Goal: Transaction & Acquisition: Purchase product/service

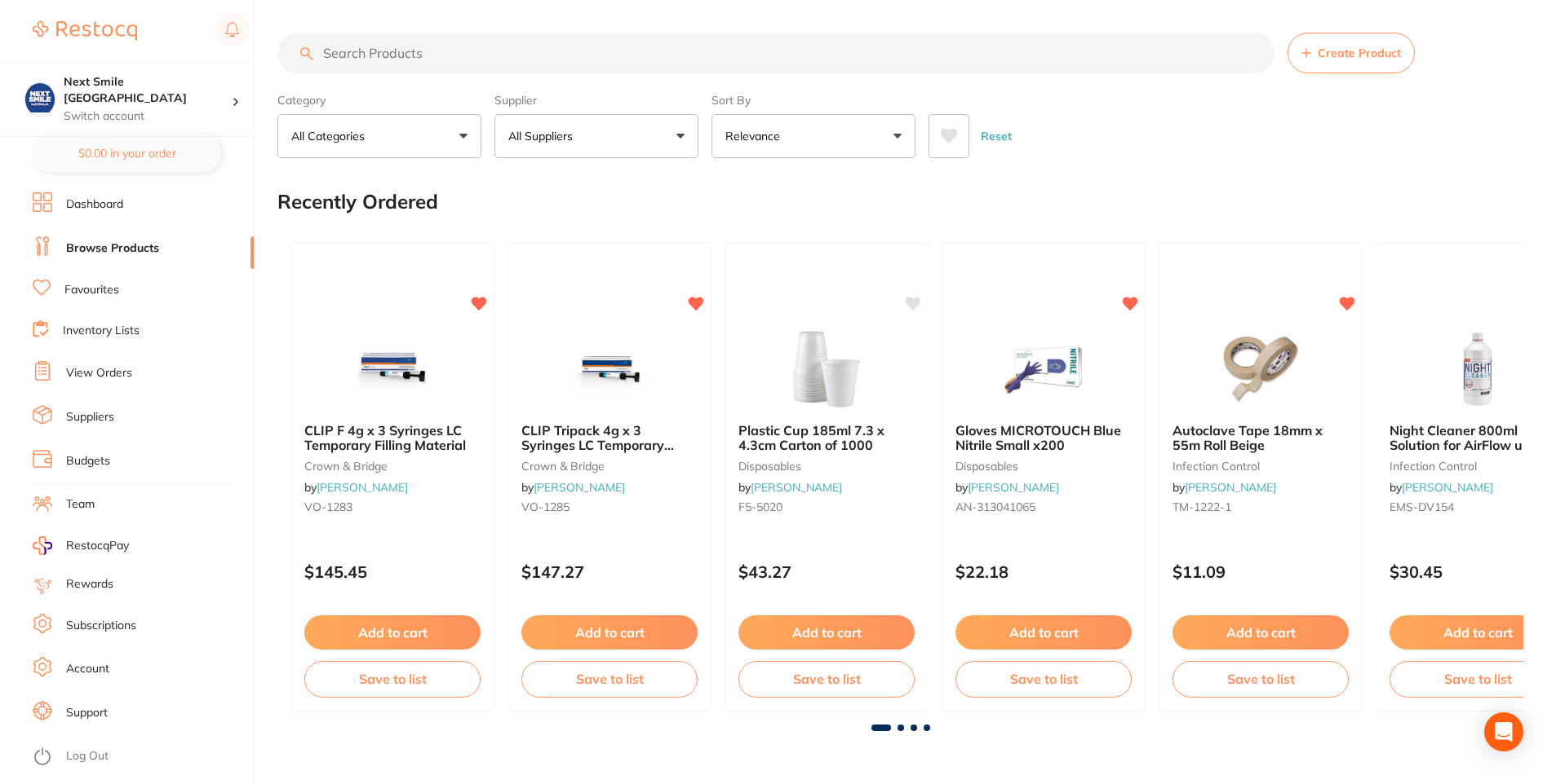
click at [95, 372] on link "View Orders" at bounding box center [99, 373] width 66 height 17
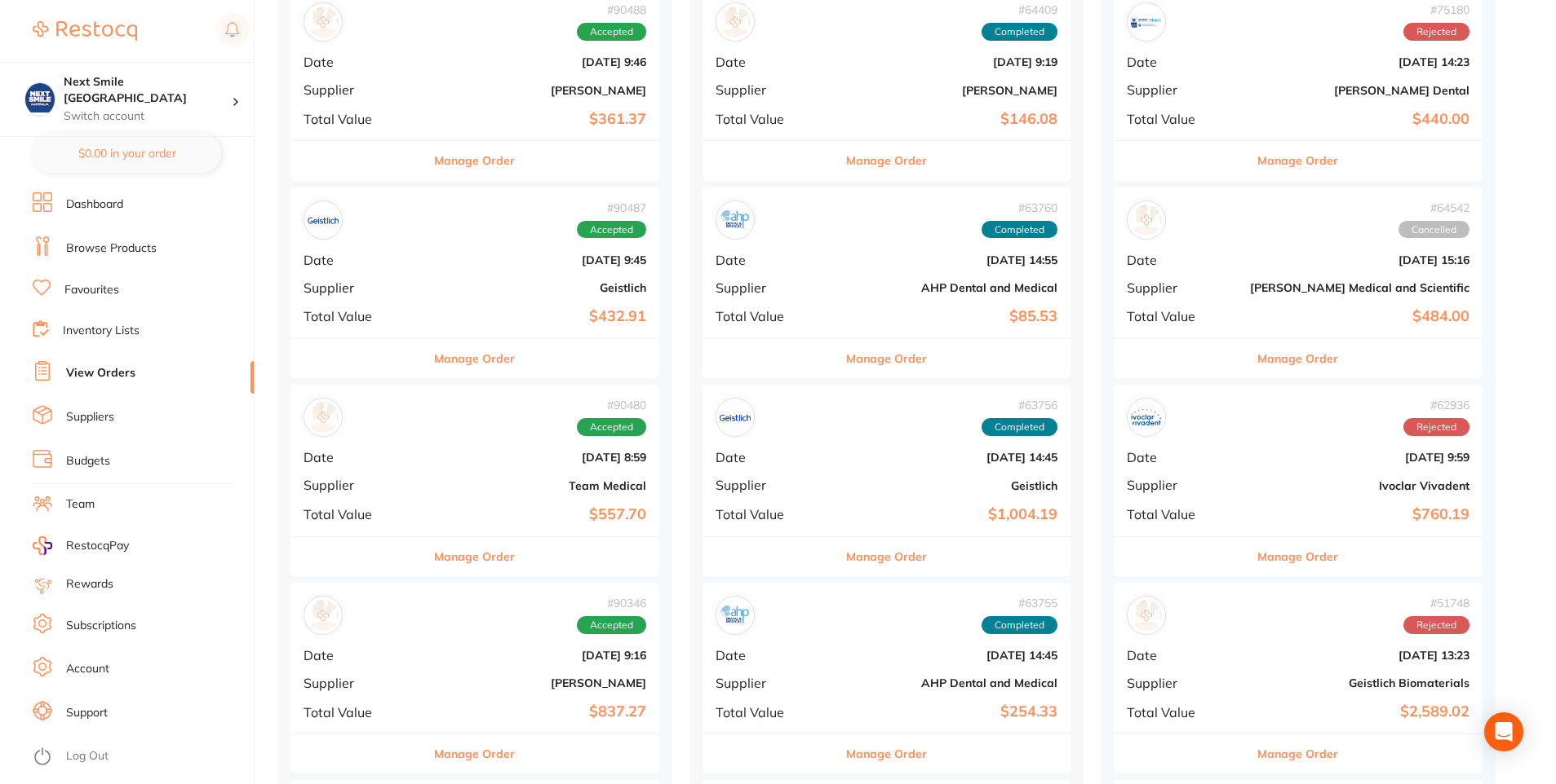
scroll to position [408, 0]
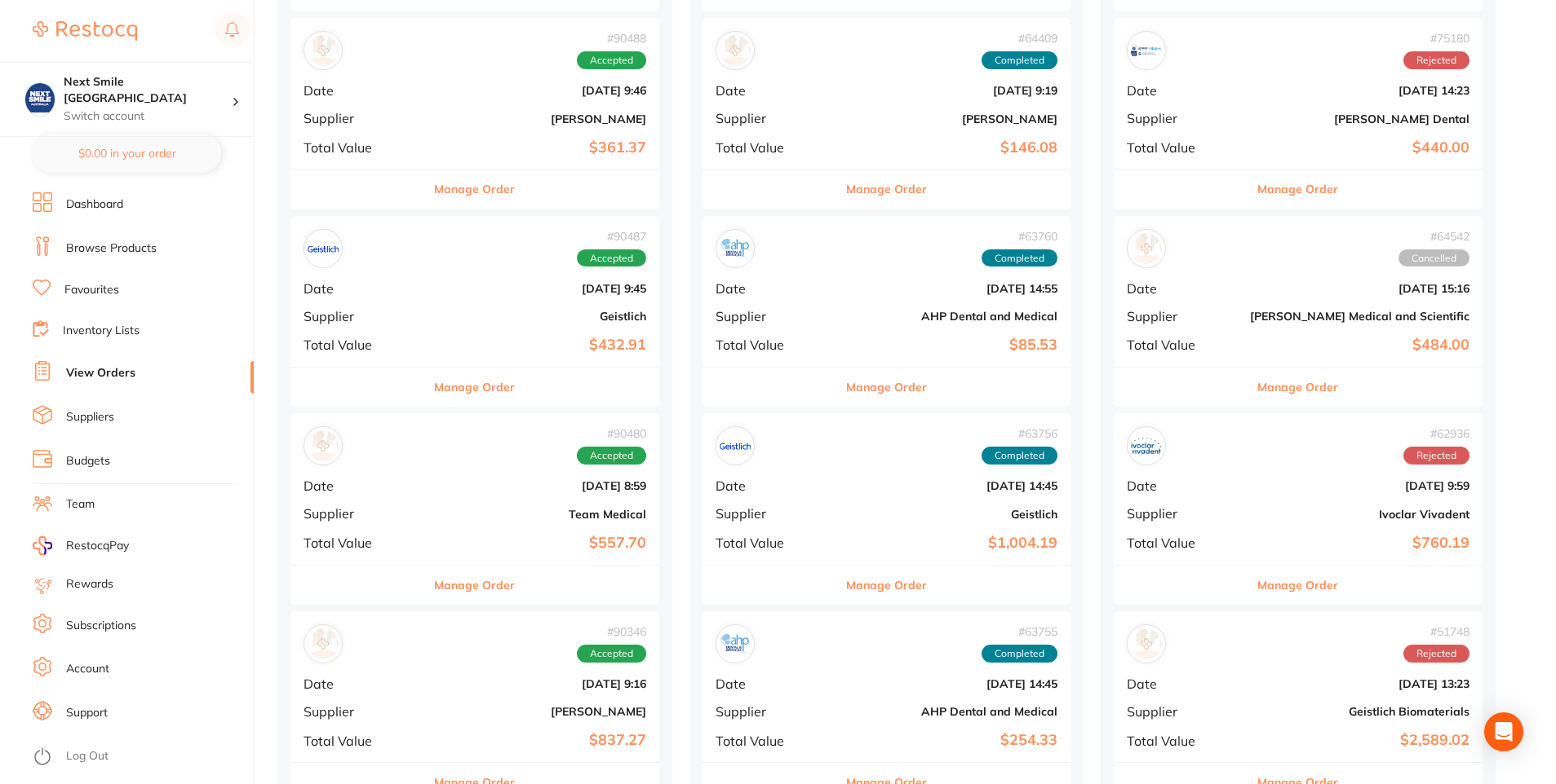
click at [545, 344] on b "$432.91" at bounding box center [536, 345] width 219 height 17
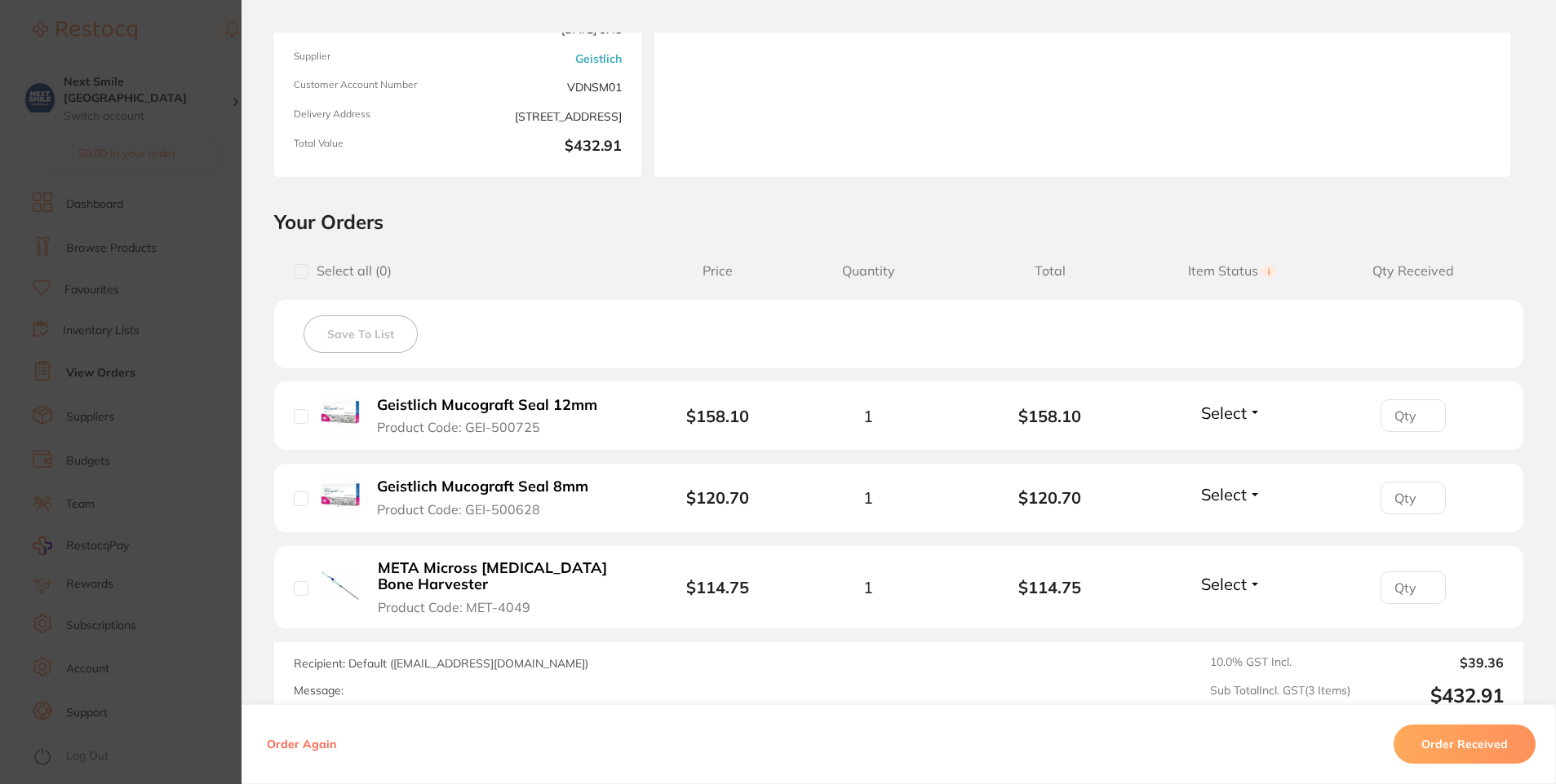
scroll to position [245, 0]
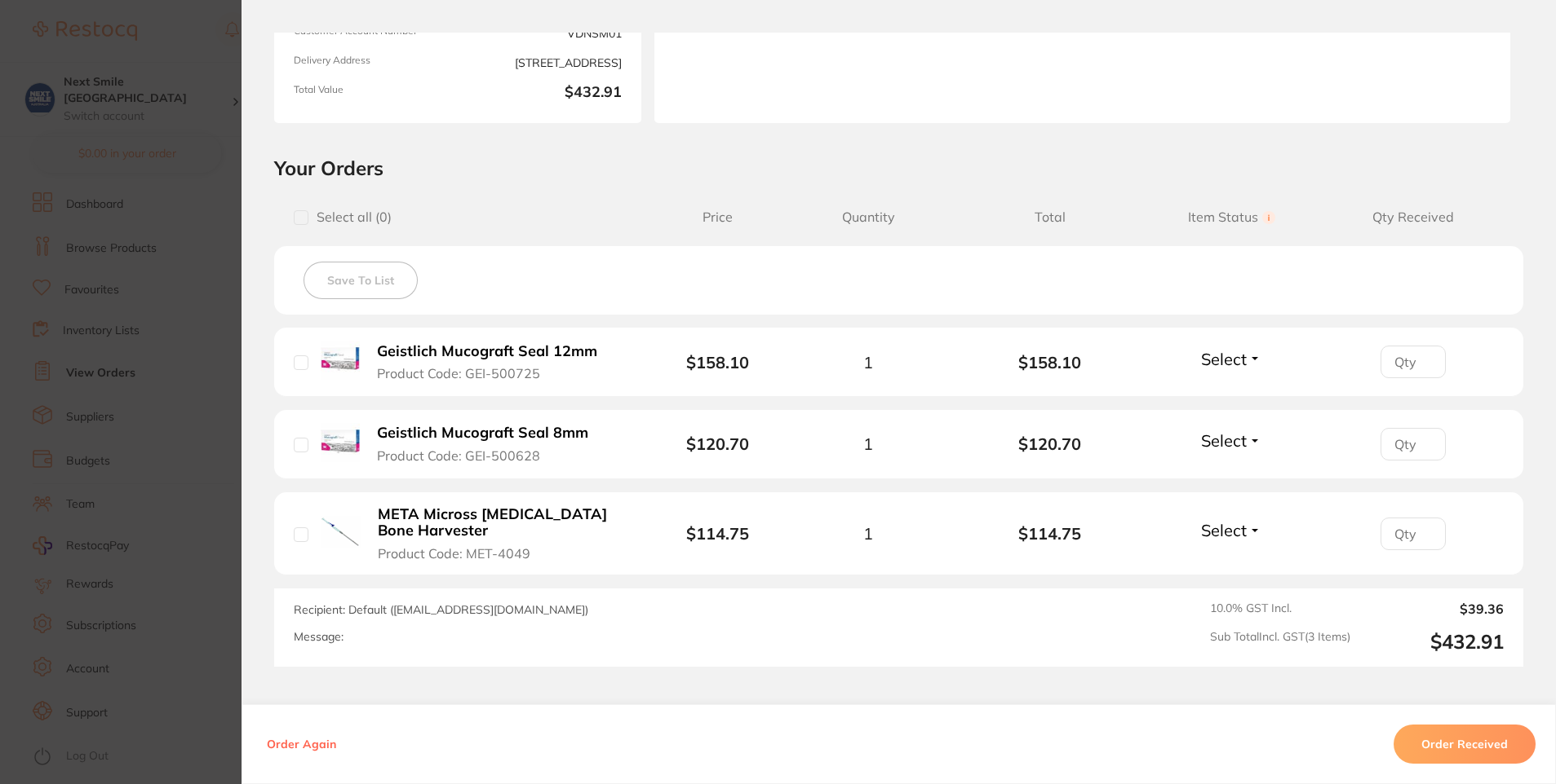
click at [207, 477] on section "Order ID: Restocq- 90487 Order Information Accepted Order Order Date [DATE] 9:4…" at bounding box center [778, 392] width 1556 height 784
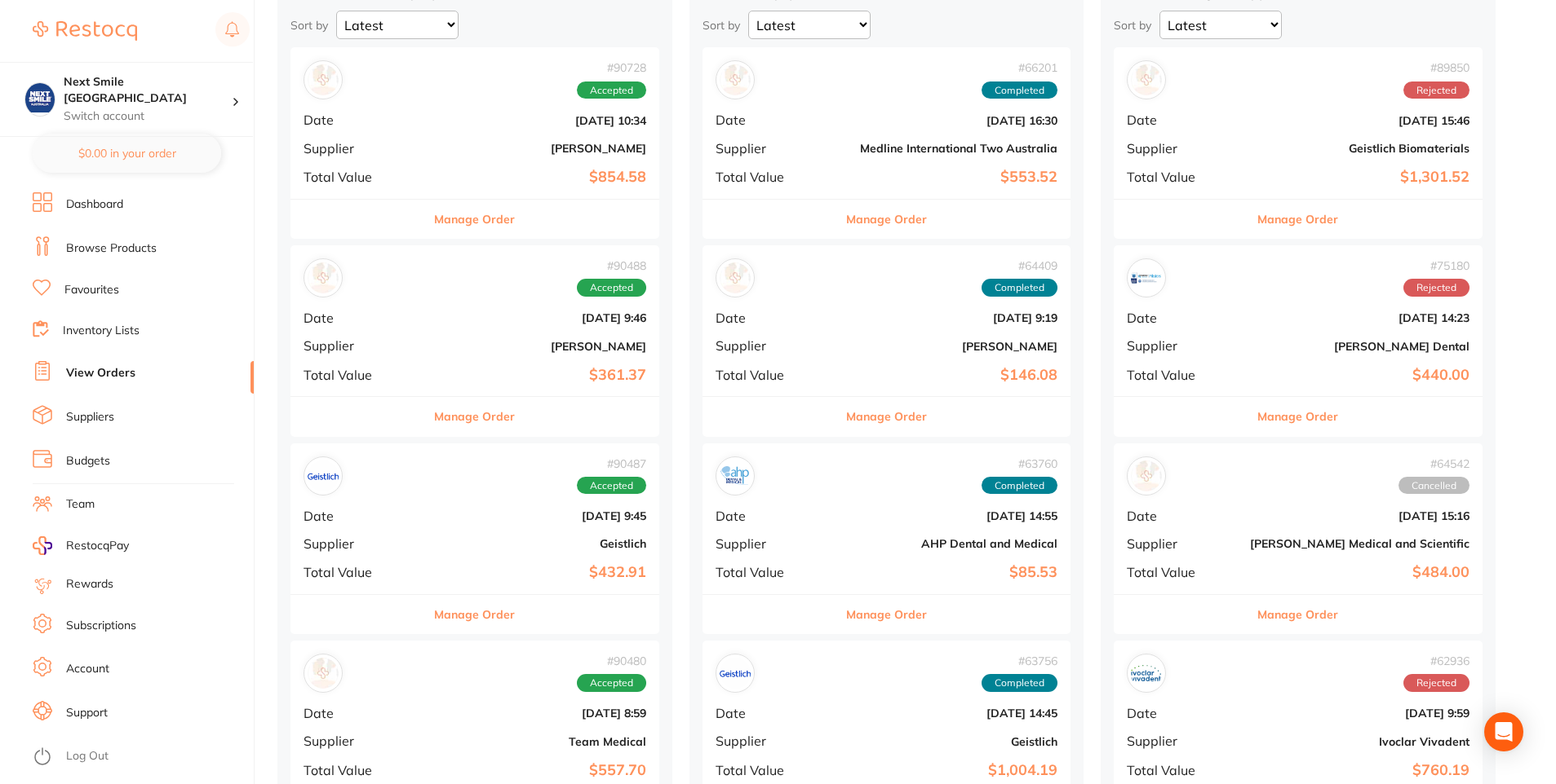
scroll to position [163, 0]
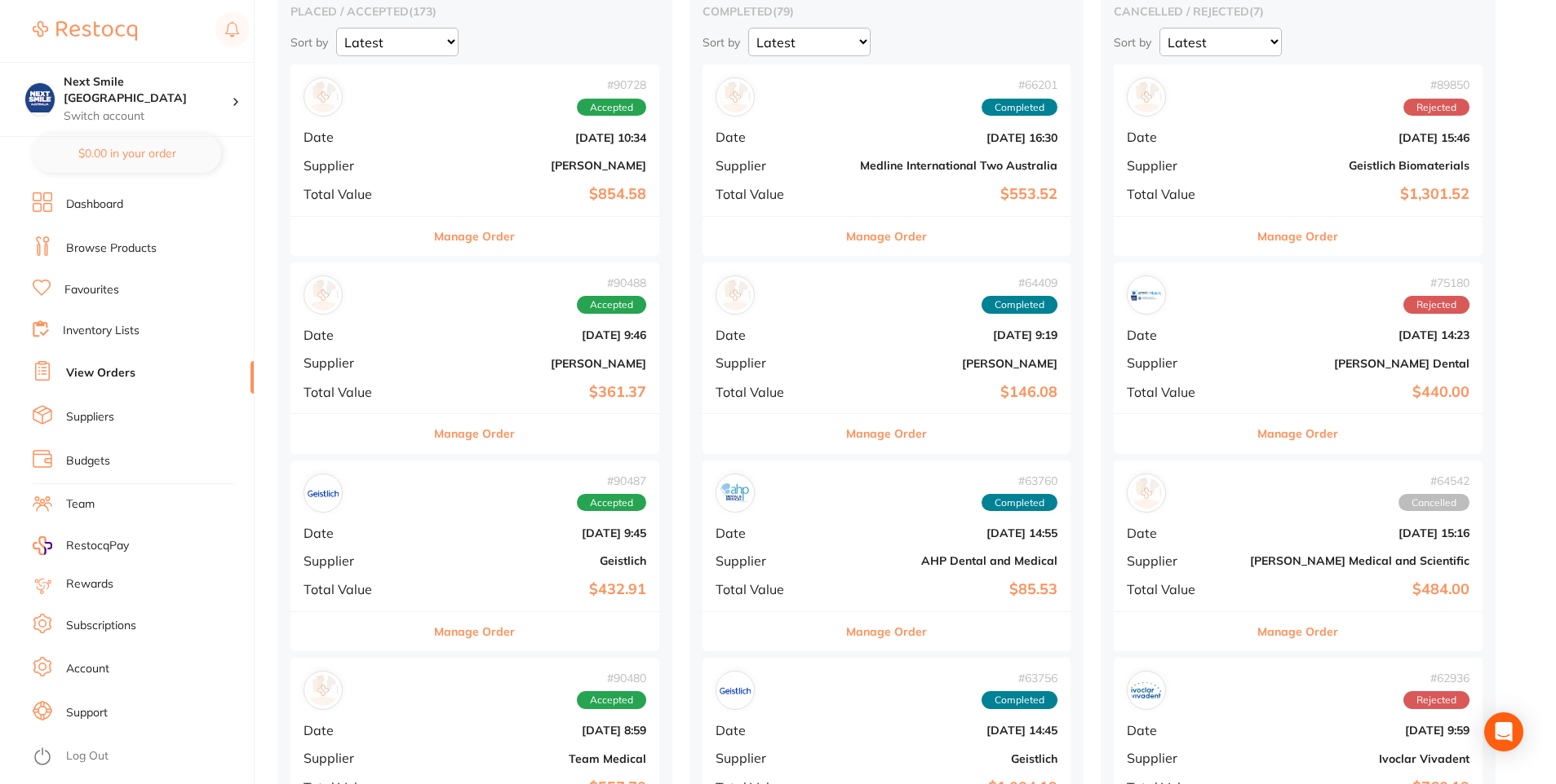
click at [114, 250] on link "Browse Products" at bounding box center [112, 249] width 91 height 17
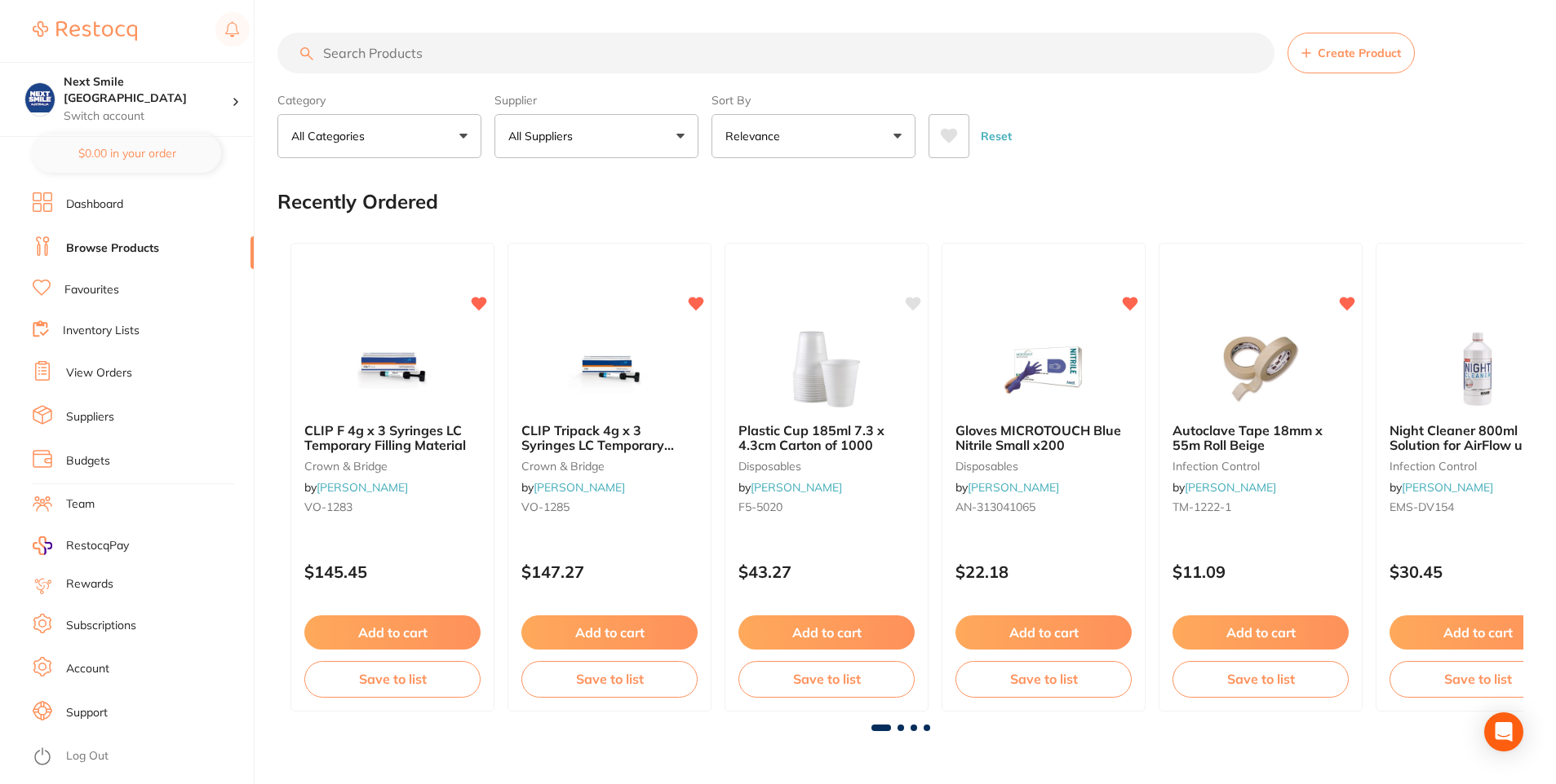
click at [605, 147] on button "All Suppliers" at bounding box center [596, 136] width 204 height 44
type input "g"
click at [525, 288] on div at bounding box center [527, 277] width 26 height 26
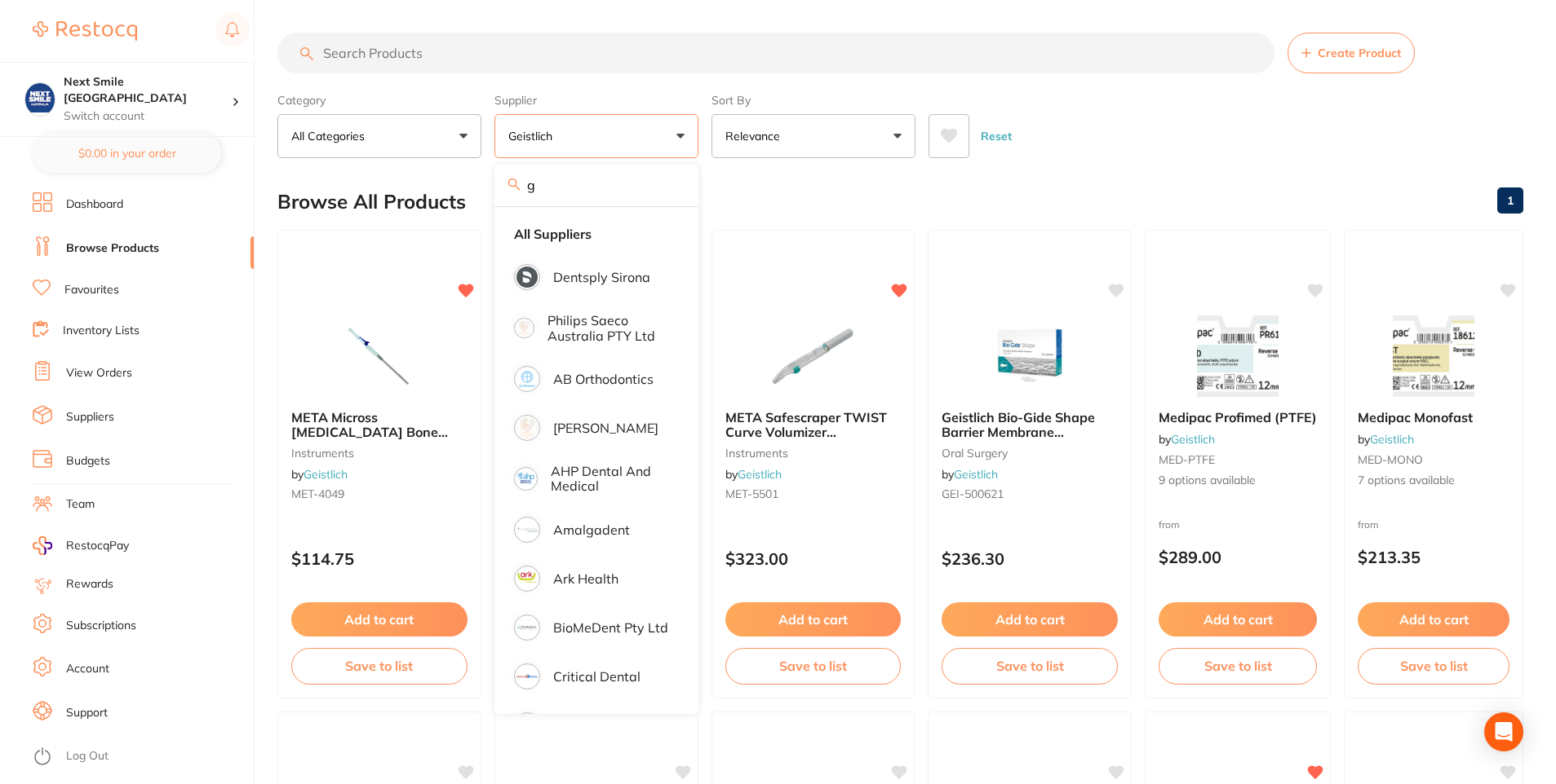
click at [1164, 198] on div "Browse All Products 1" at bounding box center [900, 201] width 1246 height 54
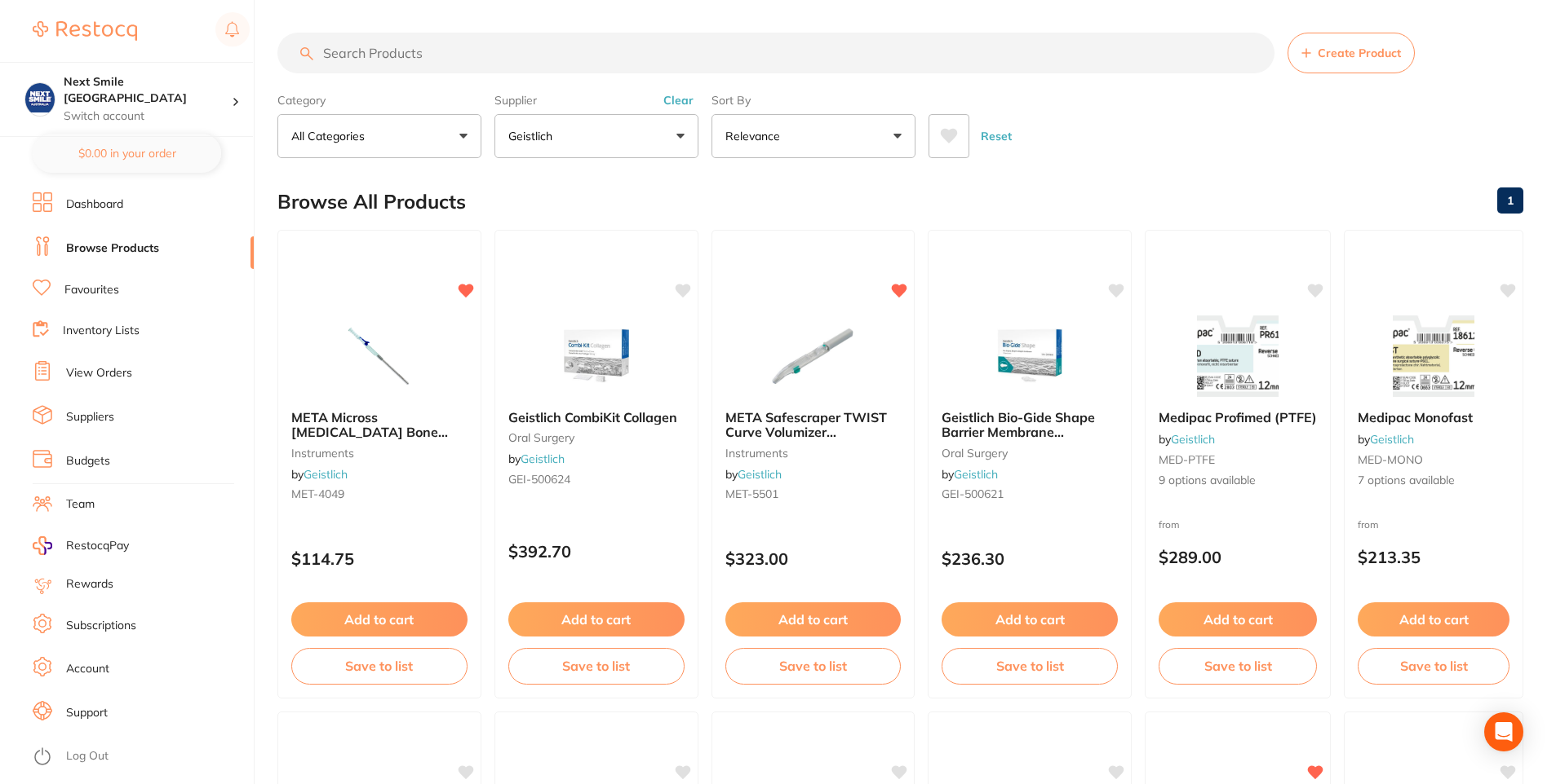
drag, startPoint x: 998, startPoint y: 357, endPoint x: 1007, endPoint y: 353, distance: 9.8
click at [999, 357] on img at bounding box center [1028, 356] width 106 height 82
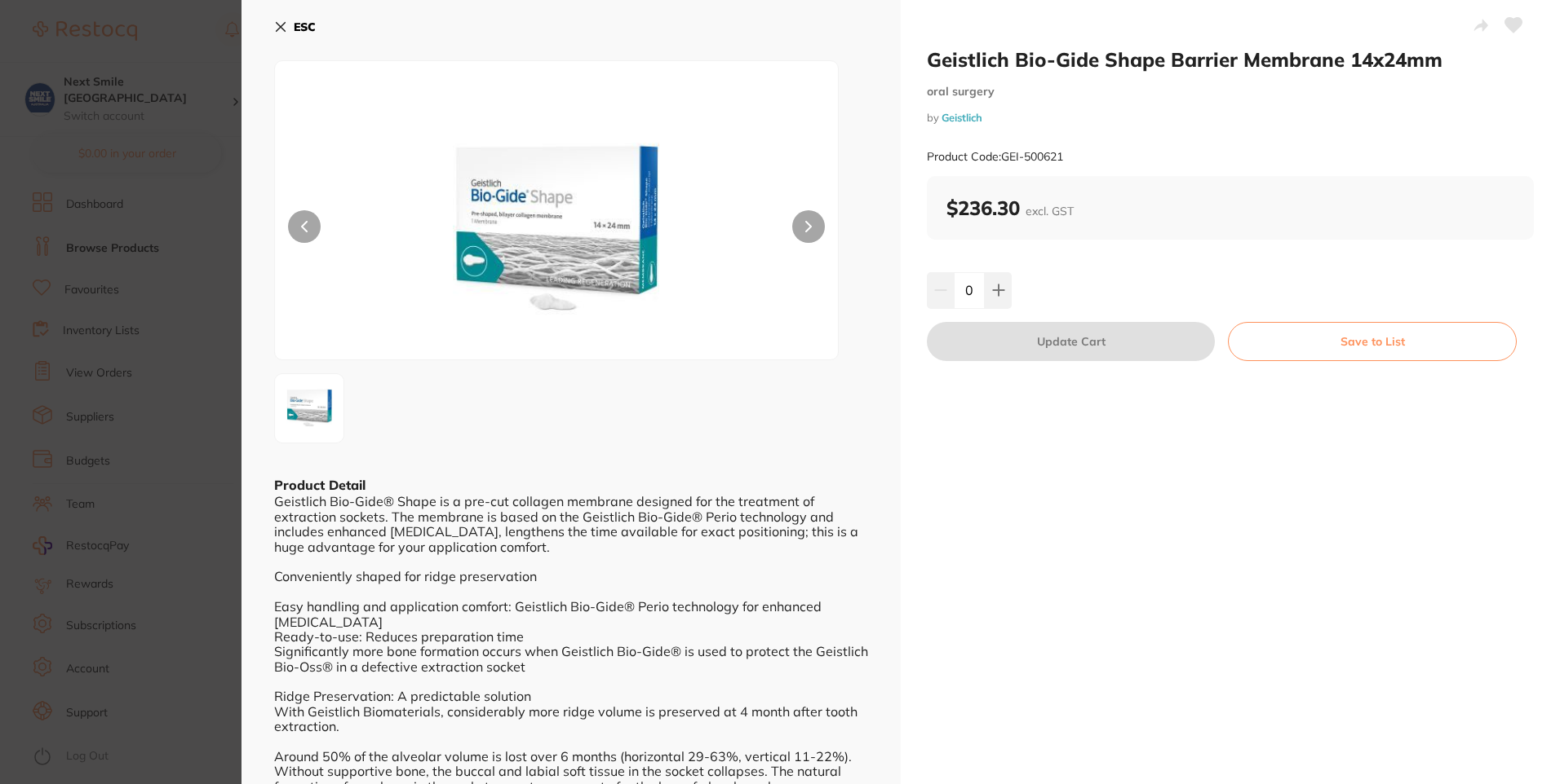
click at [297, 27] on b "ESC" at bounding box center [304, 27] width 22 height 15
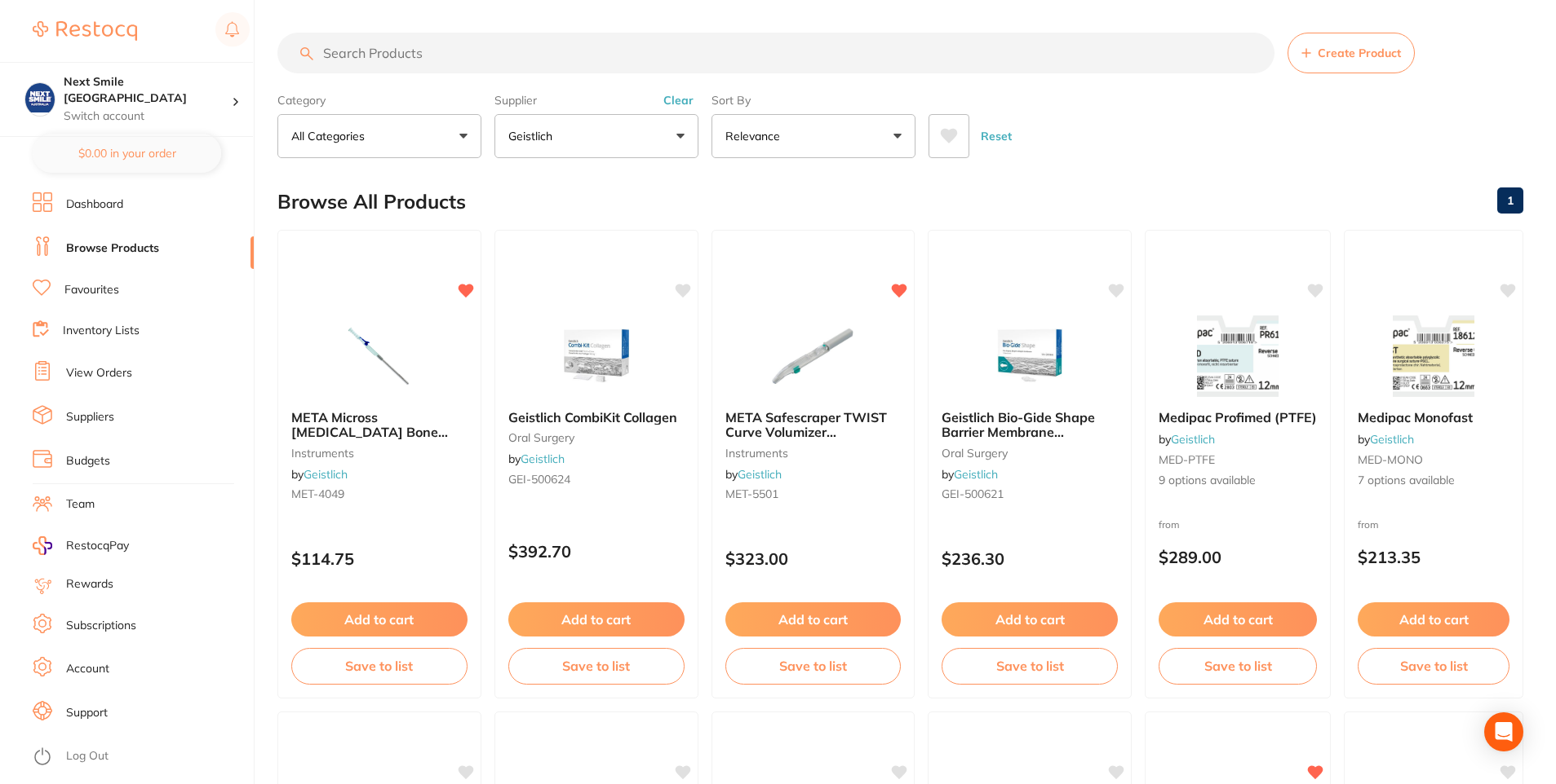
click at [679, 136] on button "Geistlich" at bounding box center [596, 136] width 204 height 44
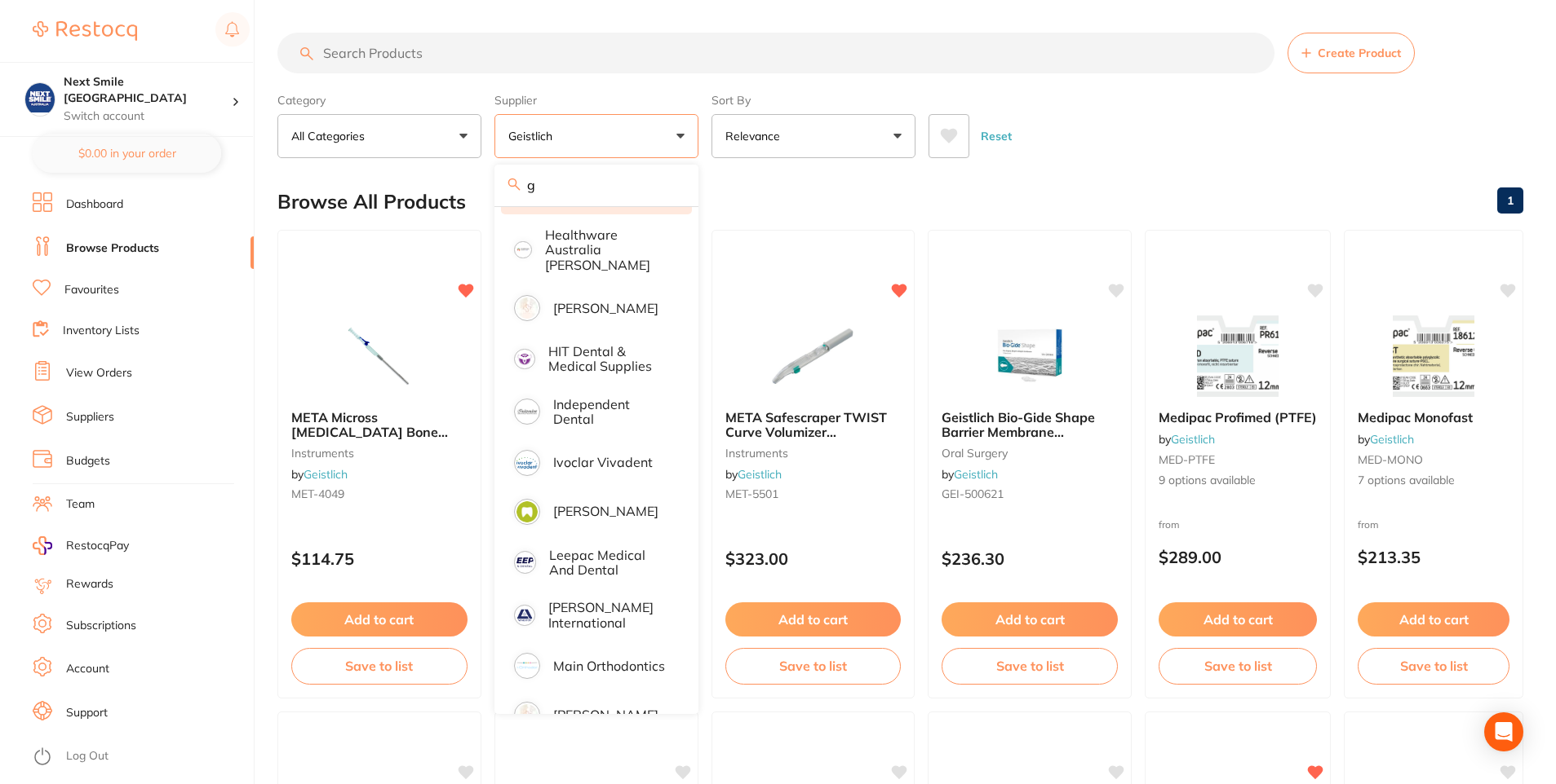
scroll to position [979, 0]
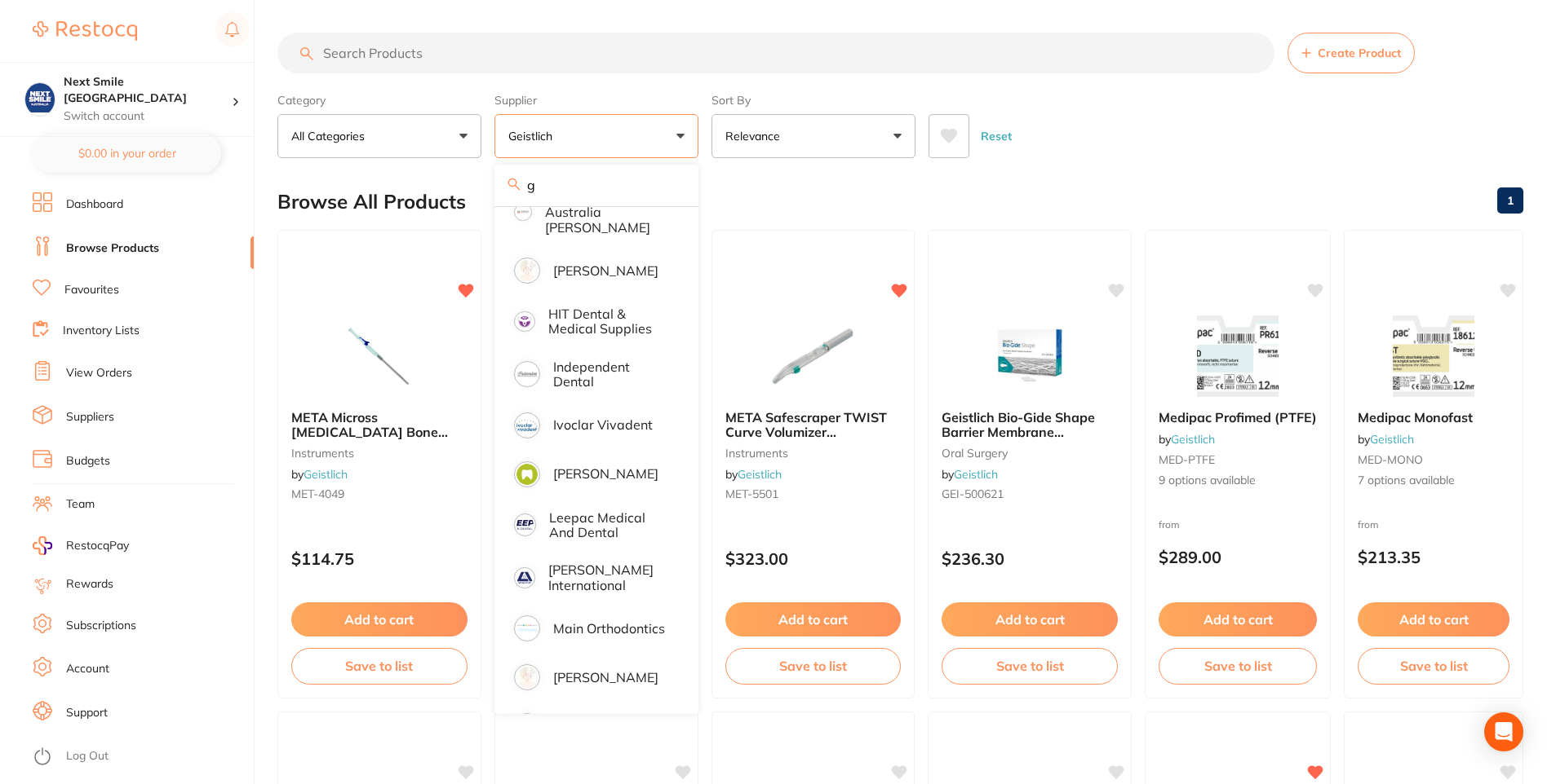
click at [1183, 196] on div "Browse All Products 1" at bounding box center [900, 201] width 1246 height 54
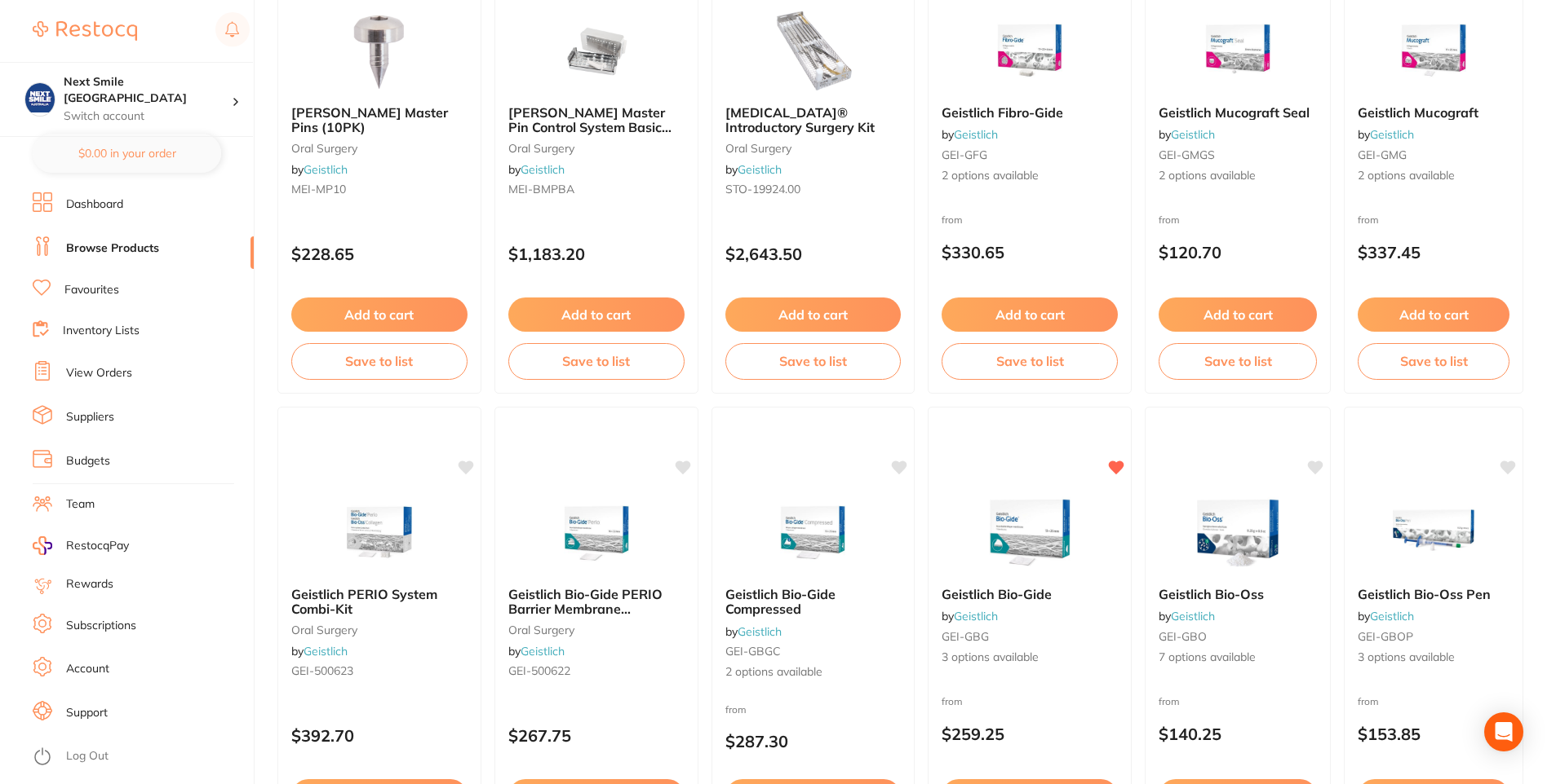
scroll to position [816, 0]
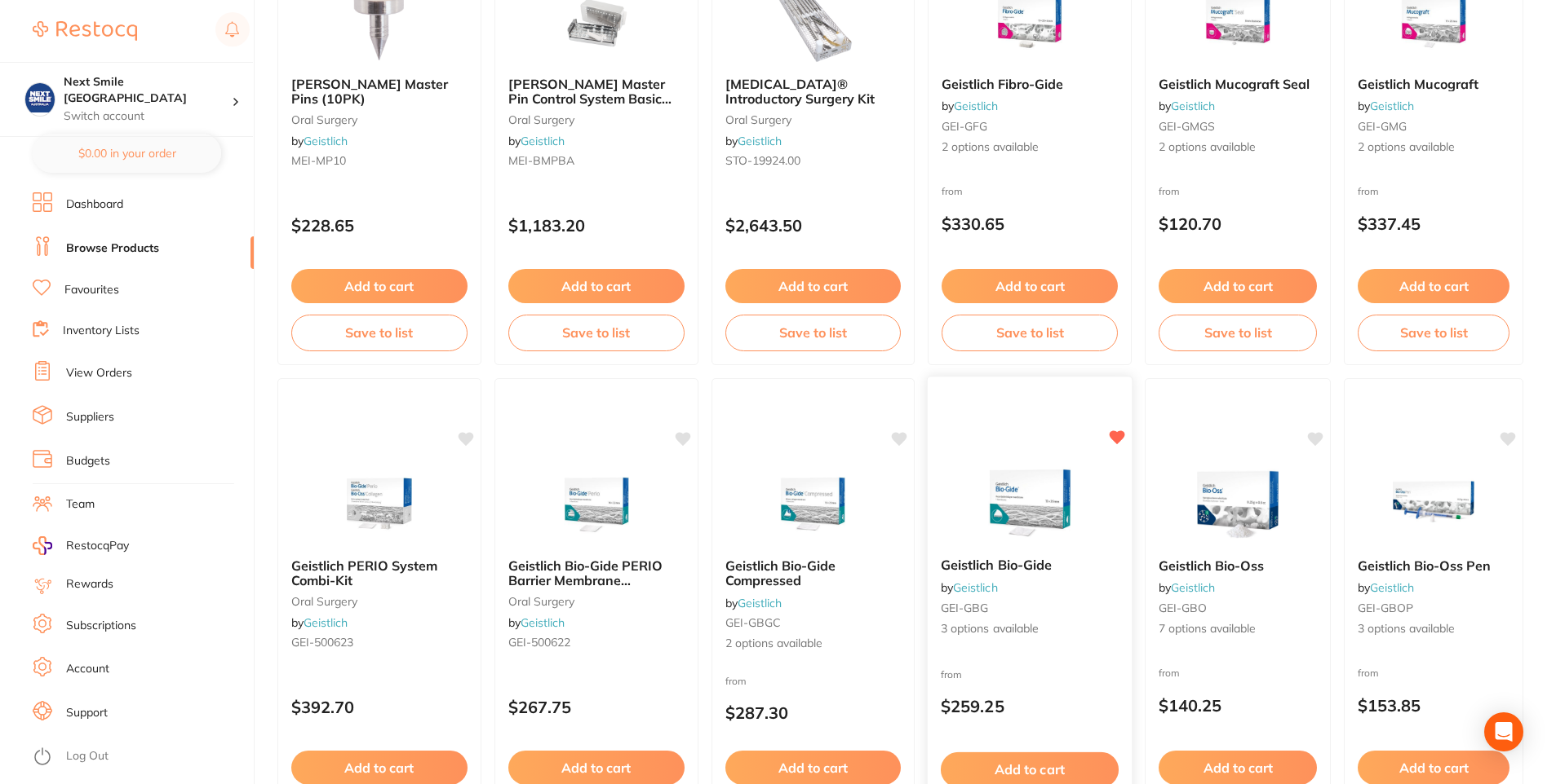
click at [1024, 477] on img at bounding box center [1029, 503] width 107 height 82
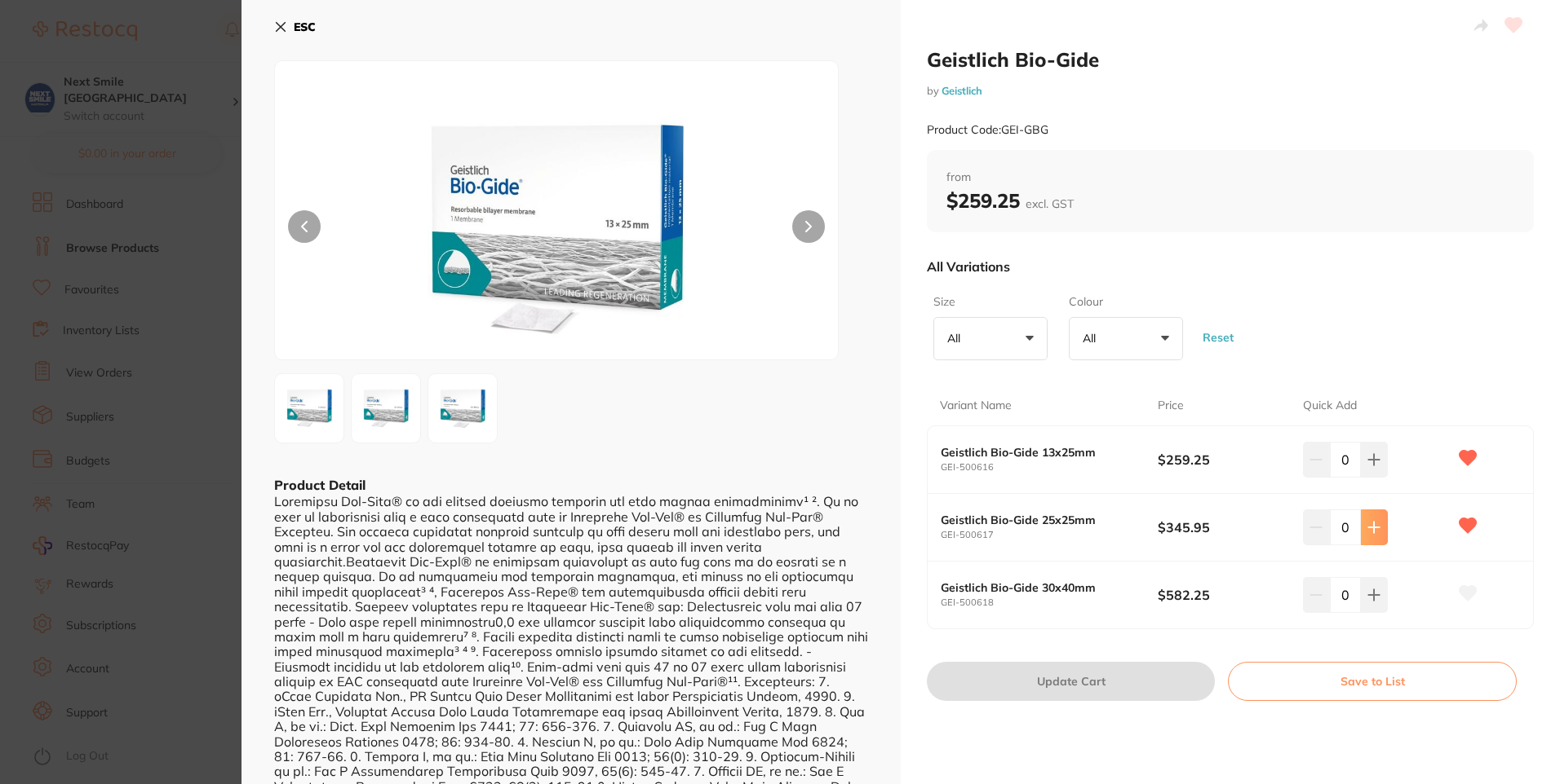
click at [1376, 528] on icon at bounding box center [1373, 527] width 13 height 13
type input "1"
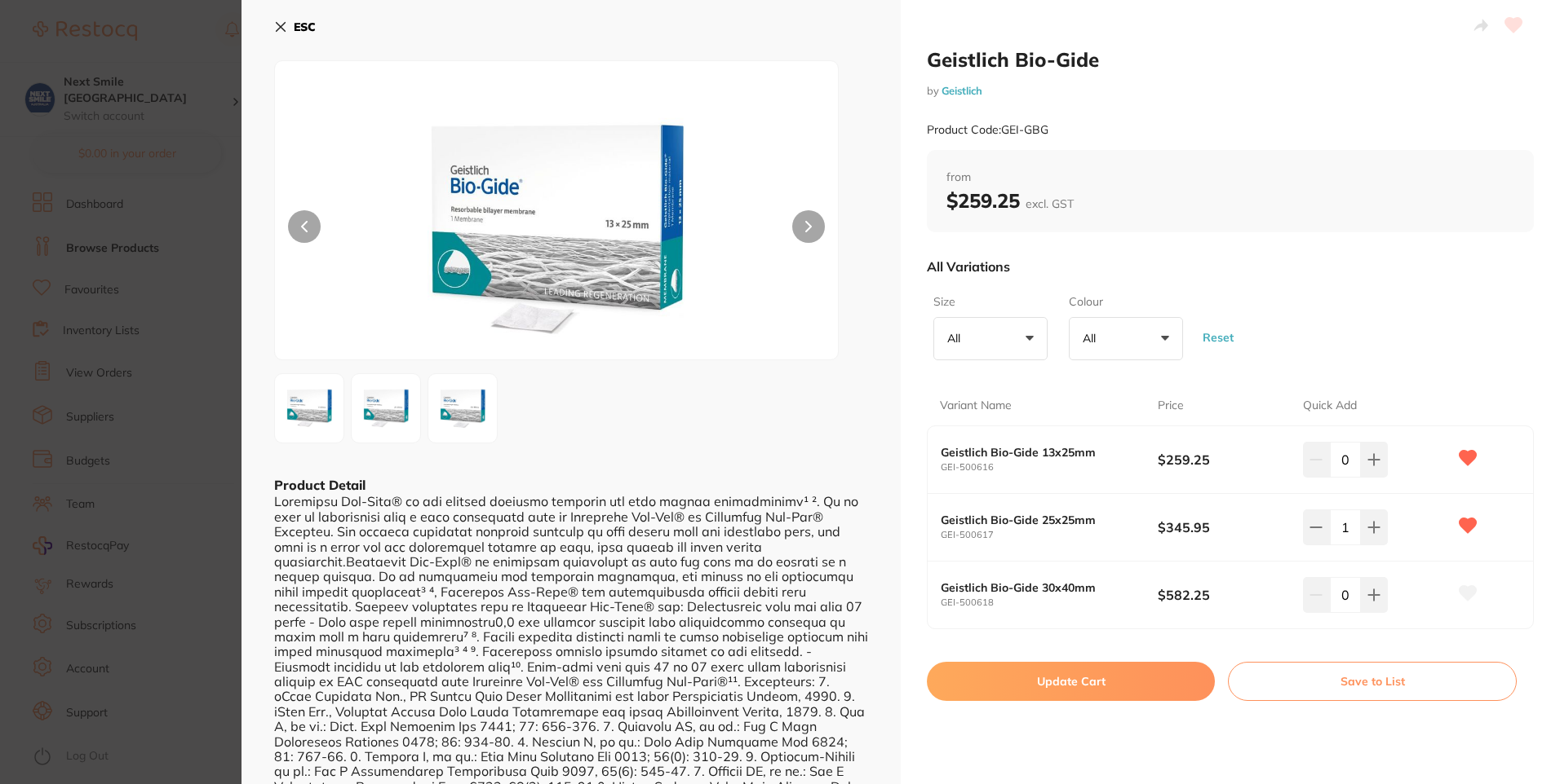
click at [1191, 673] on button "Update Cart" at bounding box center [1070, 681] width 287 height 39
checkbox input "false"
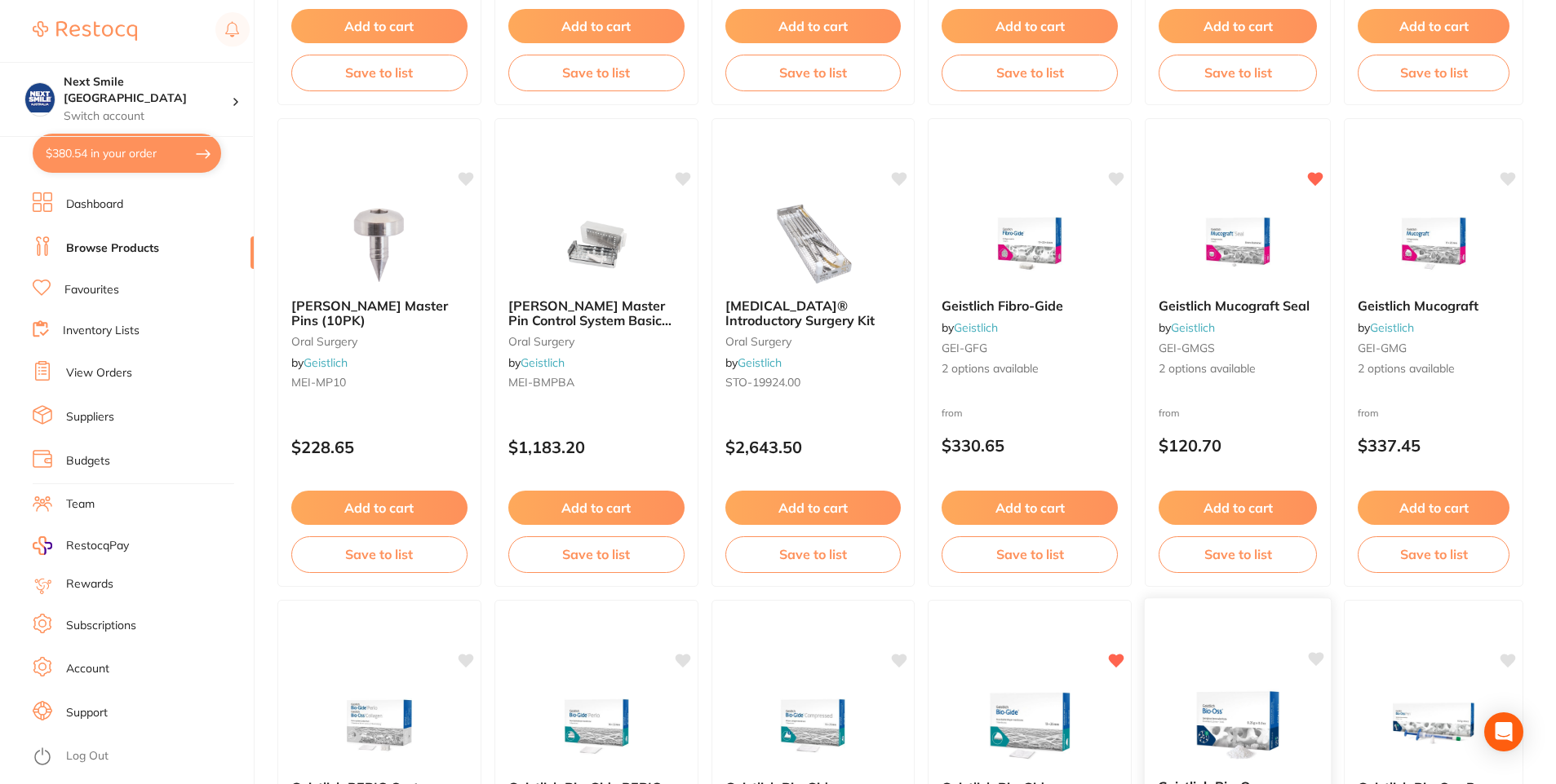
scroll to position [571, 0]
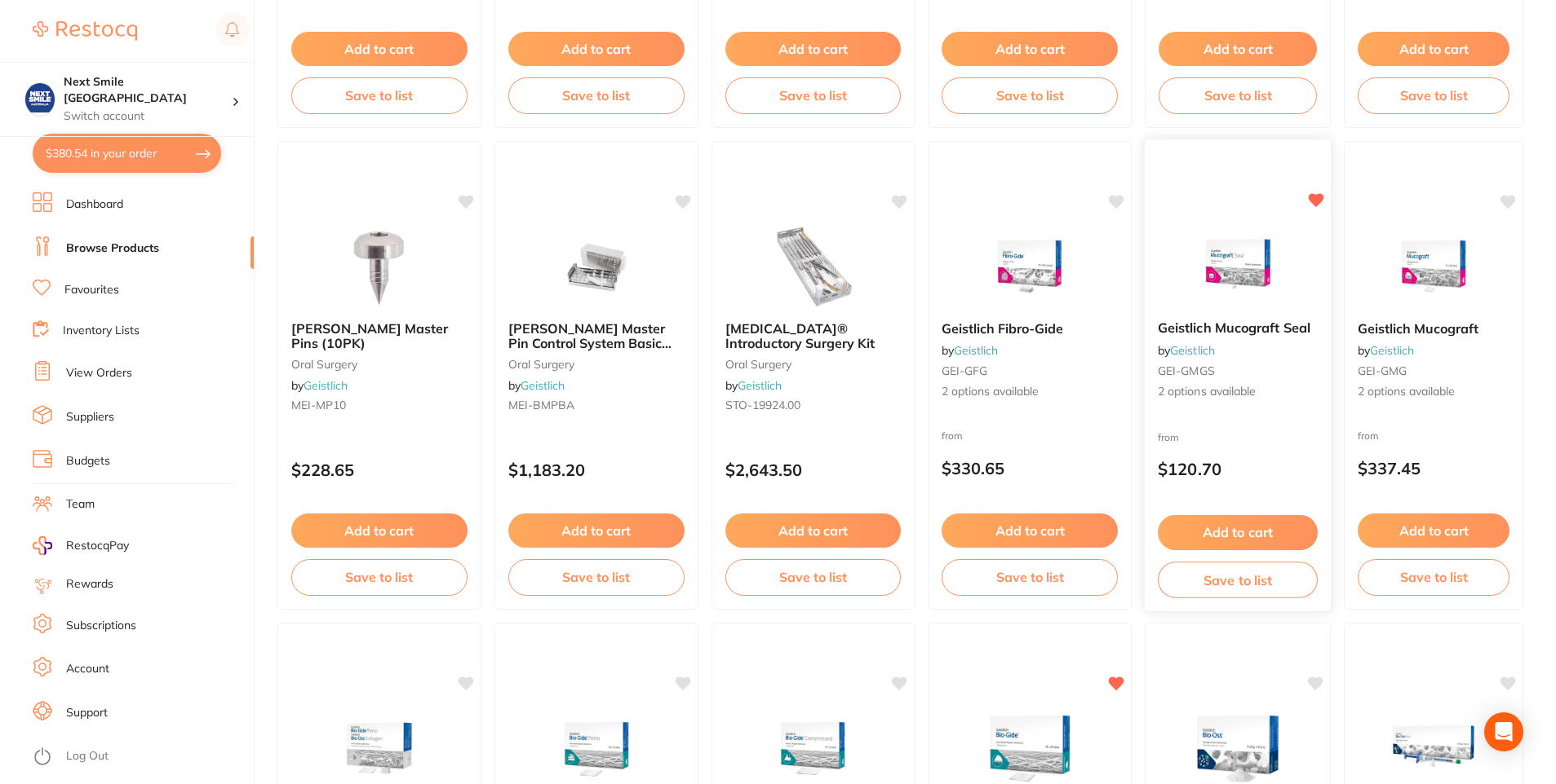
click at [1224, 239] on img at bounding box center [1237, 266] width 107 height 82
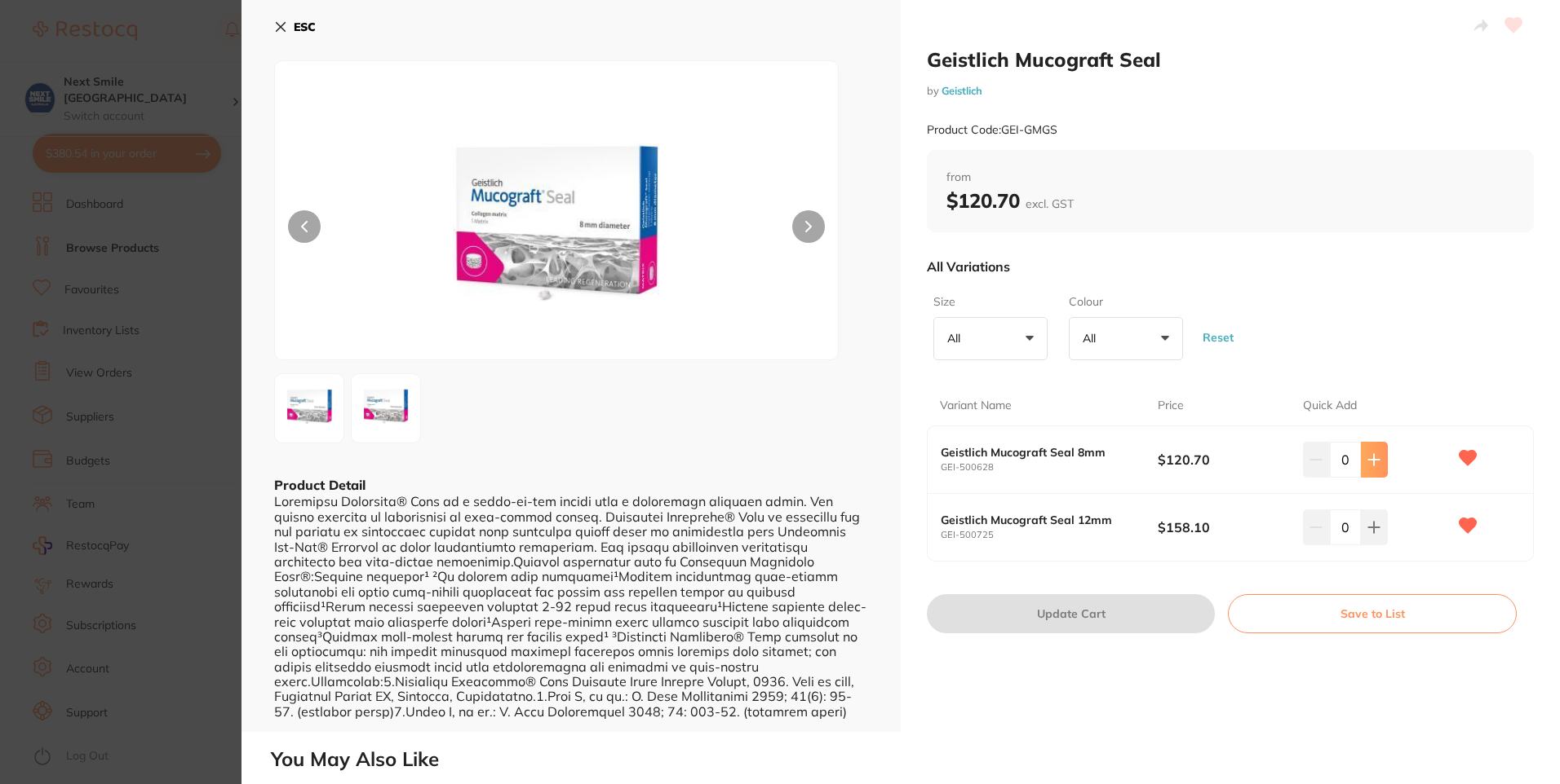
click at [1360, 460] on button at bounding box center [1373, 460] width 27 height 36
click at [1360, 452] on button at bounding box center [1373, 460] width 27 height 36
type input "2"
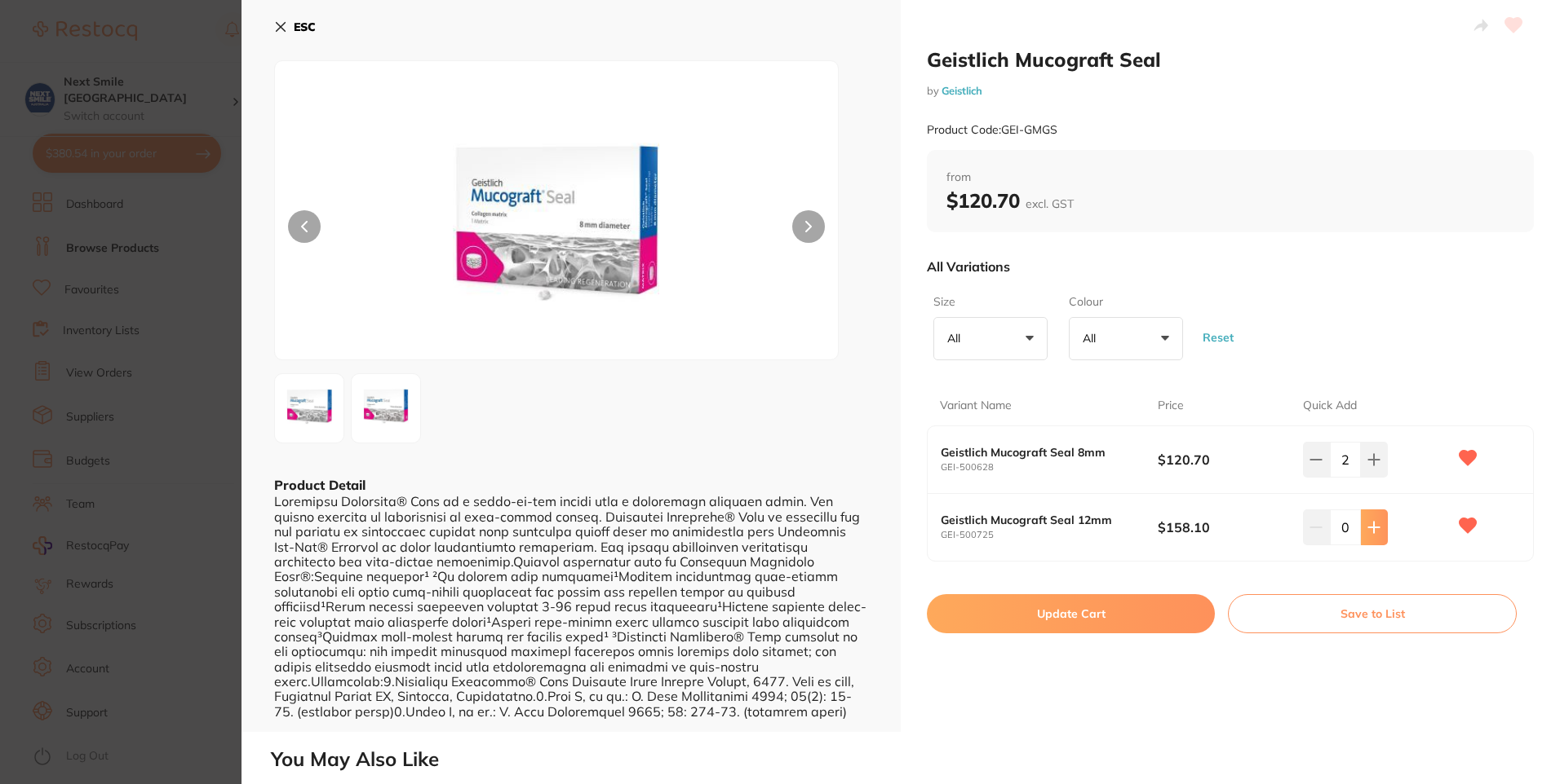
click at [1376, 522] on icon at bounding box center [1373, 527] width 13 height 13
type input "2"
click at [1360, 465] on button at bounding box center [1373, 460] width 27 height 36
type input "3"
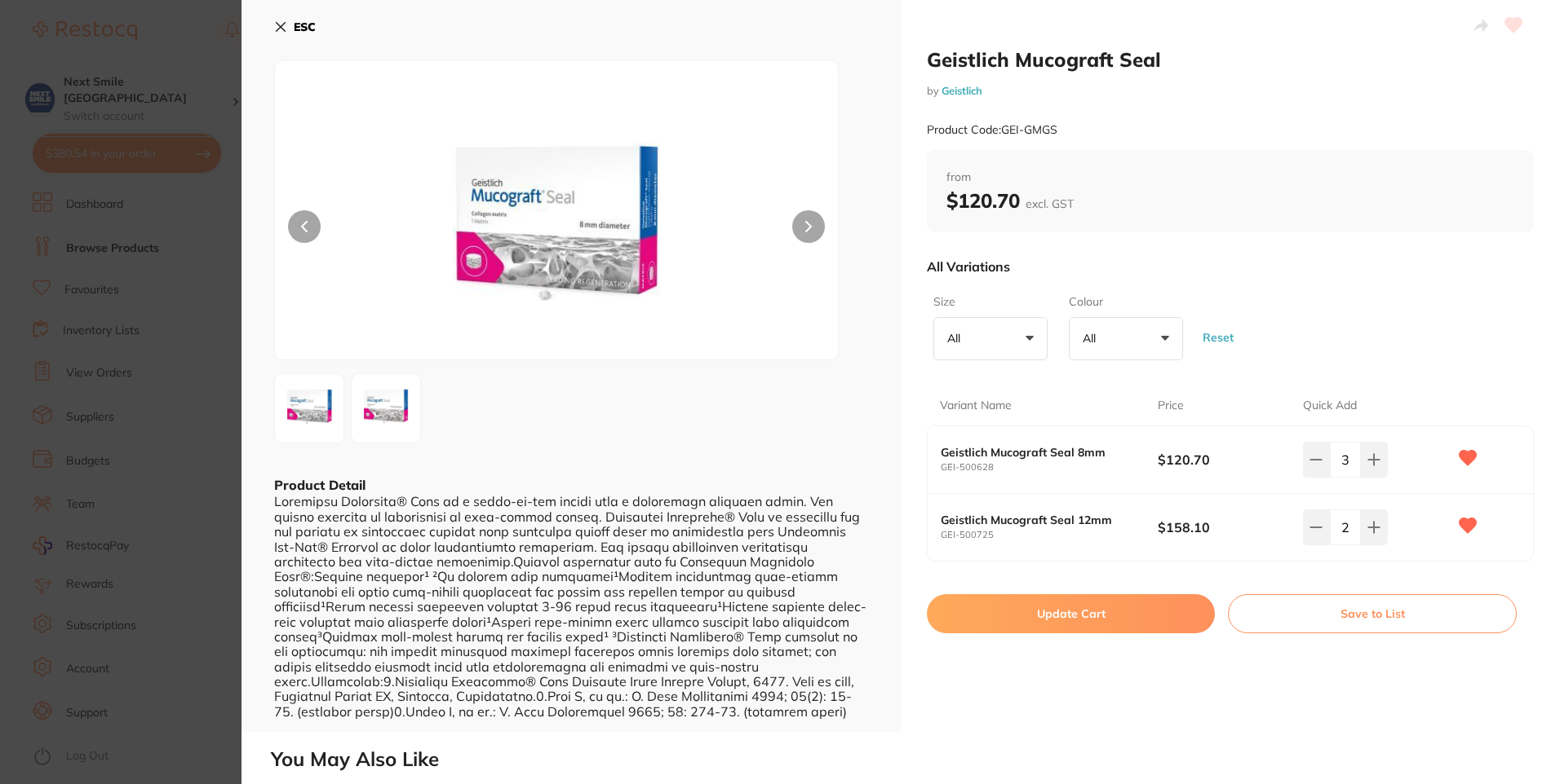
click at [1111, 616] on button "Update Cart" at bounding box center [1070, 614] width 287 height 39
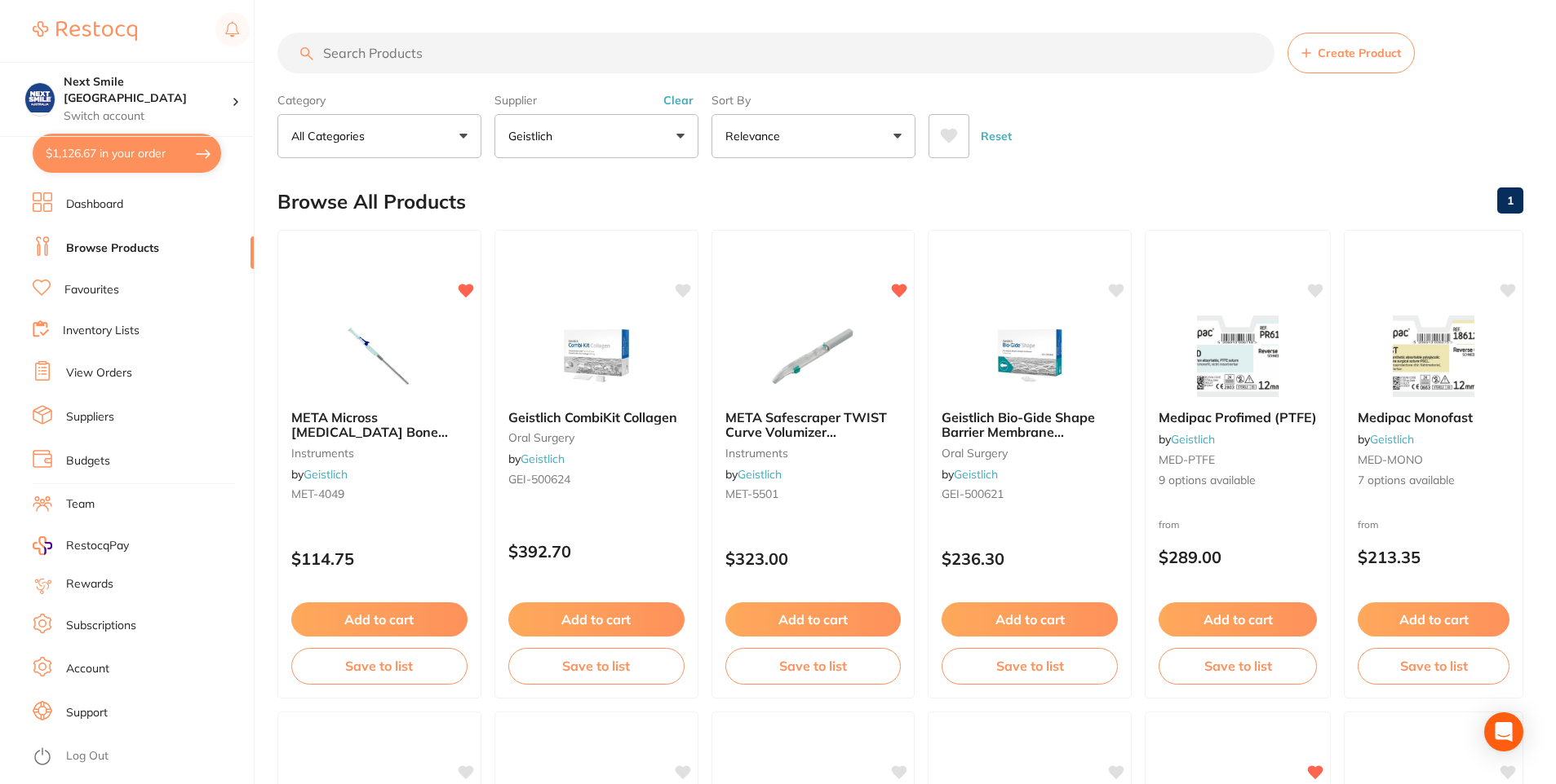
click at [131, 146] on button "$1,126.67 in your order" at bounding box center [126, 153] width 189 height 39
checkbox input "true"
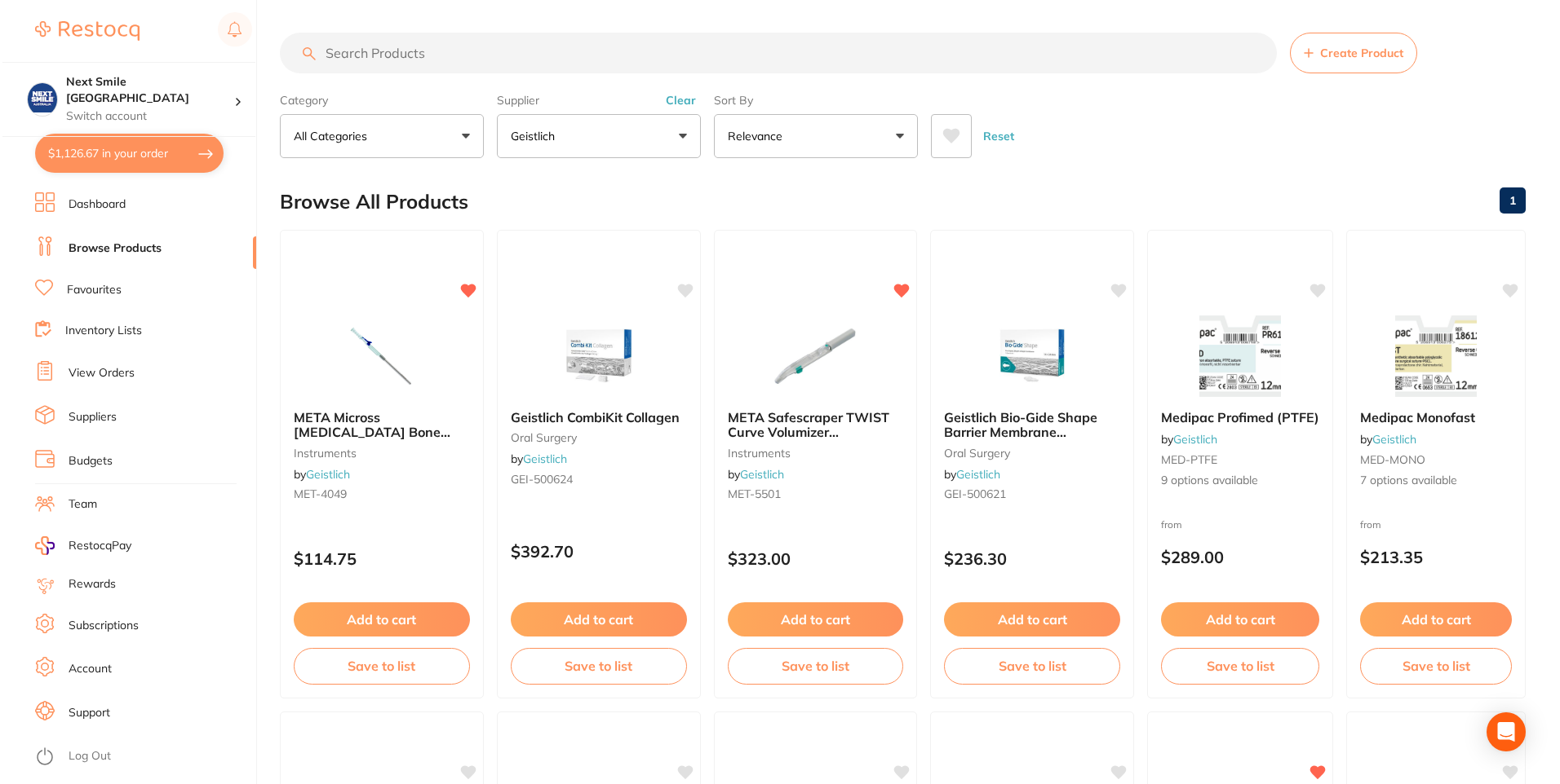
checkbox input "true"
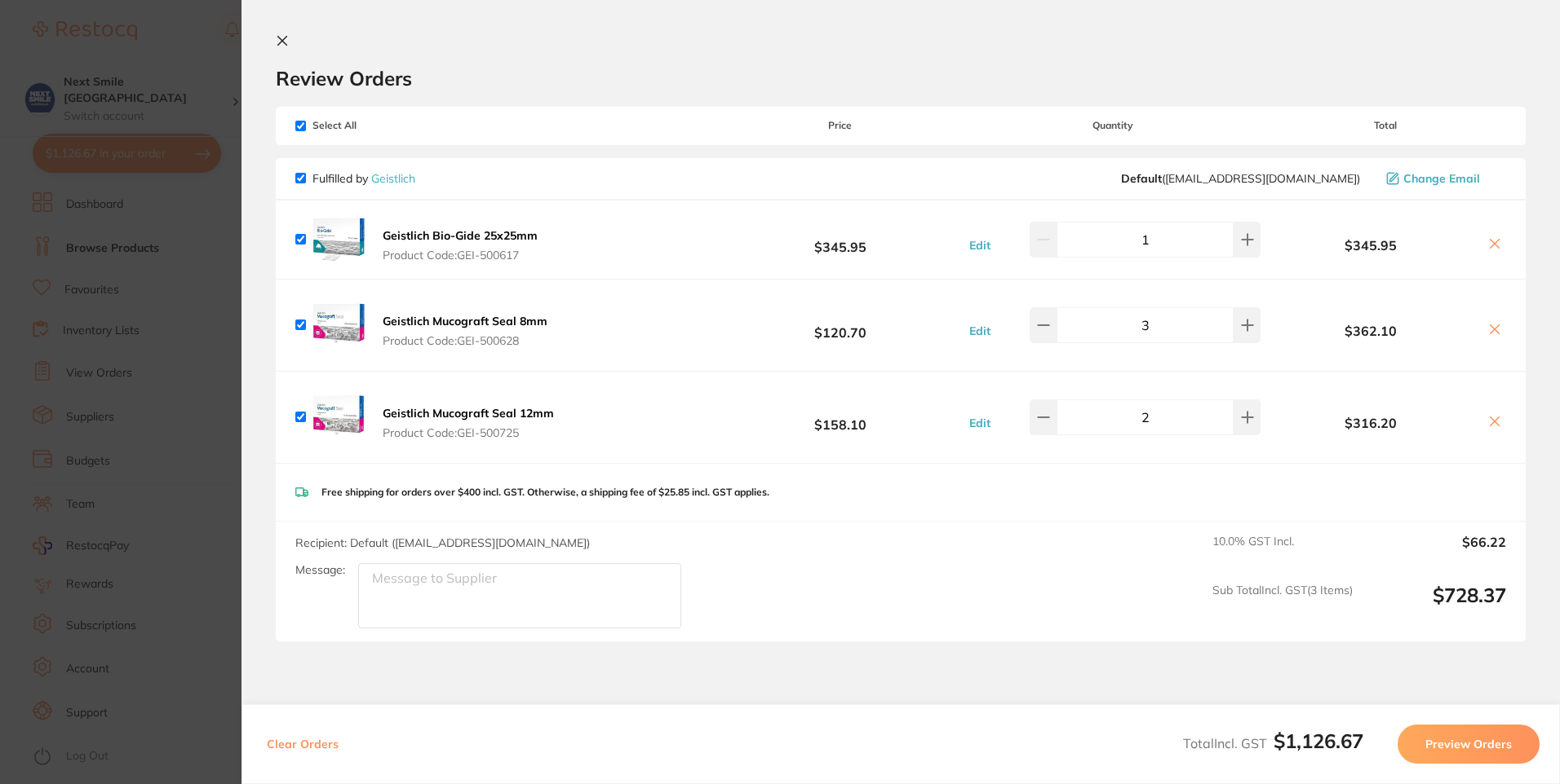
click at [1467, 736] on button "Preview Orders" at bounding box center [1468, 745] width 142 height 39
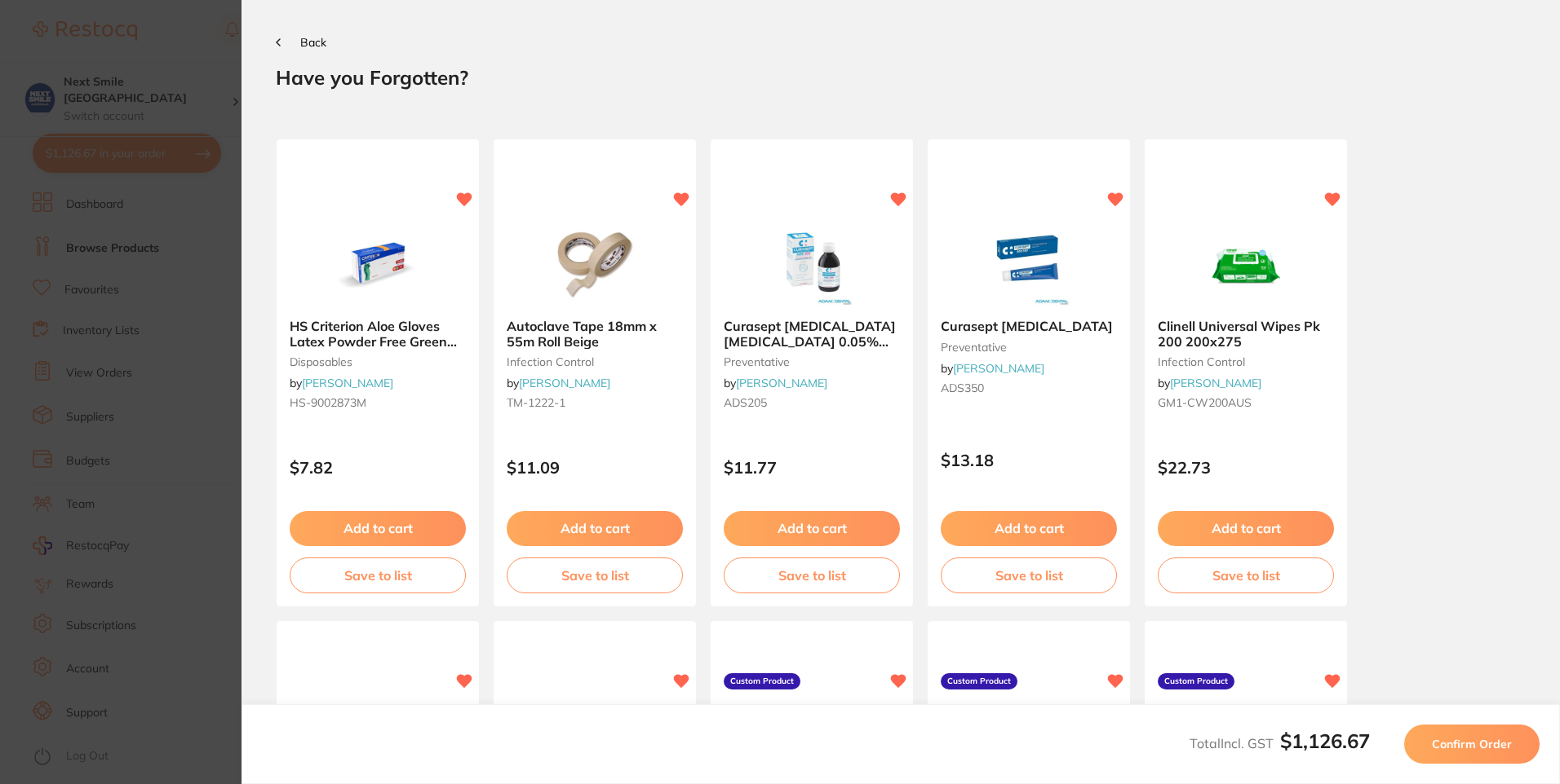
click at [1467, 736] on button "Confirm Order" at bounding box center [1471, 745] width 135 height 39
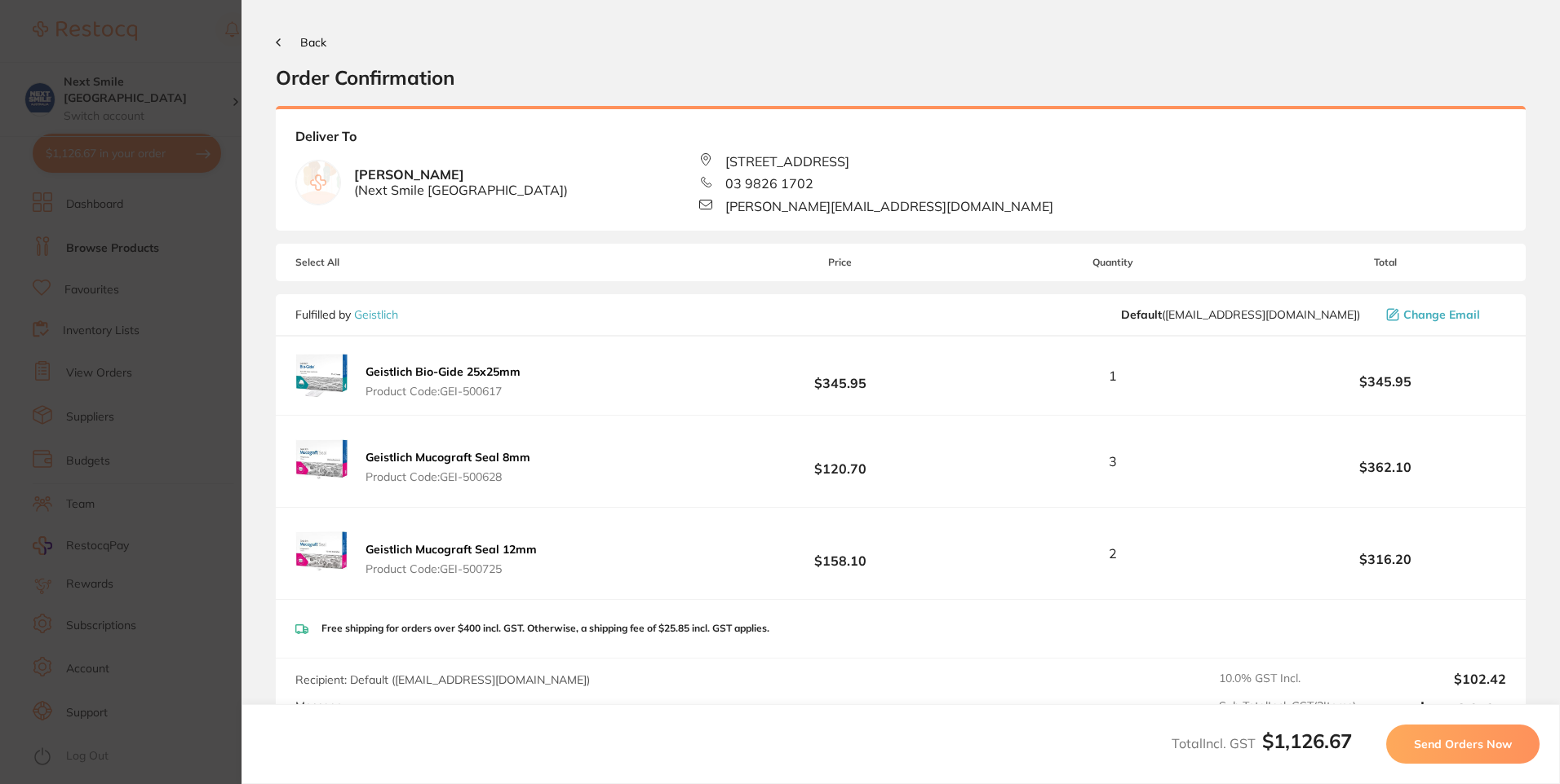
click at [1467, 736] on button "Send Orders Now" at bounding box center [1462, 745] width 153 height 39
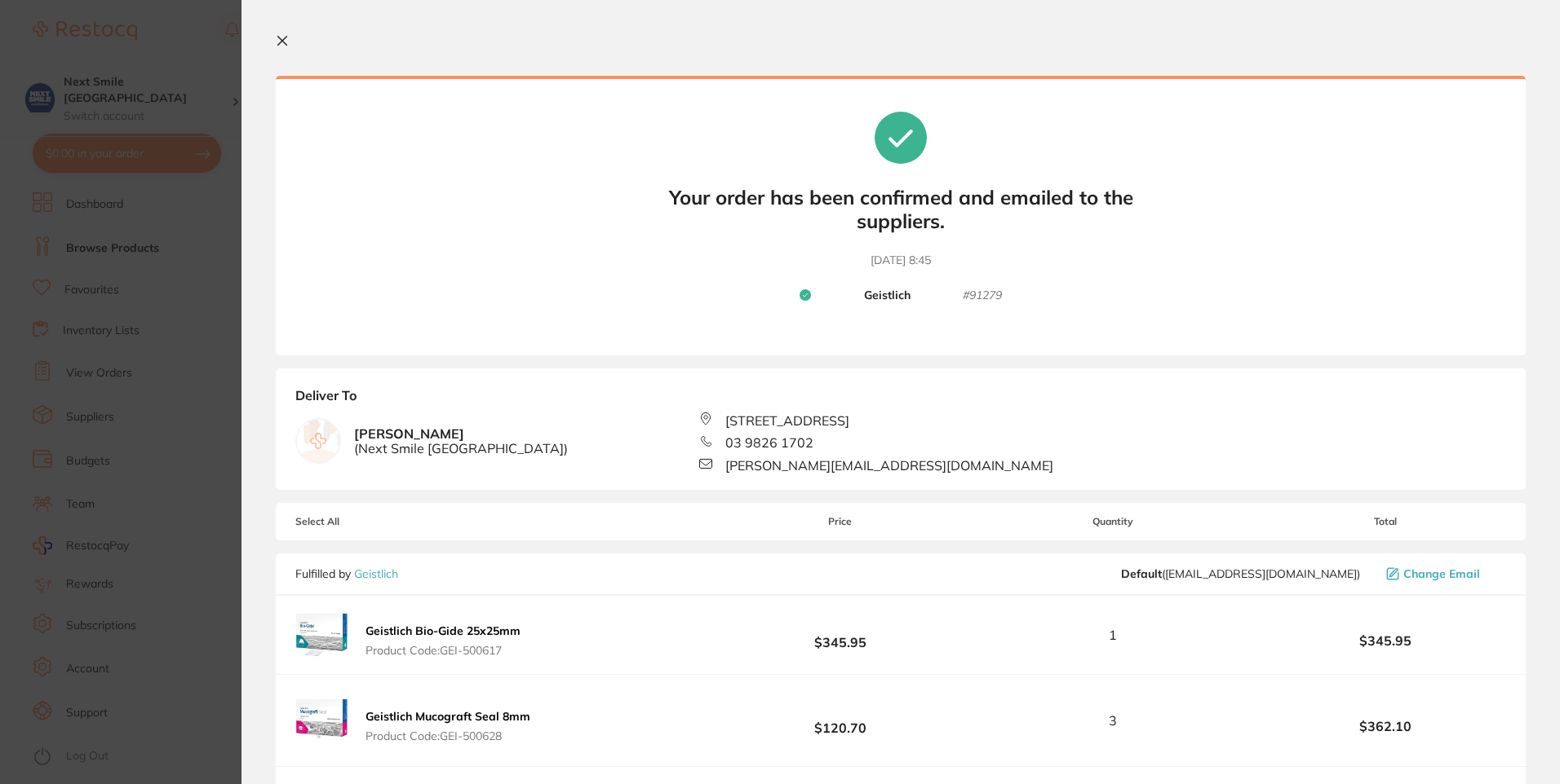
click at [283, 39] on icon at bounding box center [282, 40] width 13 height 13
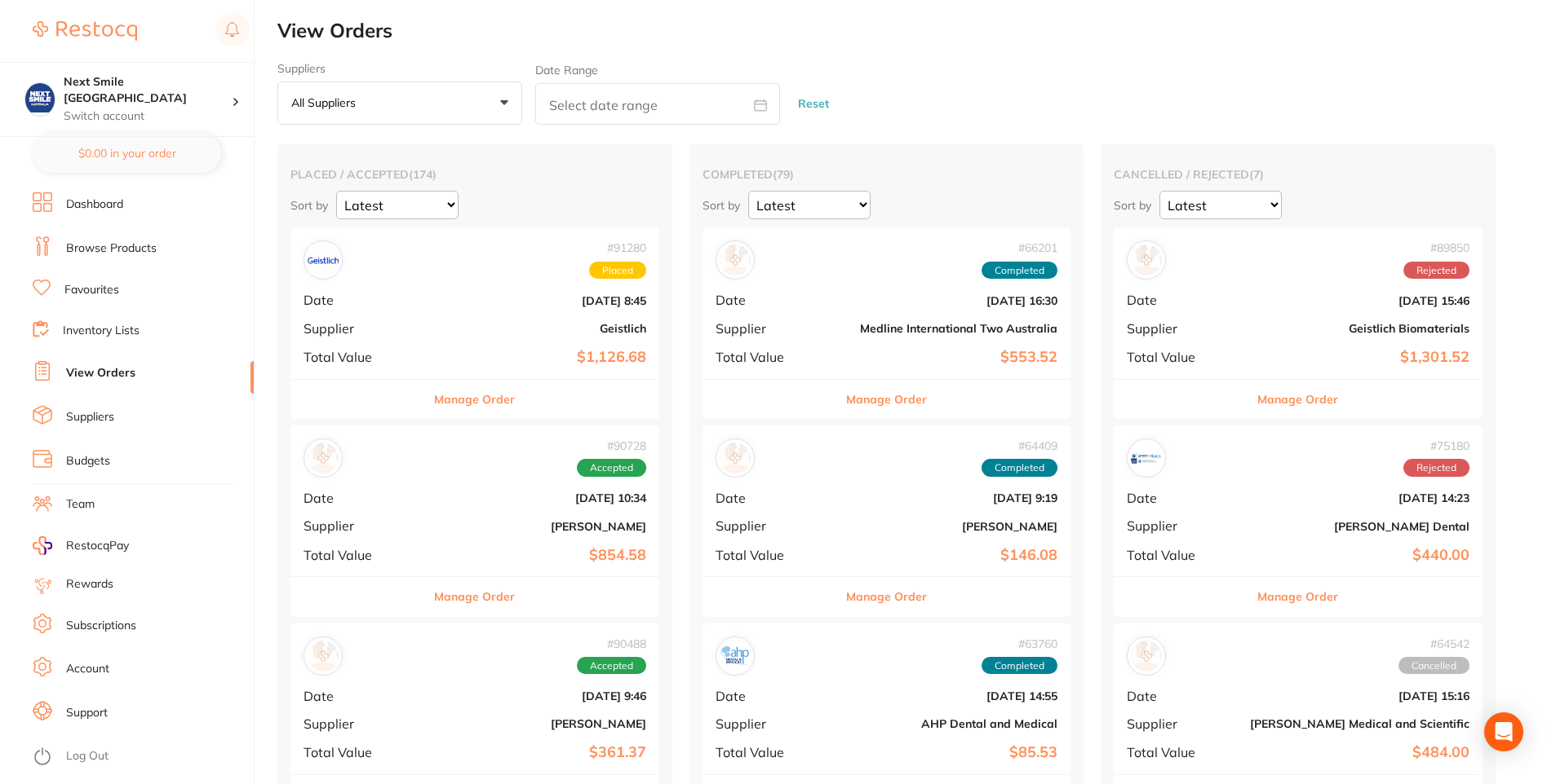
click at [97, 259] on li "Browse Products" at bounding box center [143, 248] width 221 height 25
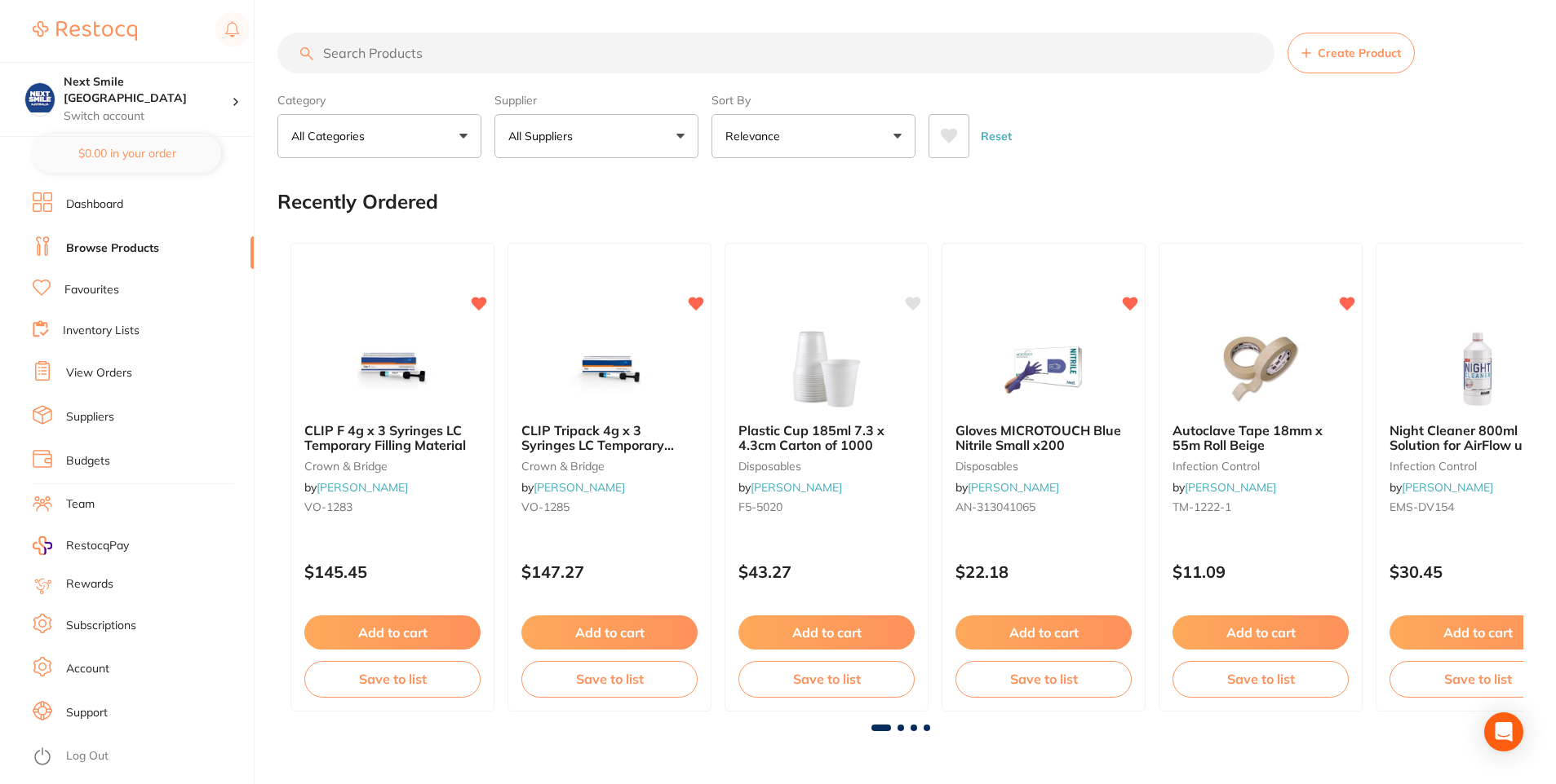
click at [621, 57] on input "search" at bounding box center [776, 52] width 997 height 40
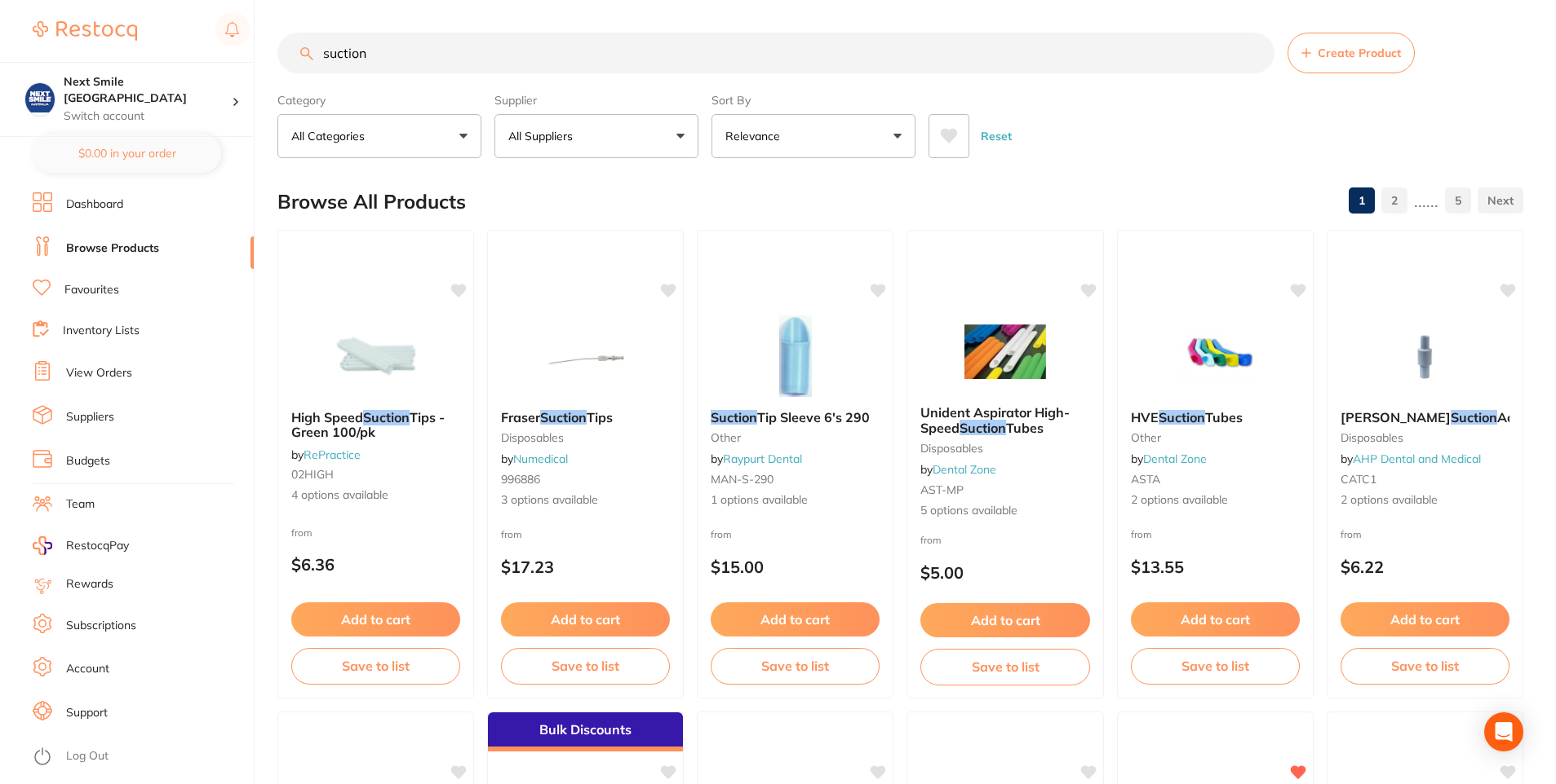
type input "suction"
click at [621, 130] on button "All Suppliers" at bounding box center [596, 136] width 204 height 44
click at [588, 279] on p "[PERSON_NAME]" at bounding box center [606, 276] width 106 height 15
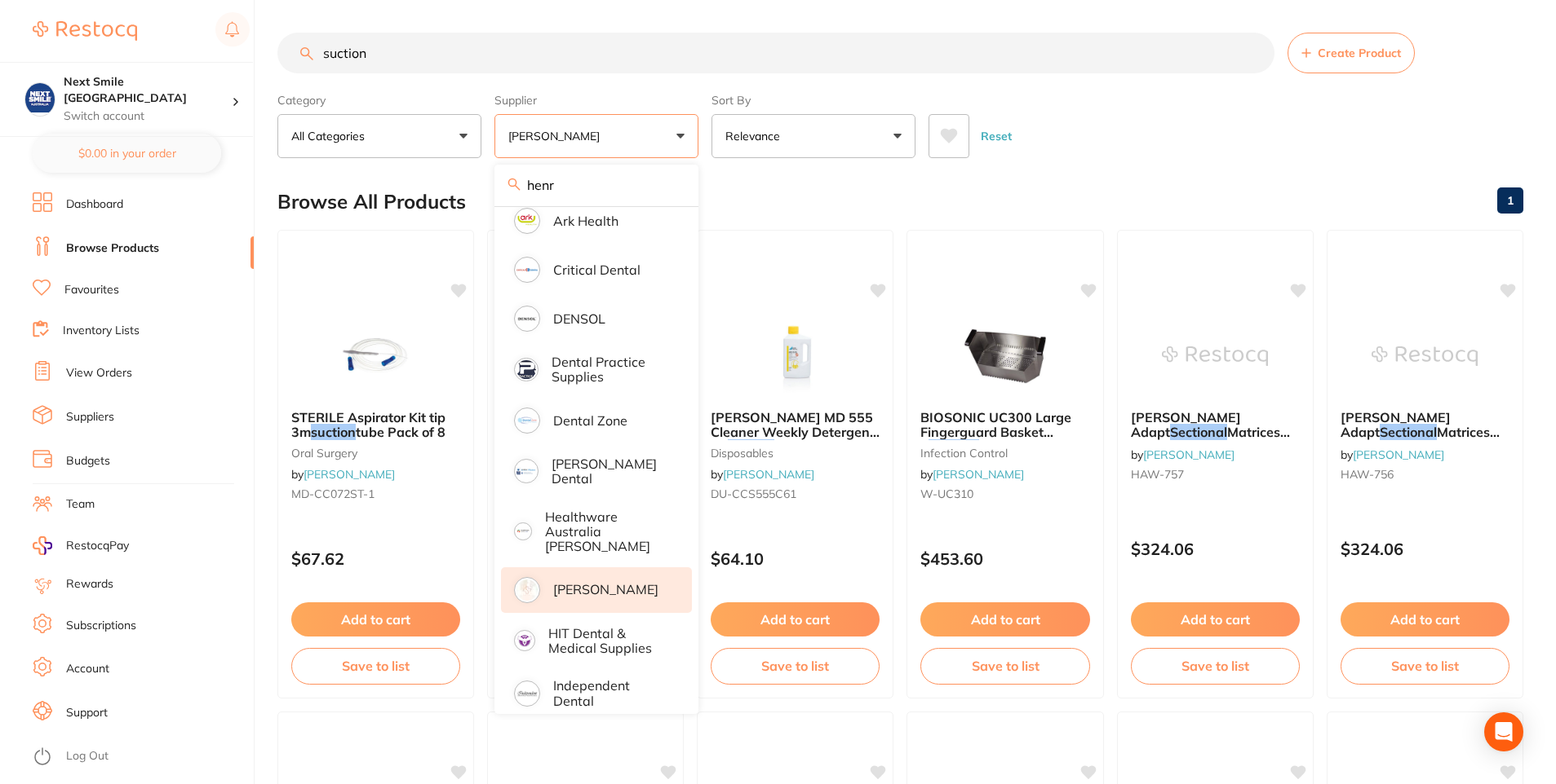
scroll to position [326, 0]
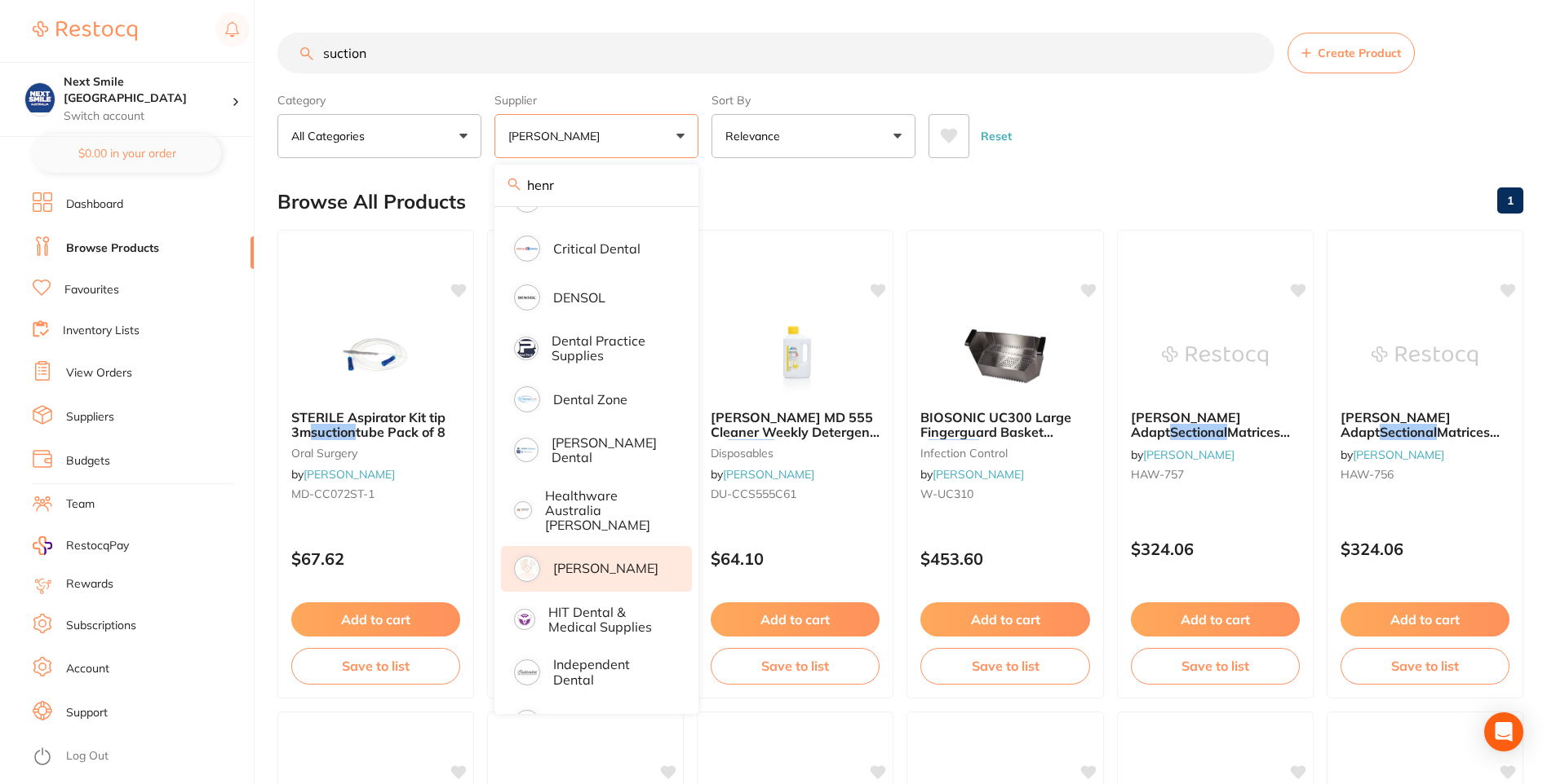
click at [588, 561] on p "[PERSON_NAME]" at bounding box center [606, 568] width 106 height 15
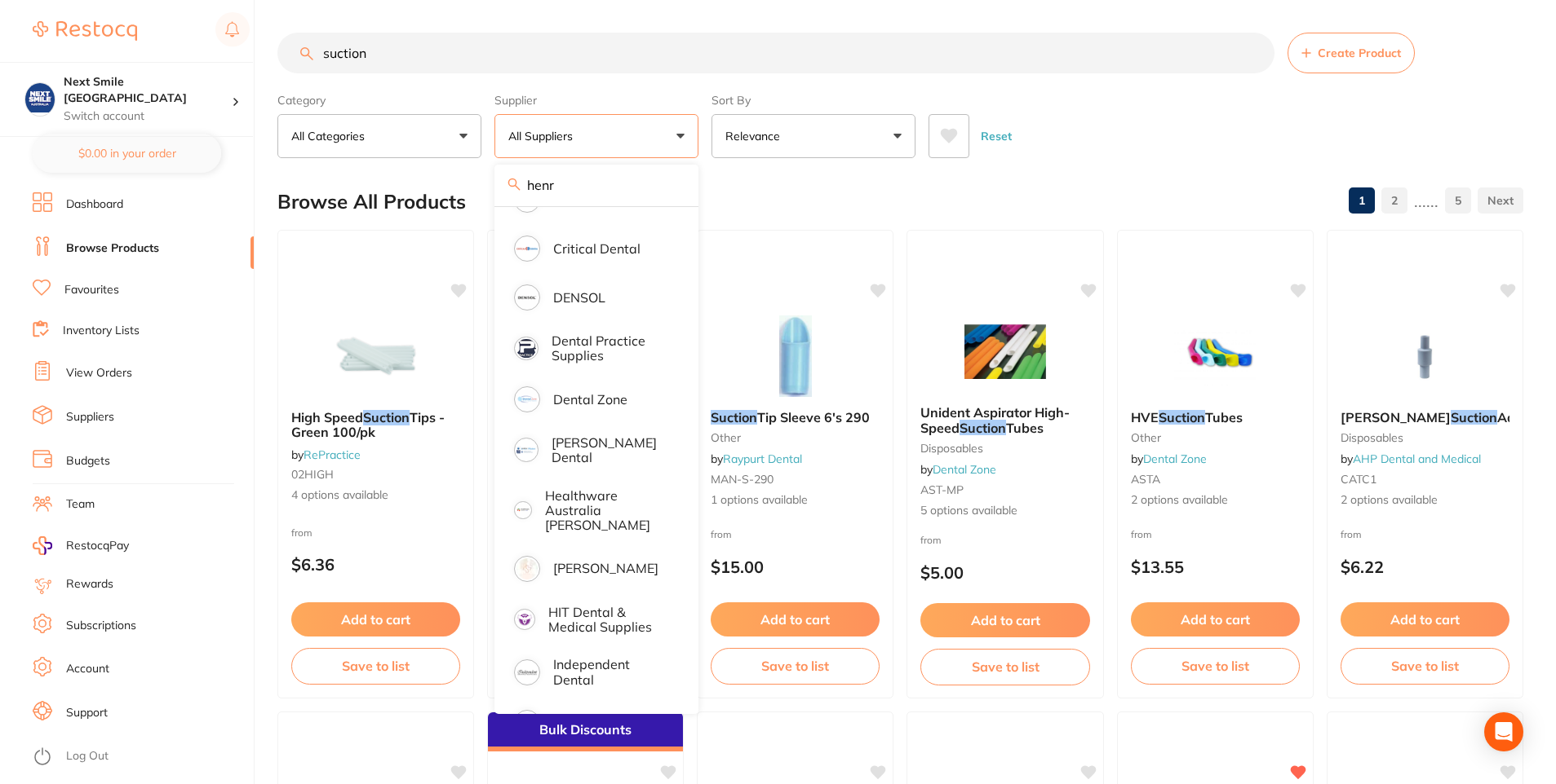
click at [1202, 117] on div "Reset" at bounding box center [1219, 129] width 582 height 57
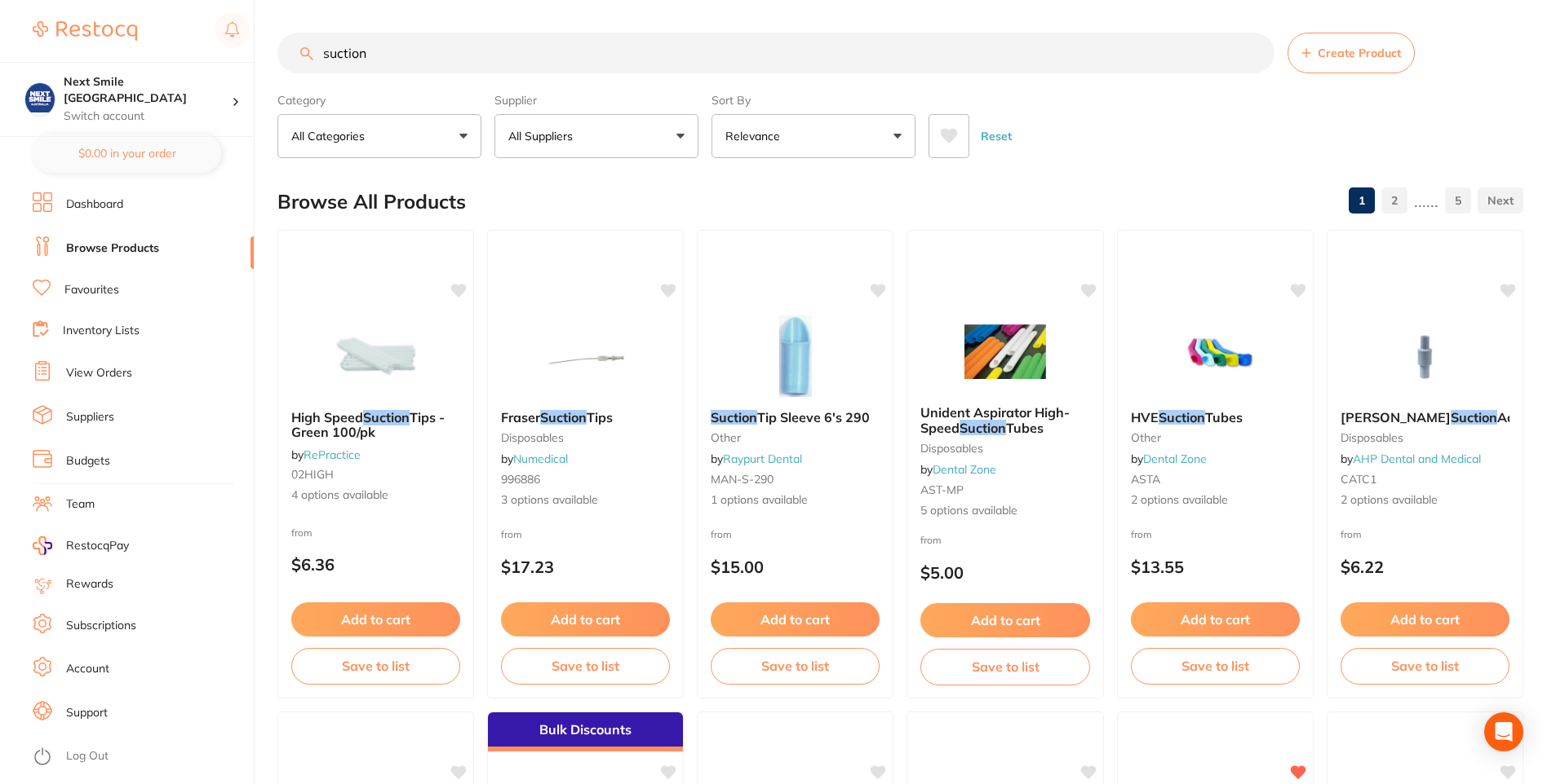
click at [950, 138] on icon at bounding box center [948, 135] width 17 height 15
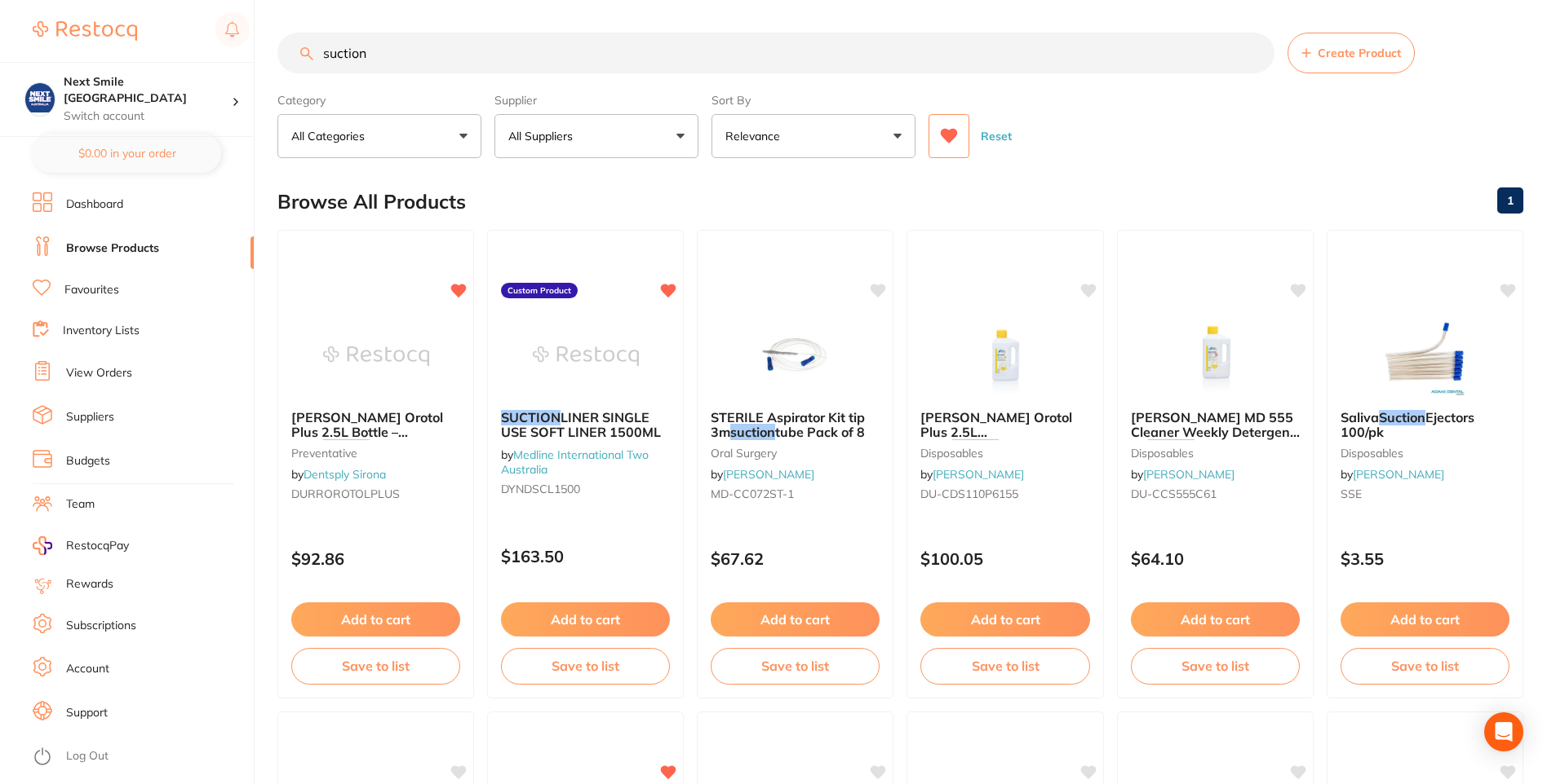
click at [662, 139] on button "All Suppliers" at bounding box center [596, 136] width 204 height 44
type input "henr"
click at [585, 283] on p "[PERSON_NAME]" at bounding box center [606, 276] width 106 height 15
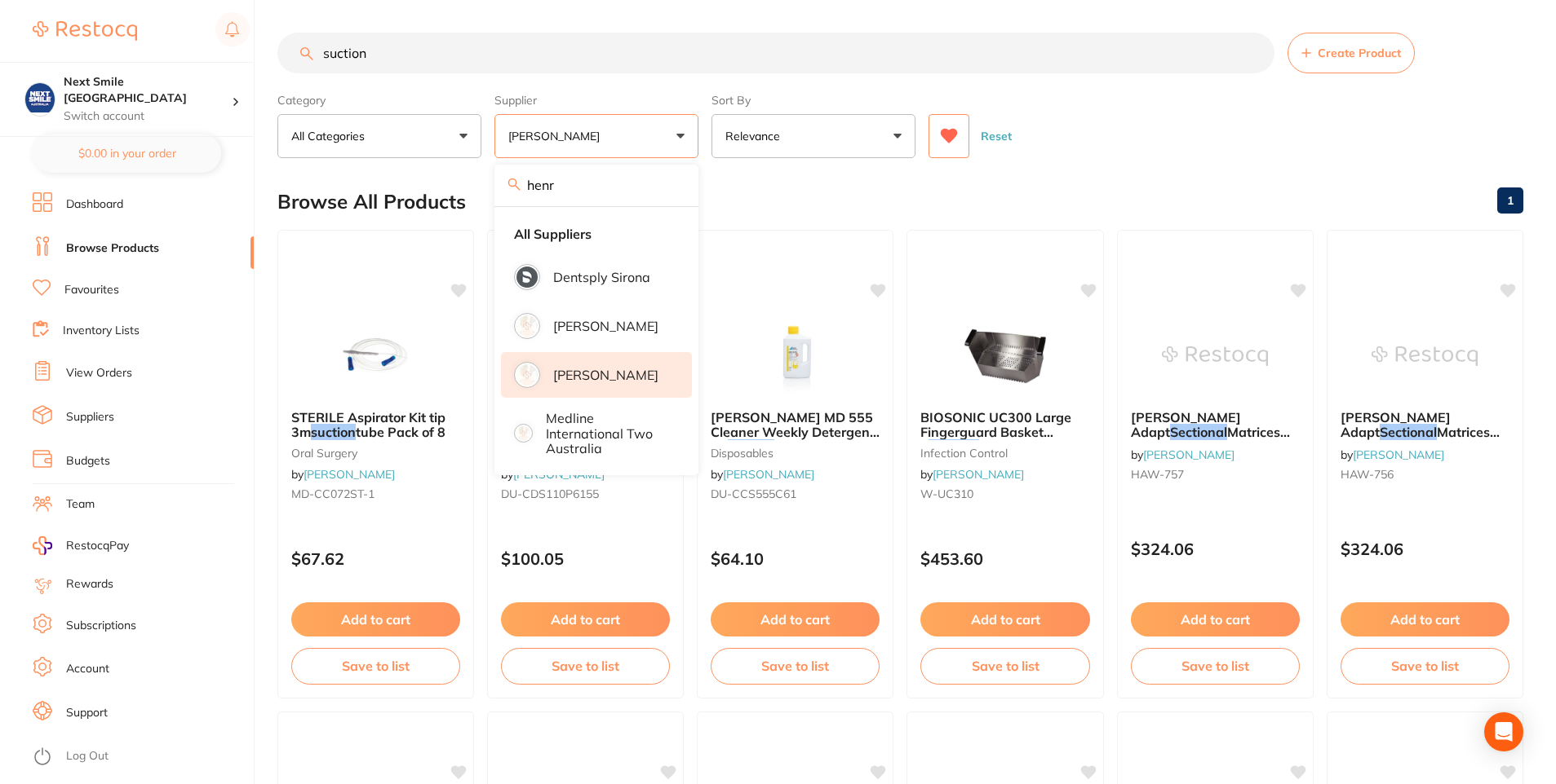
click at [1061, 207] on div "Browse All Products 1" at bounding box center [900, 201] width 1246 height 54
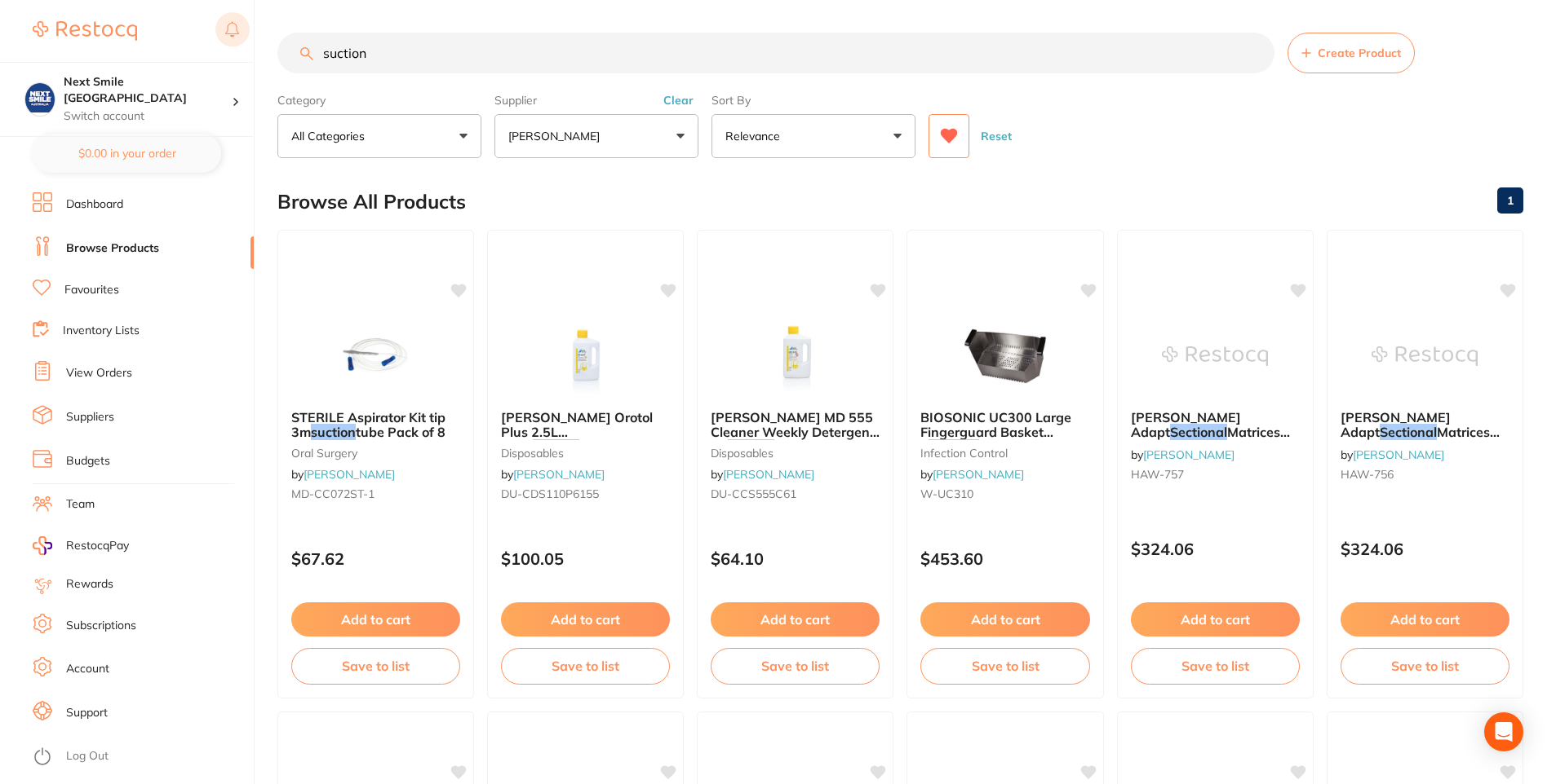
drag, startPoint x: 436, startPoint y: 62, endPoint x: 222, endPoint y: 39, distance: 215.2
click at [240, 39] on div "$0.00 Next Smile Melbourne Switch account Next Smile Melbourne $0.00 in your or…" at bounding box center [778, 392] width 1556 height 784
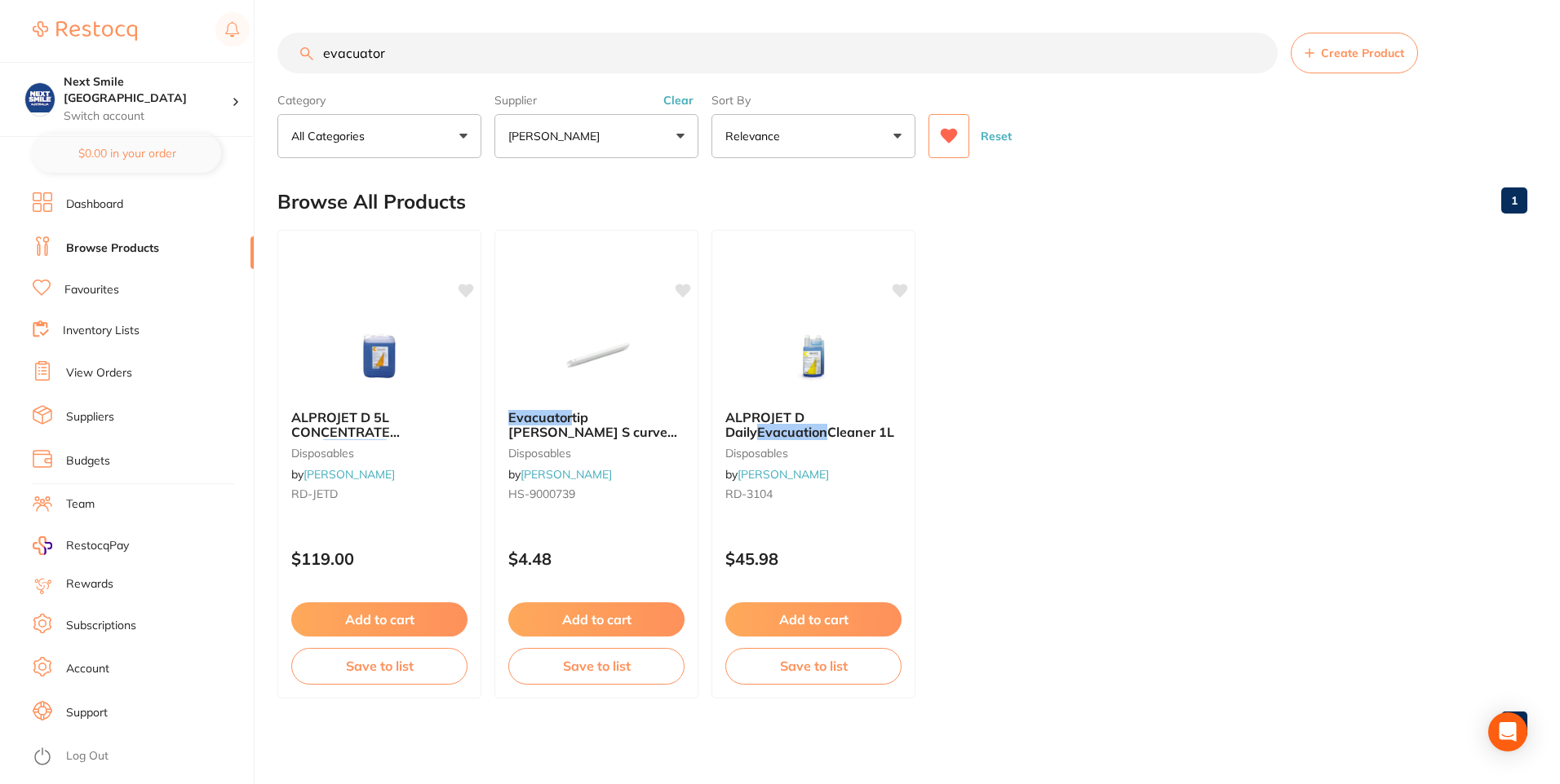
click at [959, 110] on div "Reset" at bounding box center [1221, 129] width 586 height 57
click at [955, 125] on button at bounding box center [948, 136] width 41 height 44
click at [456, 59] on input "evacuator" at bounding box center [778, 52] width 1000 height 40
drag, startPoint x: 456, startPoint y: 59, endPoint x: 300, endPoint y: 44, distance: 156.7
click at [300, 44] on input "evacuator" at bounding box center [778, 52] width 1000 height 40
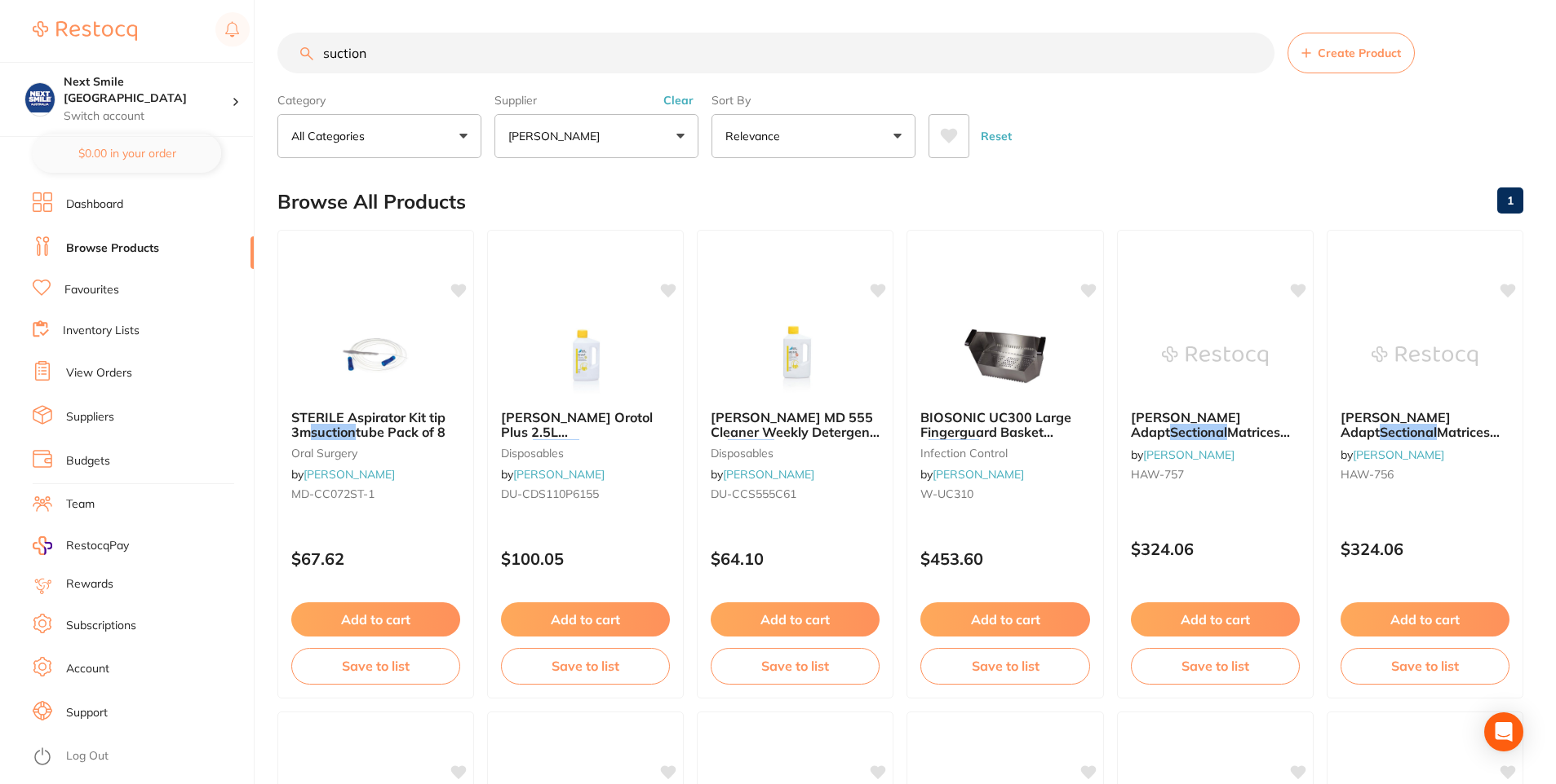
drag, startPoint x: 467, startPoint y: 44, endPoint x: 201, endPoint y: -60, distance: 285.6
click at [201, 0] on html "$0.00 Next Smile Melbourne Switch account Next Smile Melbourne $0.00 in your or…" at bounding box center [778, 392] width 1556 height 784
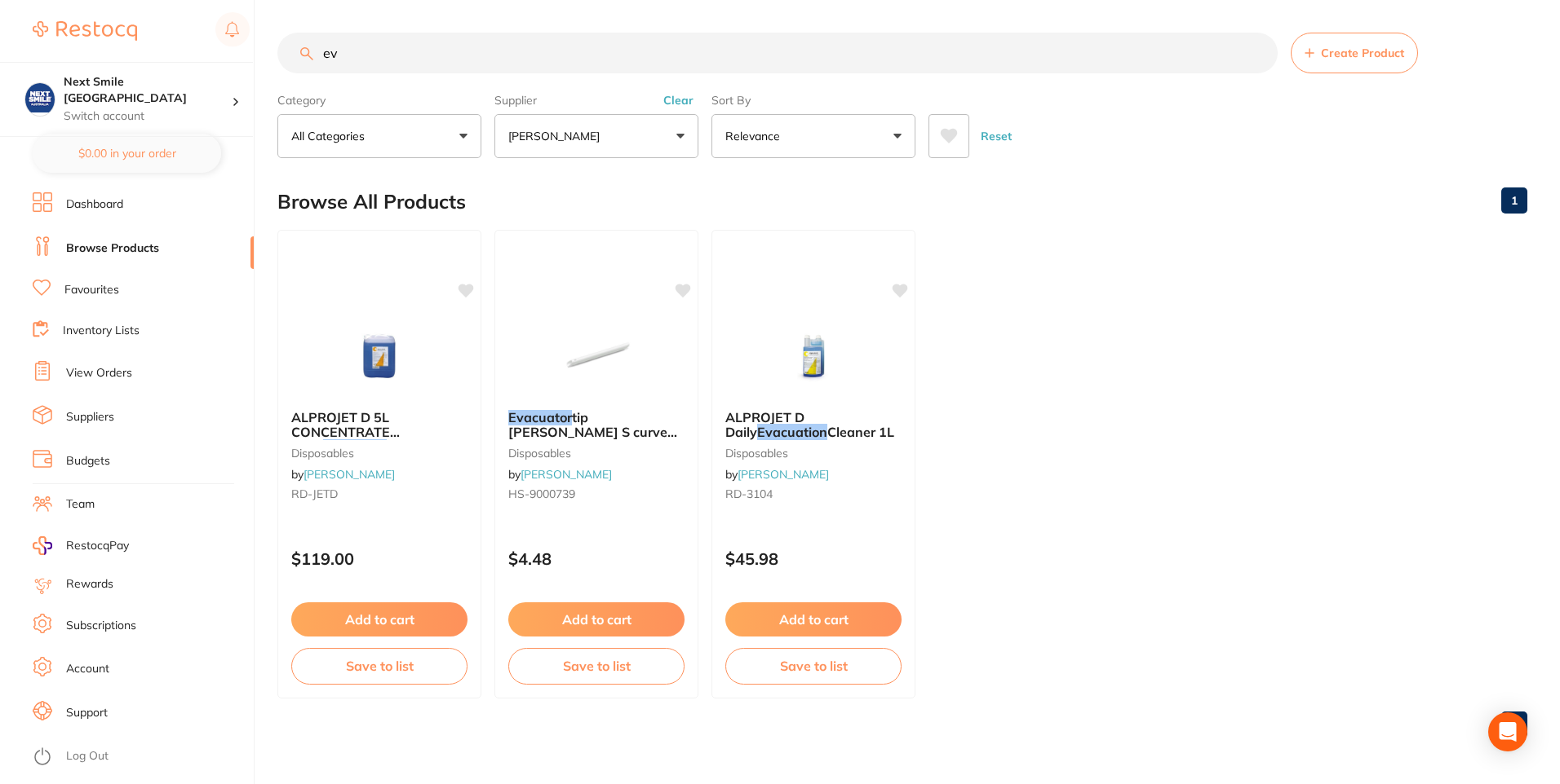
type input "e"
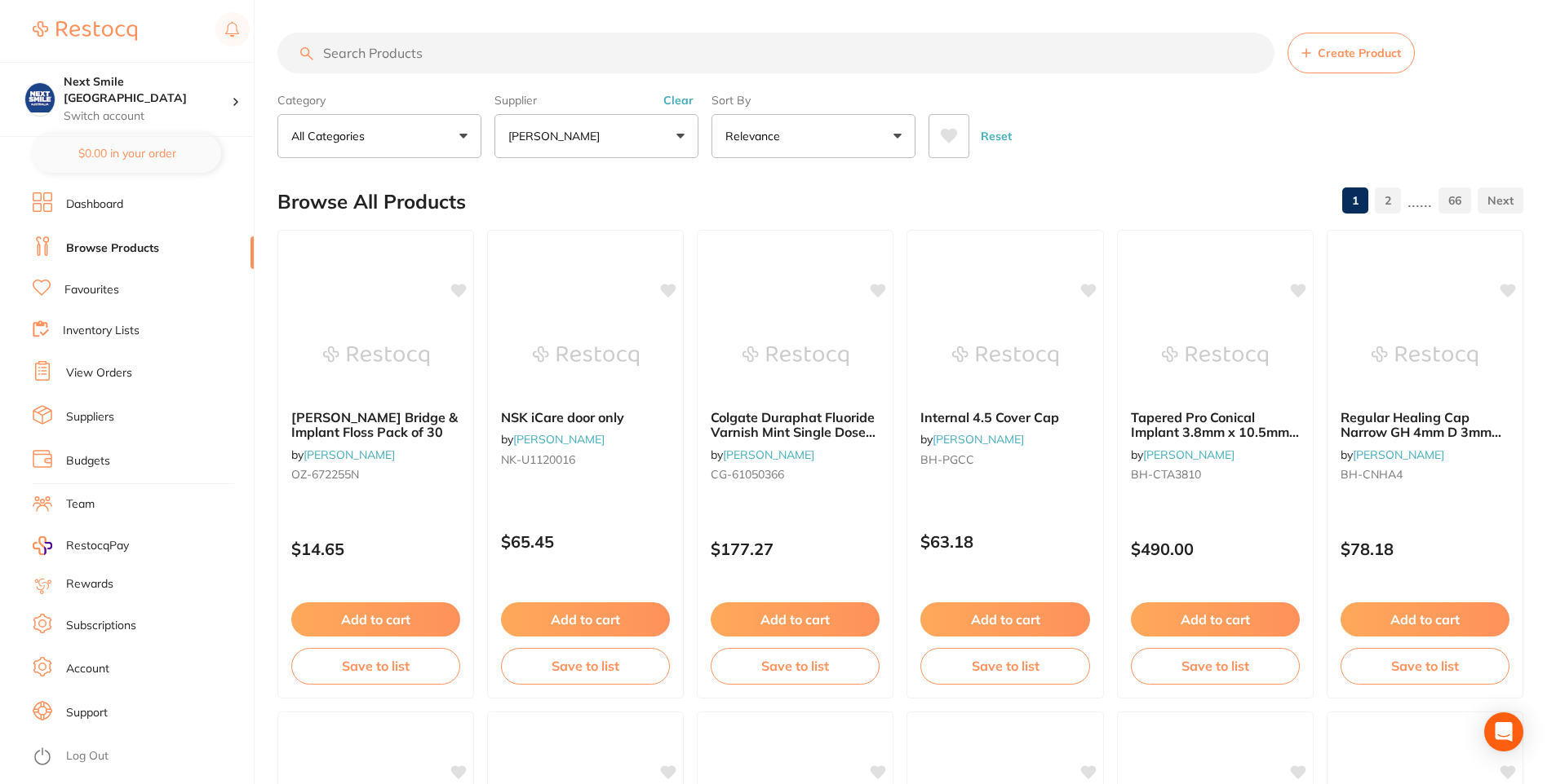
click at [943, 129] on icon at bounding box center [948, 135] width 17 height 15
click at [532, 47] on input "search" at bounding box center [776, 52] width 997 height 40
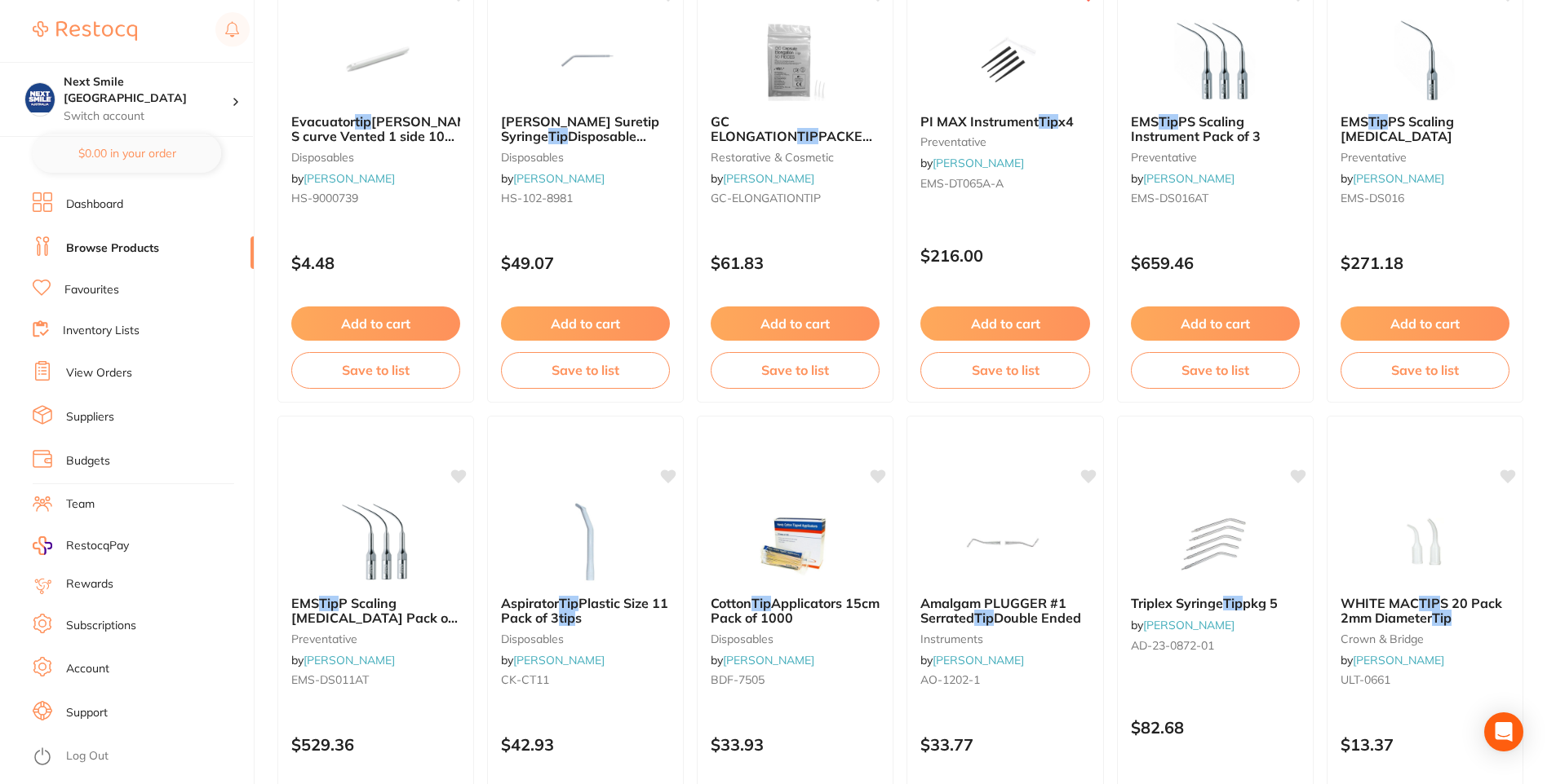
scroll to position [1712, 0]
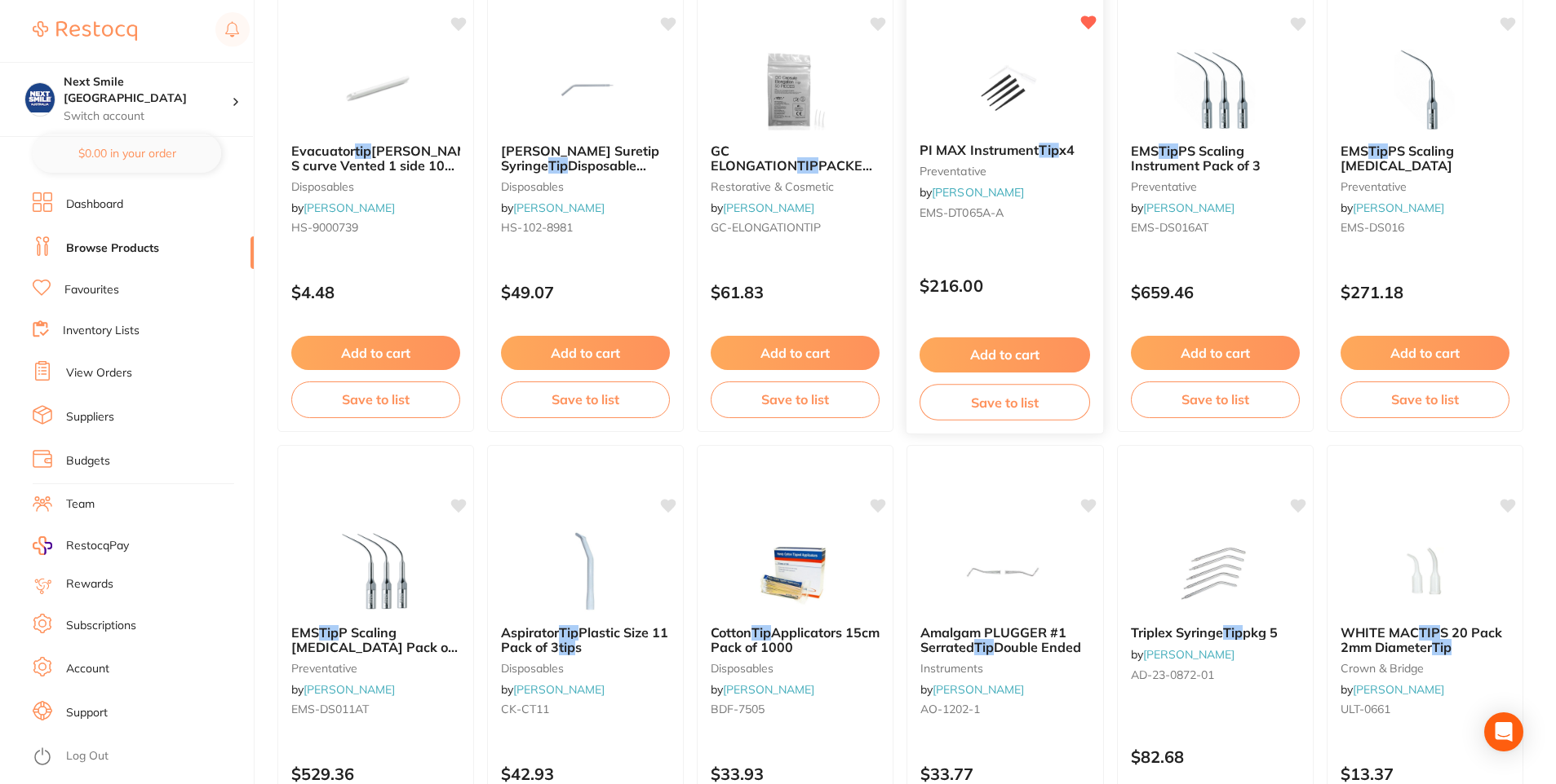
type input "suction tip"
click at [1014, 85] on img at bounding box center [1005, 88] width 107 height 82
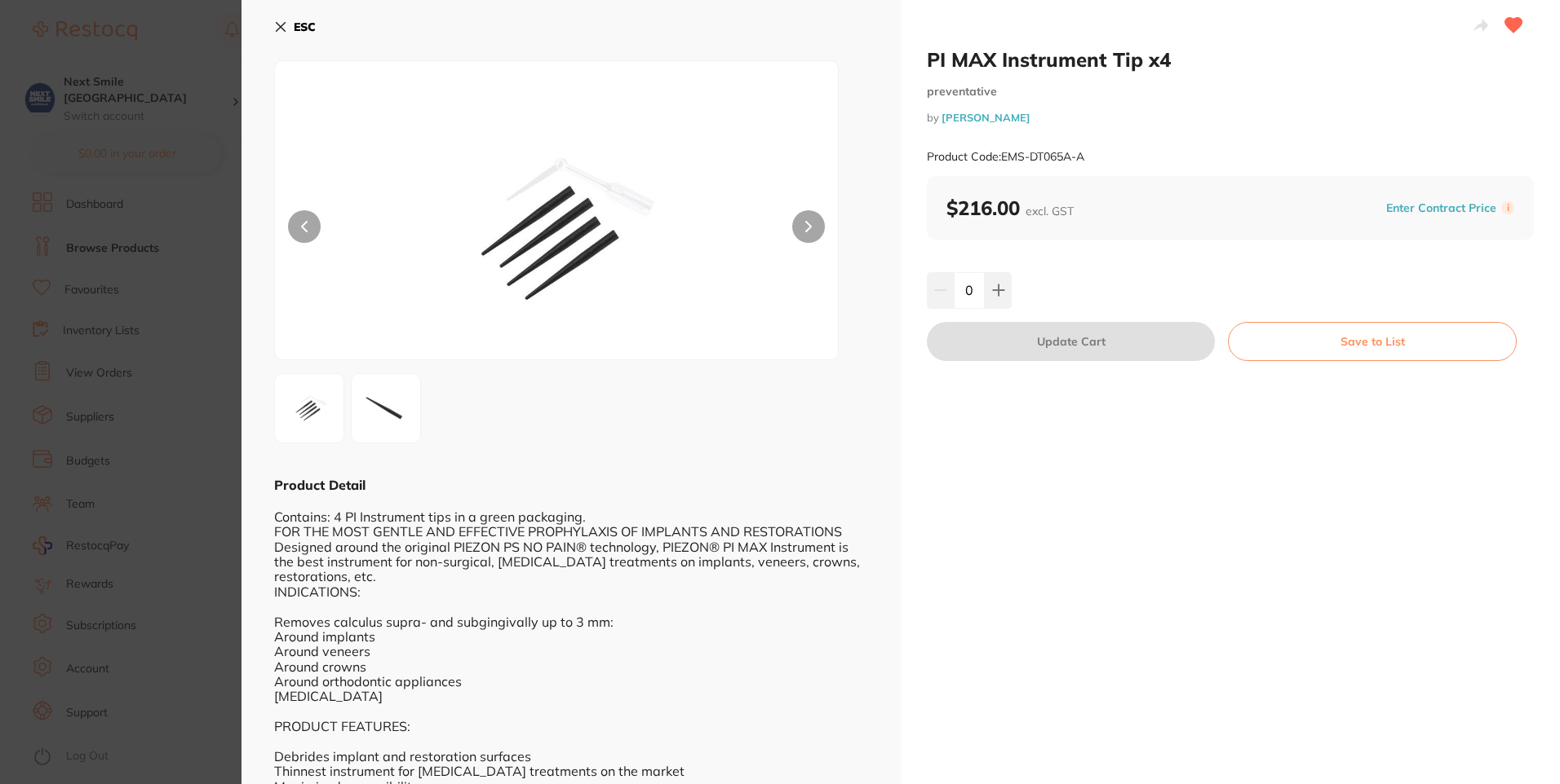
scroll to position [1, 0]
click at [996, 283] on button at bounding box center [998, 290] width 27 height 36
type input "1"
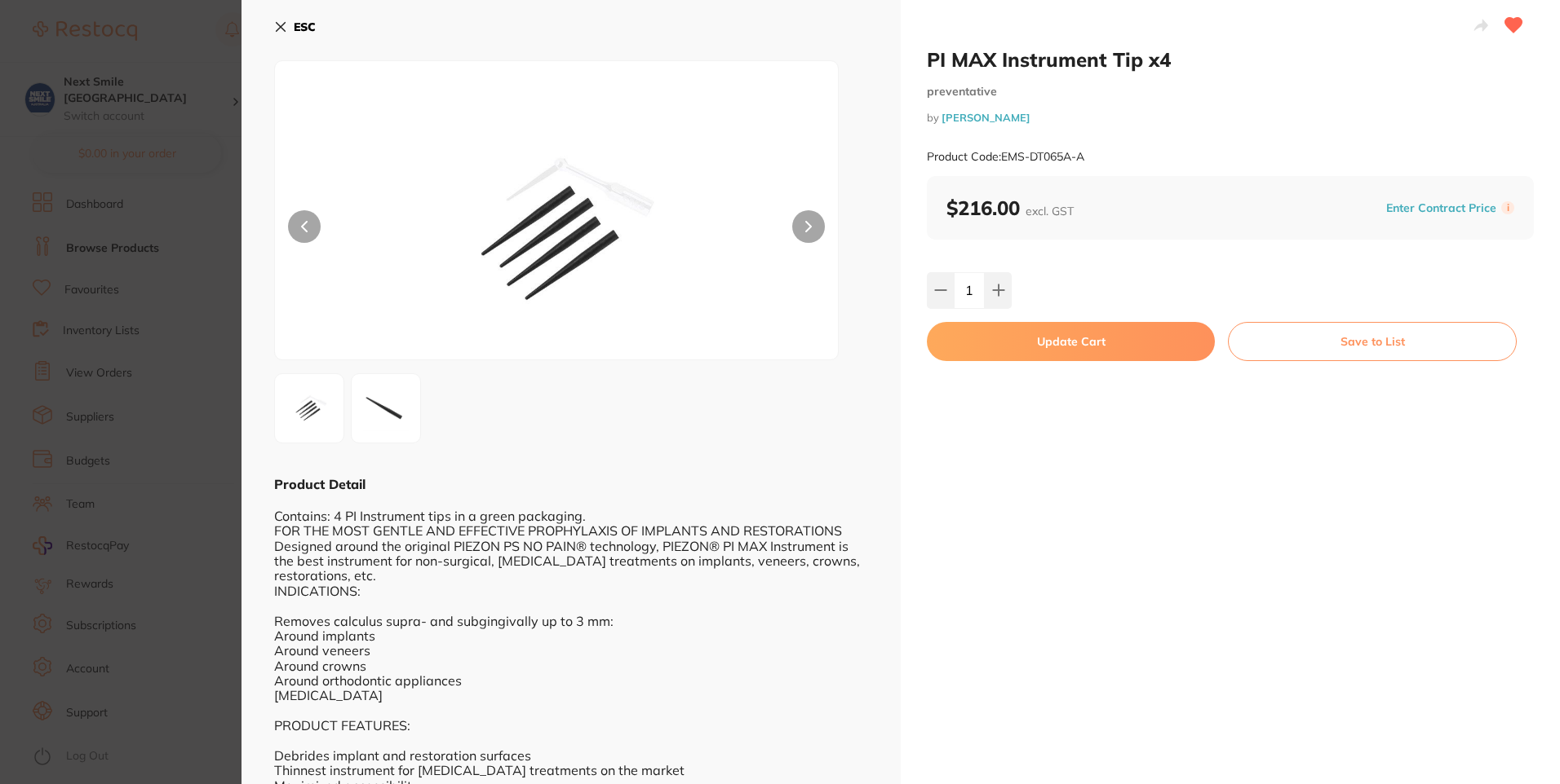
click at [1034, 334] on button "Update Cart" at bounding box center [1070, 342] width 287 height 39
checkbox input "false"
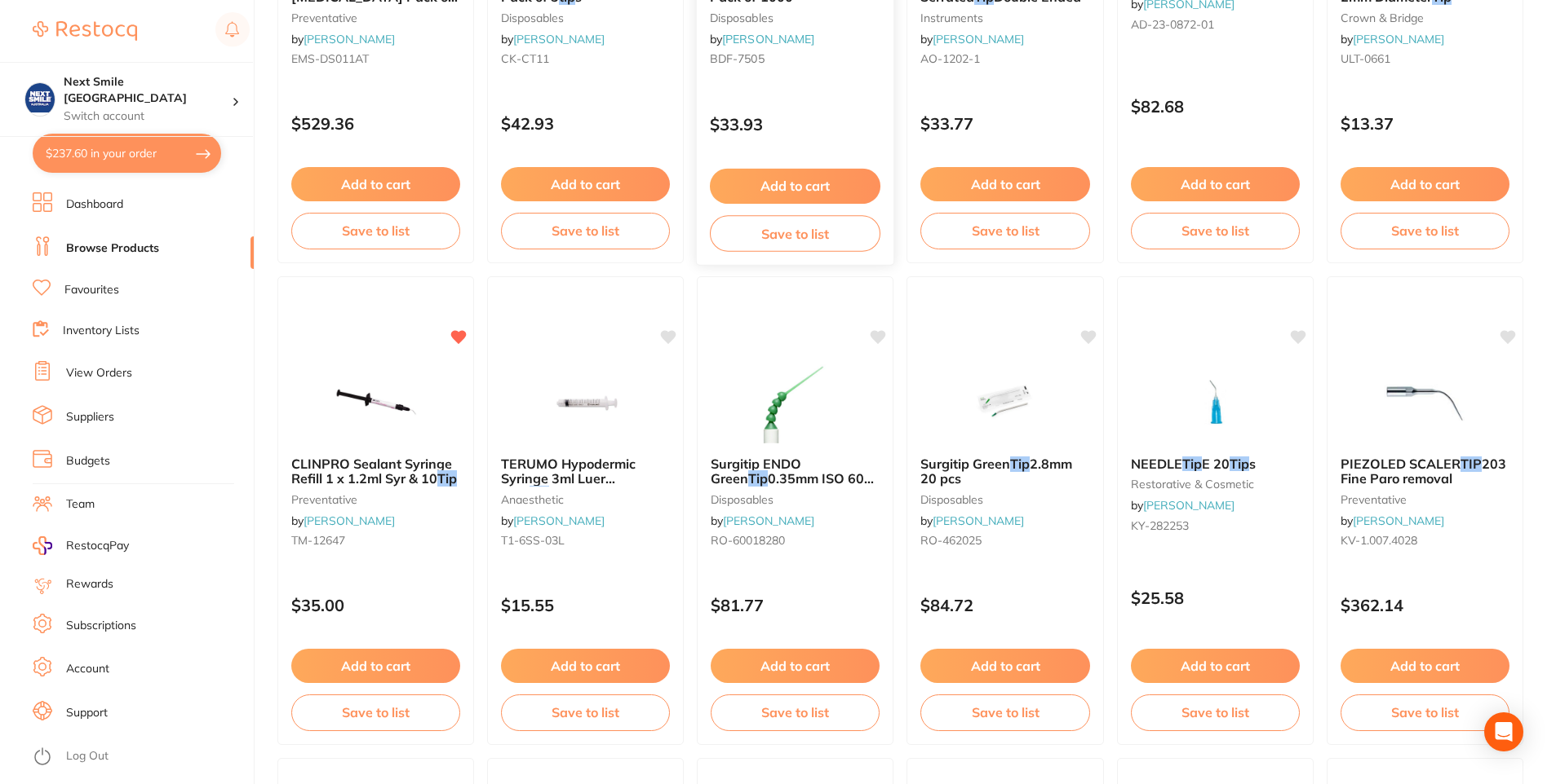
scroll to position [2365, 0]
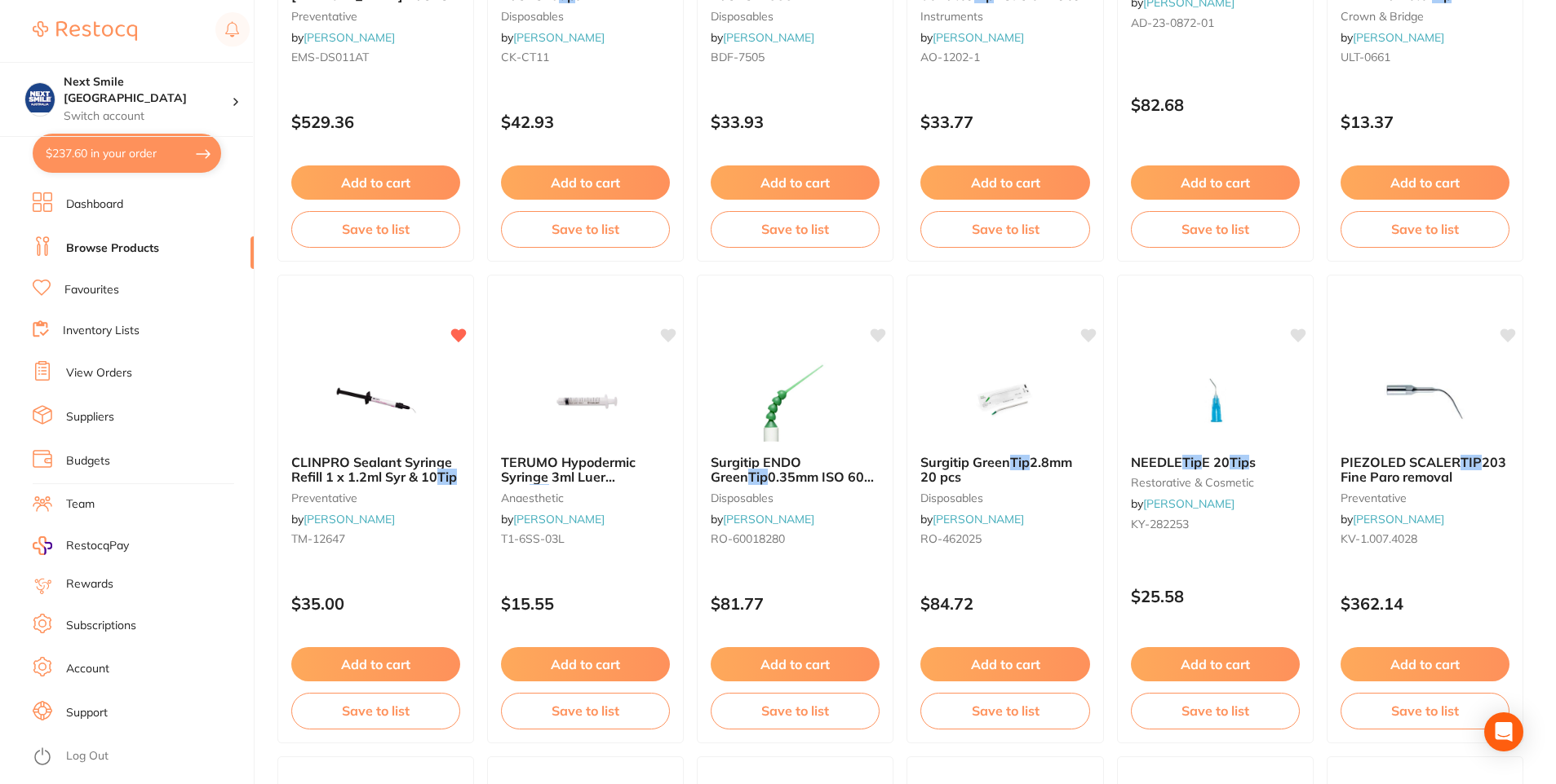
click at [404, 654] on button "Add to cart" at bounding box center [375, 665] width 169 height 35
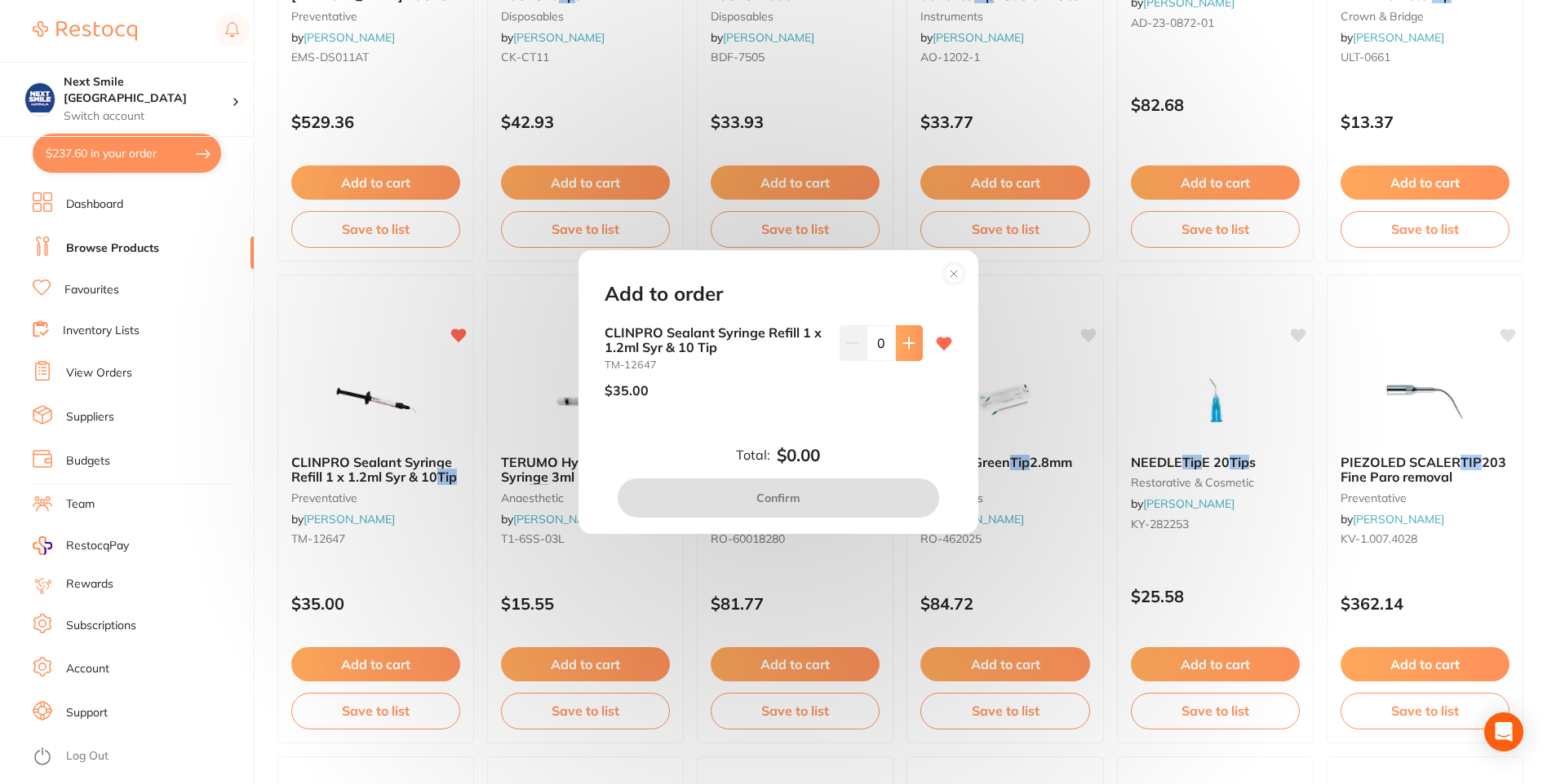
click at [899, 355] on button at bounding box center [909, 343] width 27 height 36
click at [900, 354] on button at bounding box center [909, 343] width 27 height 36
type input "2"
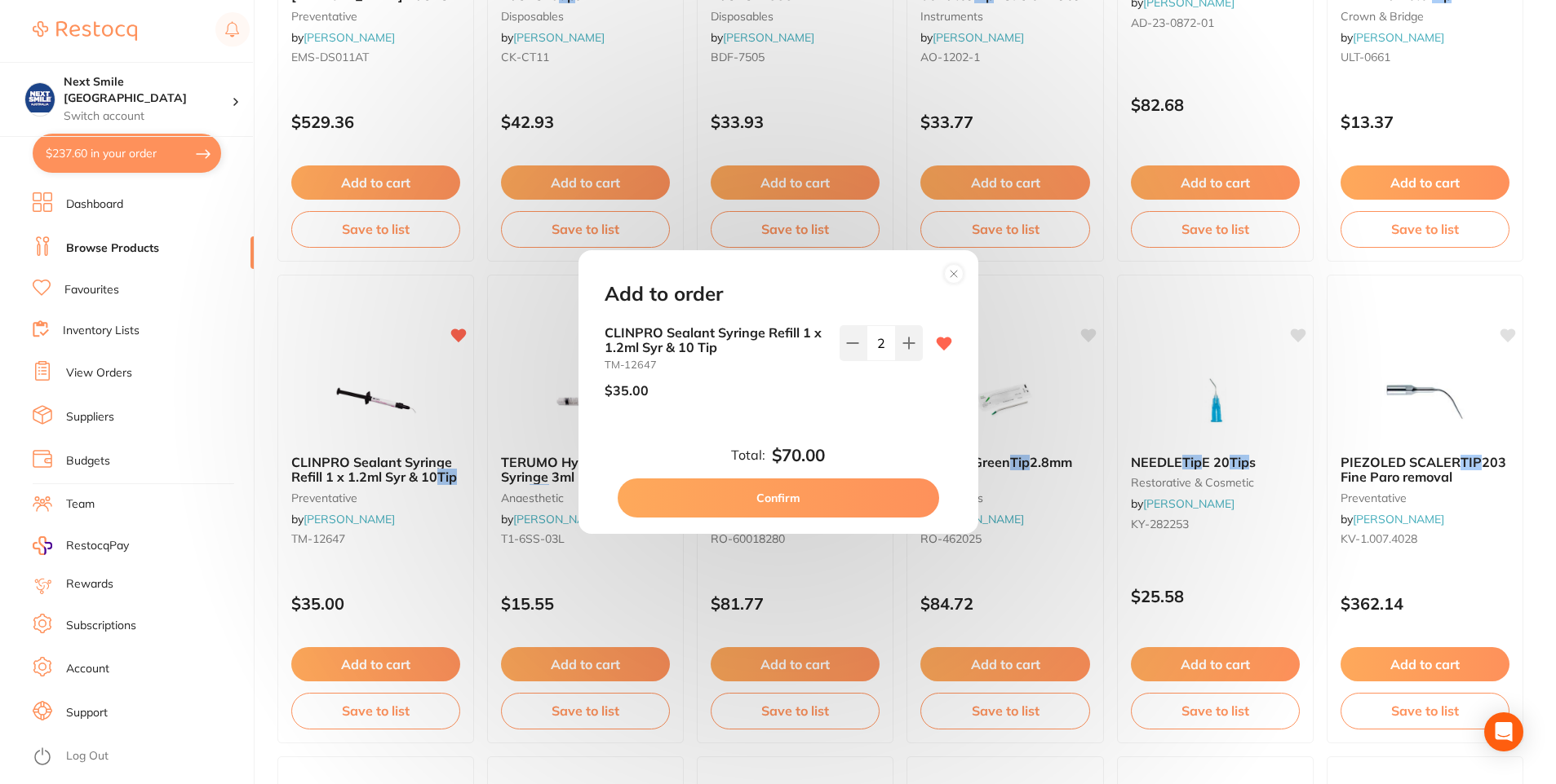
click at [864, 508] on button "Confirm" at bounding box center [778, 499] width 321 height 39
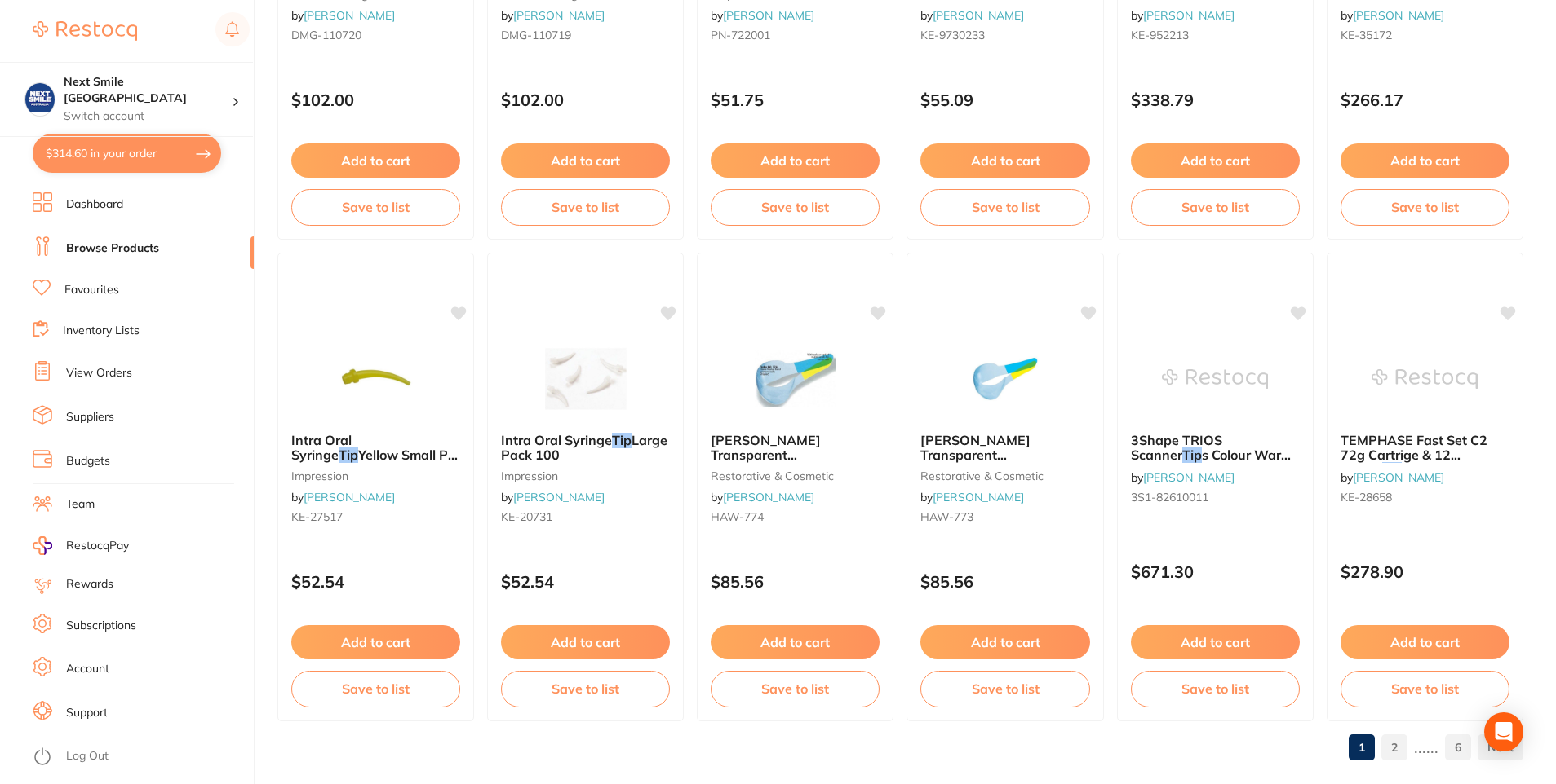
scroll to position [3854, 0]
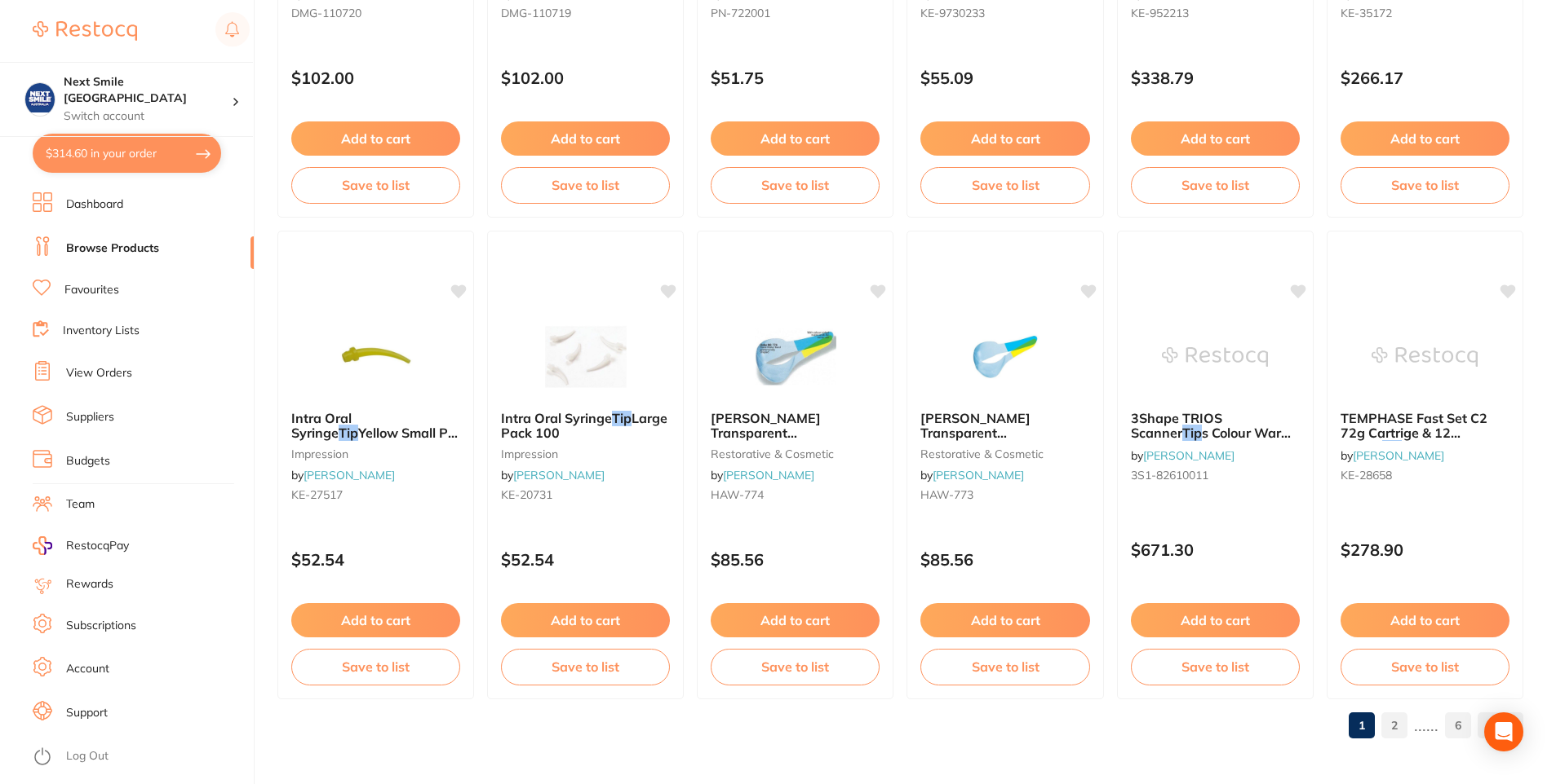
click at [1402, 724] on link "2" at bounding box center [1394, 725] width 26 height 33
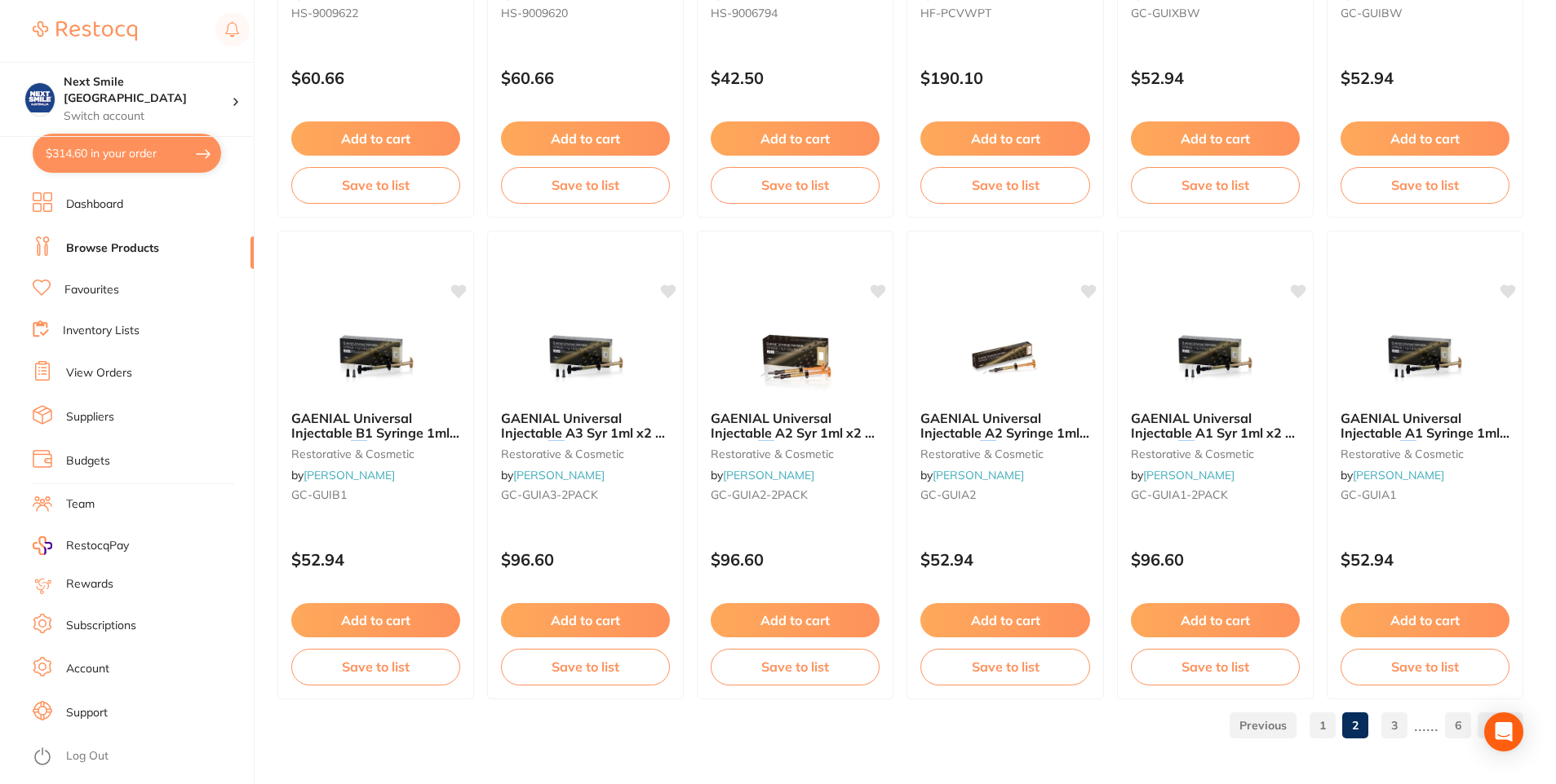
click at [1392, 722] on link "3" at bounding box center [1394, 725] width 26 height 33
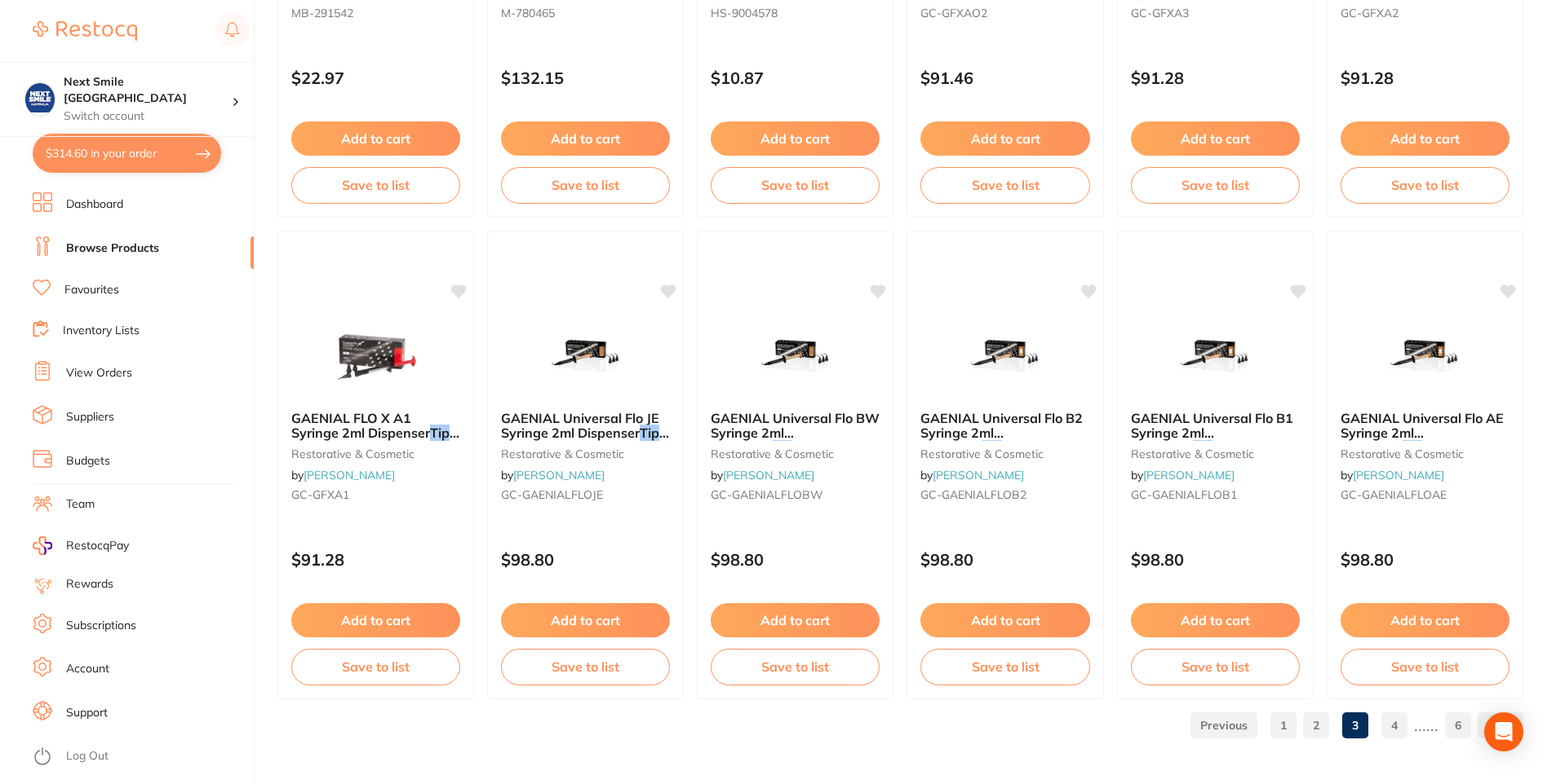
click at [1390, 719] on link "4" at bounding box center [1394, 725] width 26 height 33
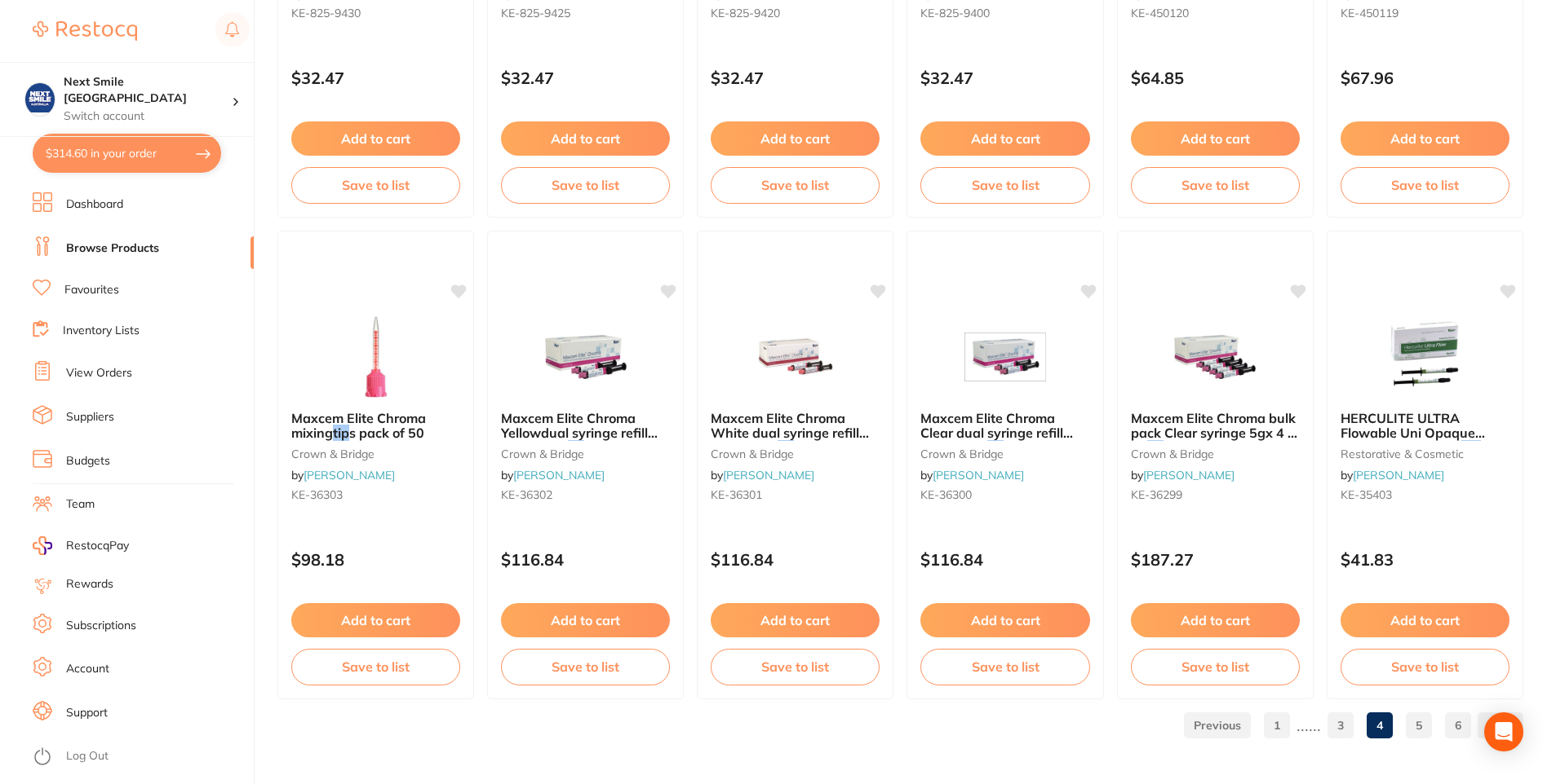
click at [1415, 720] on link "5" at bounding box center [1419, 725] width 26 height 33
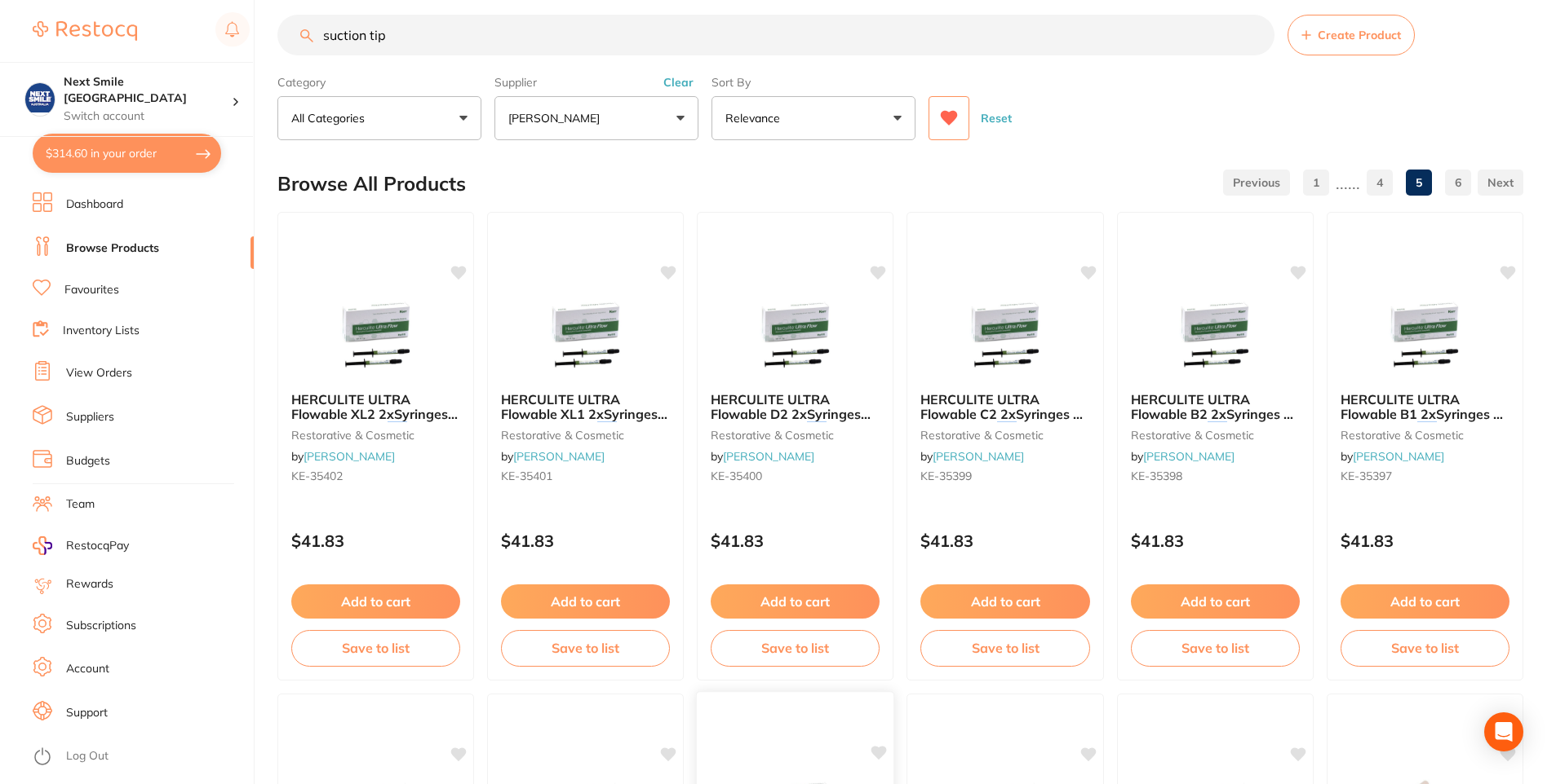
scroll to position [0, 0]
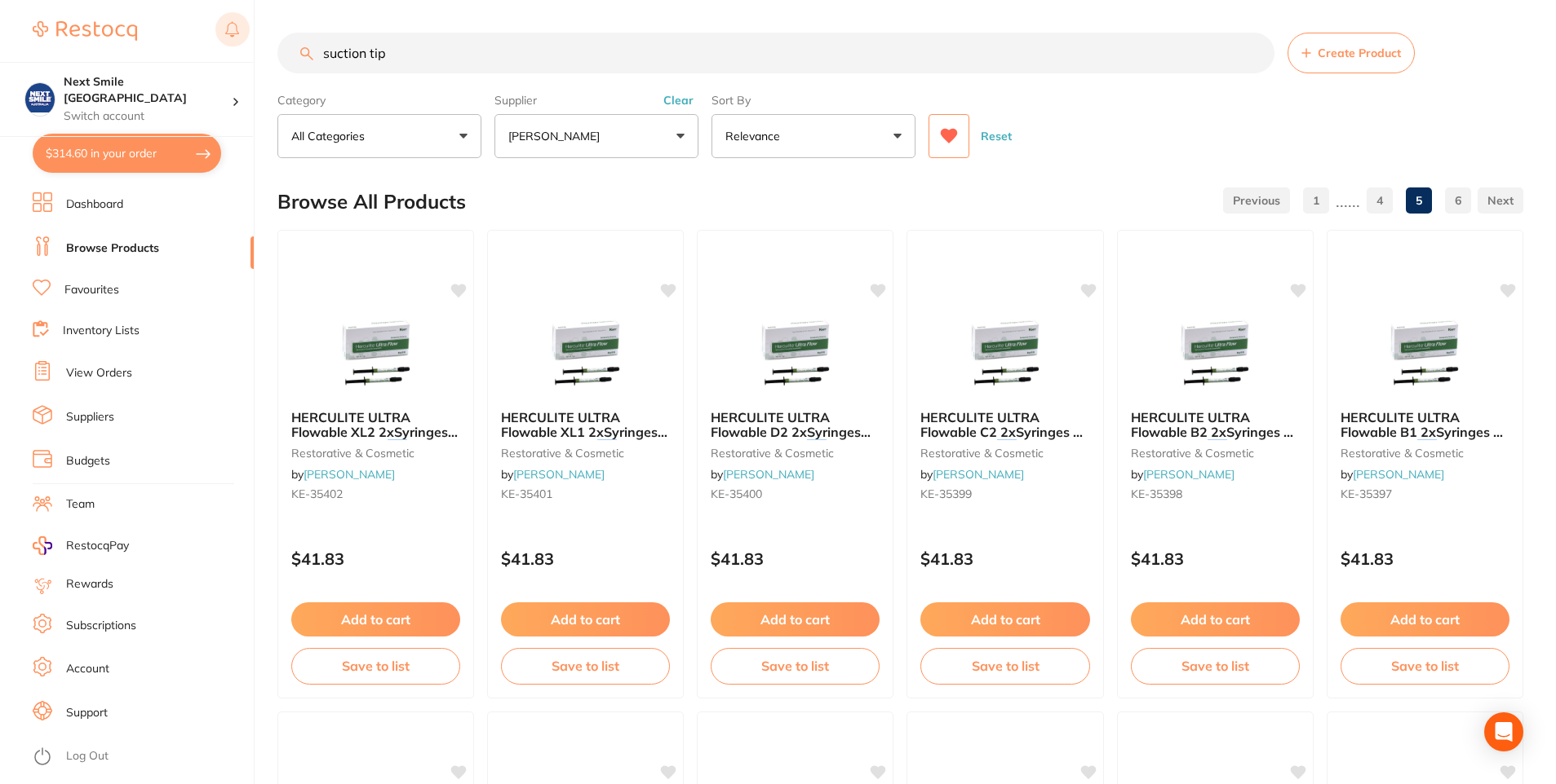
drag, startPoint x: 466, startPoint y: 68, endPoint x: 231, endPoint y: 22, distance: 239.5
click at [231, 22] on div "$314.60 Next Smile Melbourne Switch account Next Smile Melbourne $314.60 in you…" at bounding box center [778, 392] width 1556 height 784
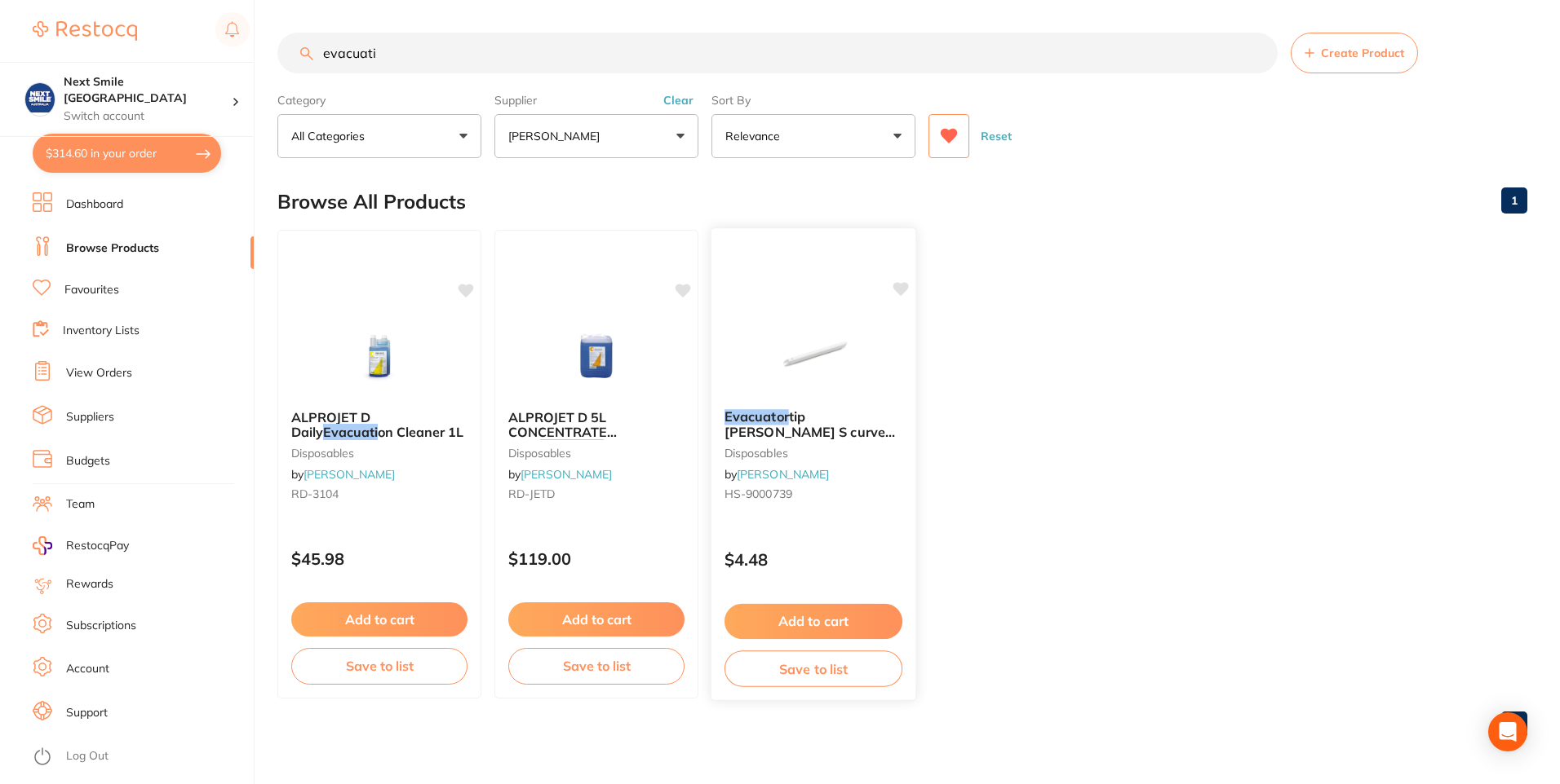
type input "evacuati"
click at [845, 384] on img at bounding box center [813, 354] width 107 height 82
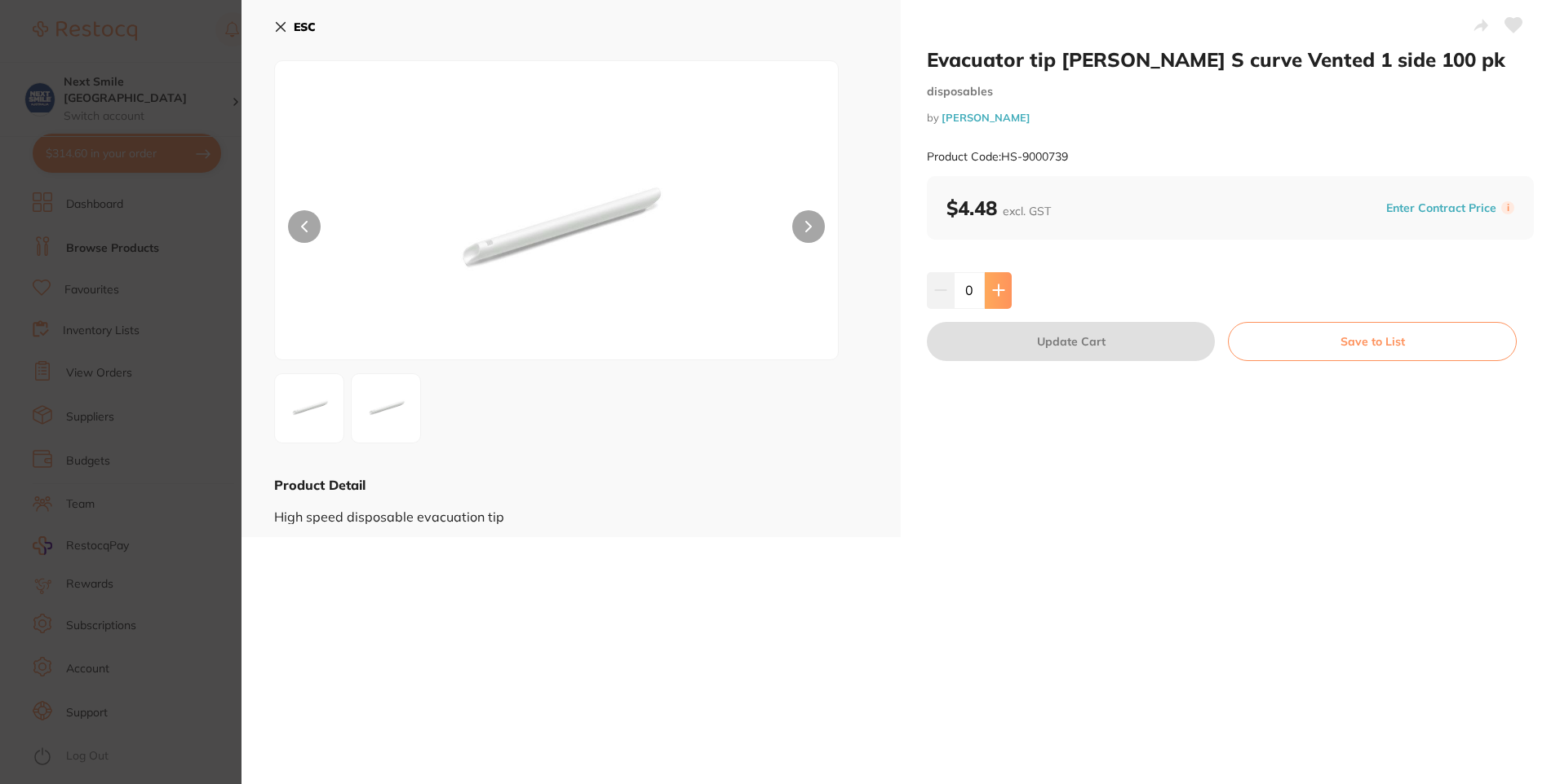
click at [1008, 294] on button at bounding box center [998, 290] width 27 height 36
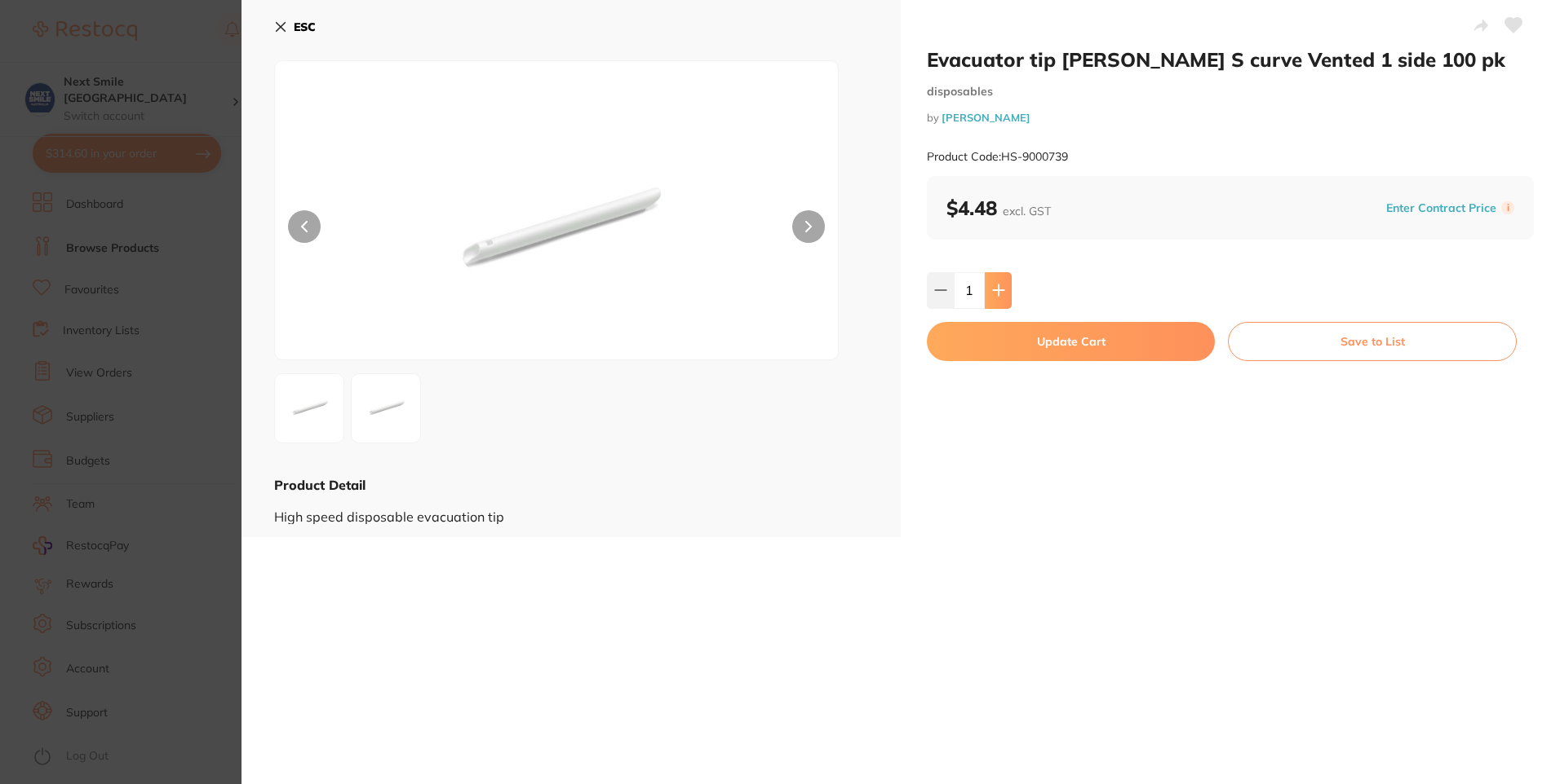
click at [1004, 301] on button at bounding box center [998, 290] width 27 height 36
type input "2"
click at [1024, 343] on button "Update Cart" at bounding box center [1070, 342] width 287 height 39
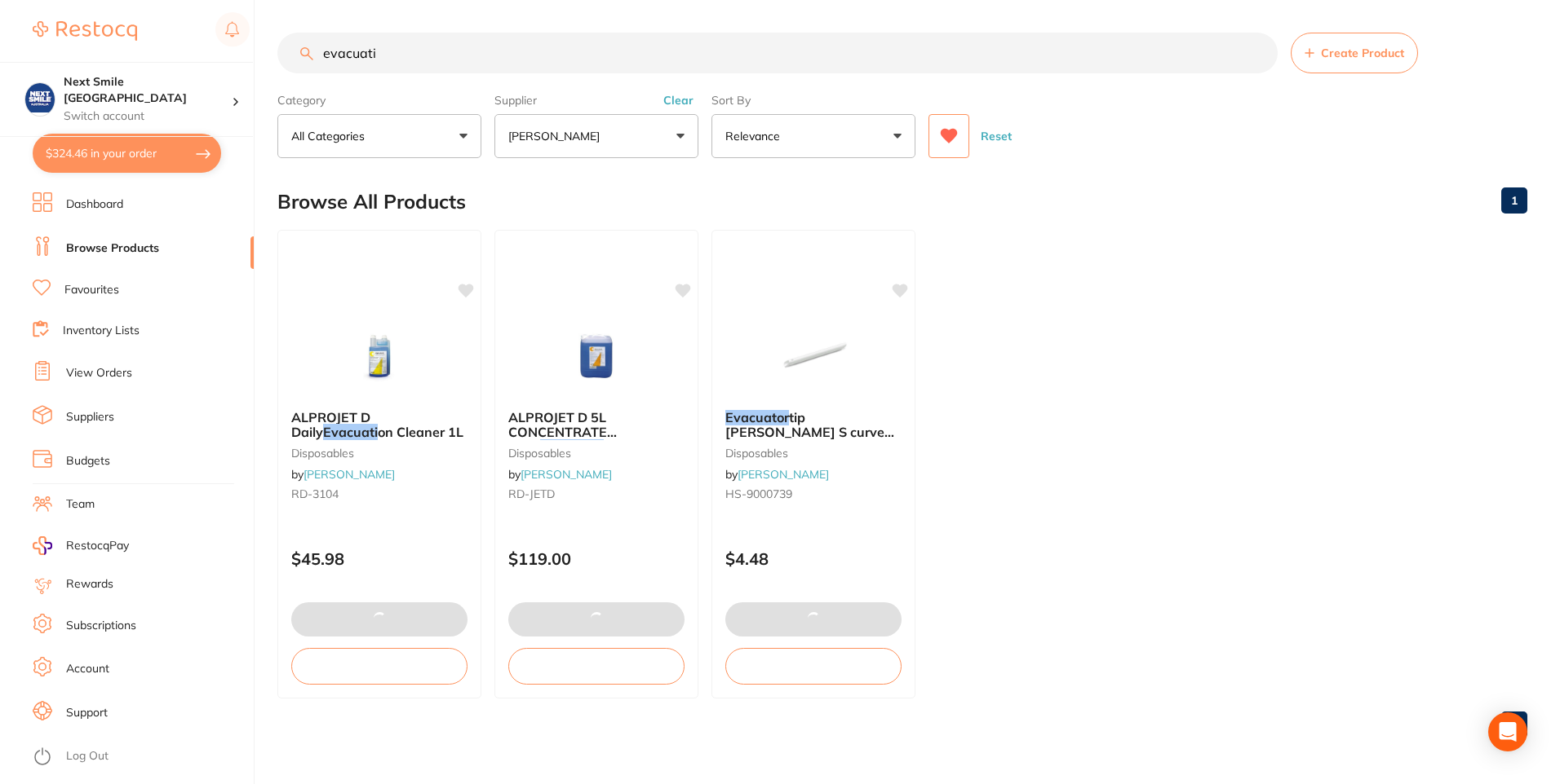
drag, startPoint x: 372, startPoint y: 45, endPoint x: 265, endPoint y: 4, distance: 114.6
click at [265, 4] on div "$324.46 Next Smile Melbourne Switch account Next Smile Melbourne $324.46 in you…" at bounding box center [780, 392] width 1560 height 784
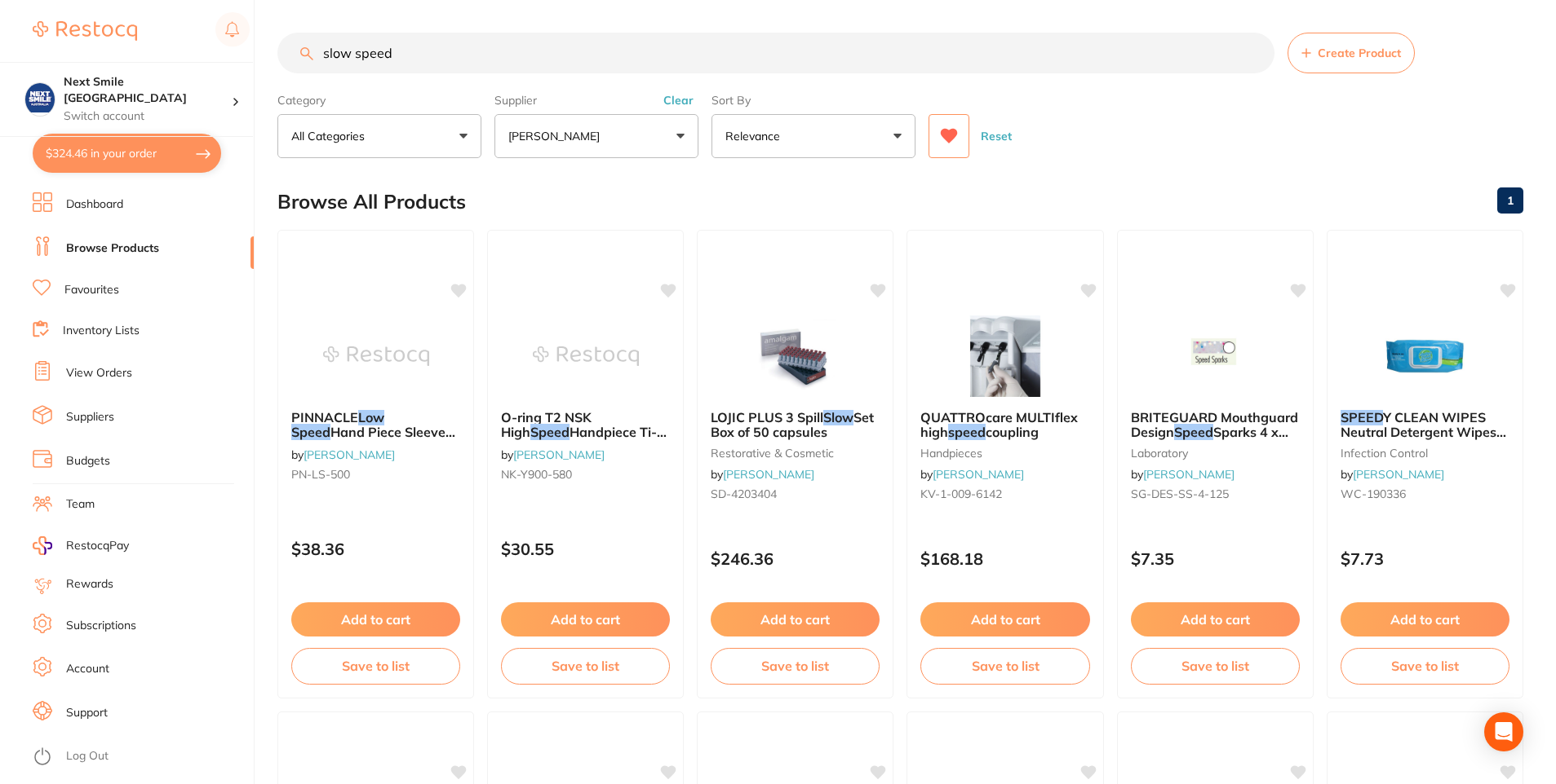
drag, startPoint x: 532, startPoint y: 47, endPoint x: 188, endPoint y: -31, distance: 352.7
click at [188, 0] on html "$324.46 Next Smile Melbourne Switch account Next Smile Melbourne $324.46 in you…" at bounding box center [778, 392] width 1556 height 784
type input "suction"
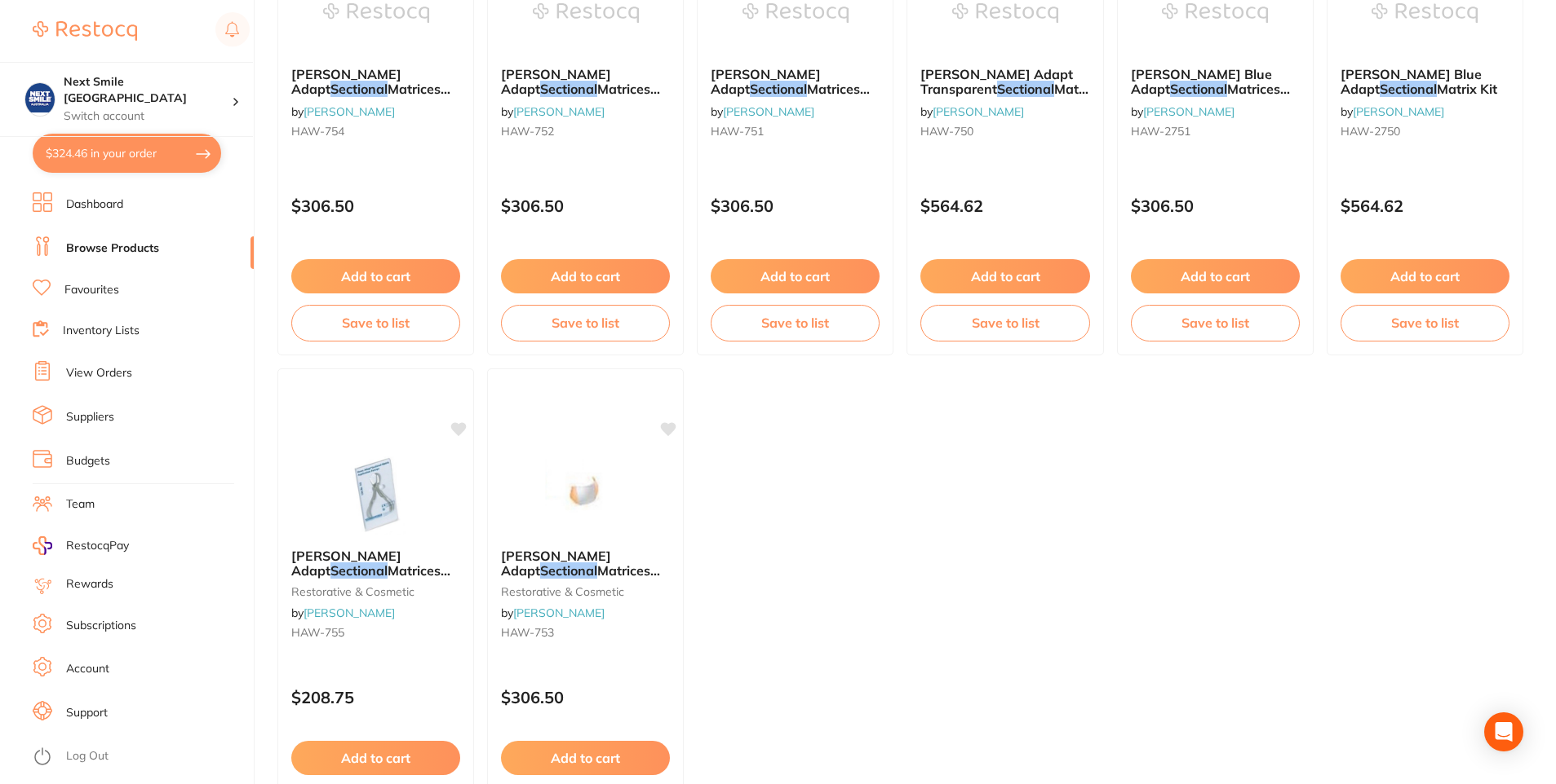
scroll to position [757, 0]
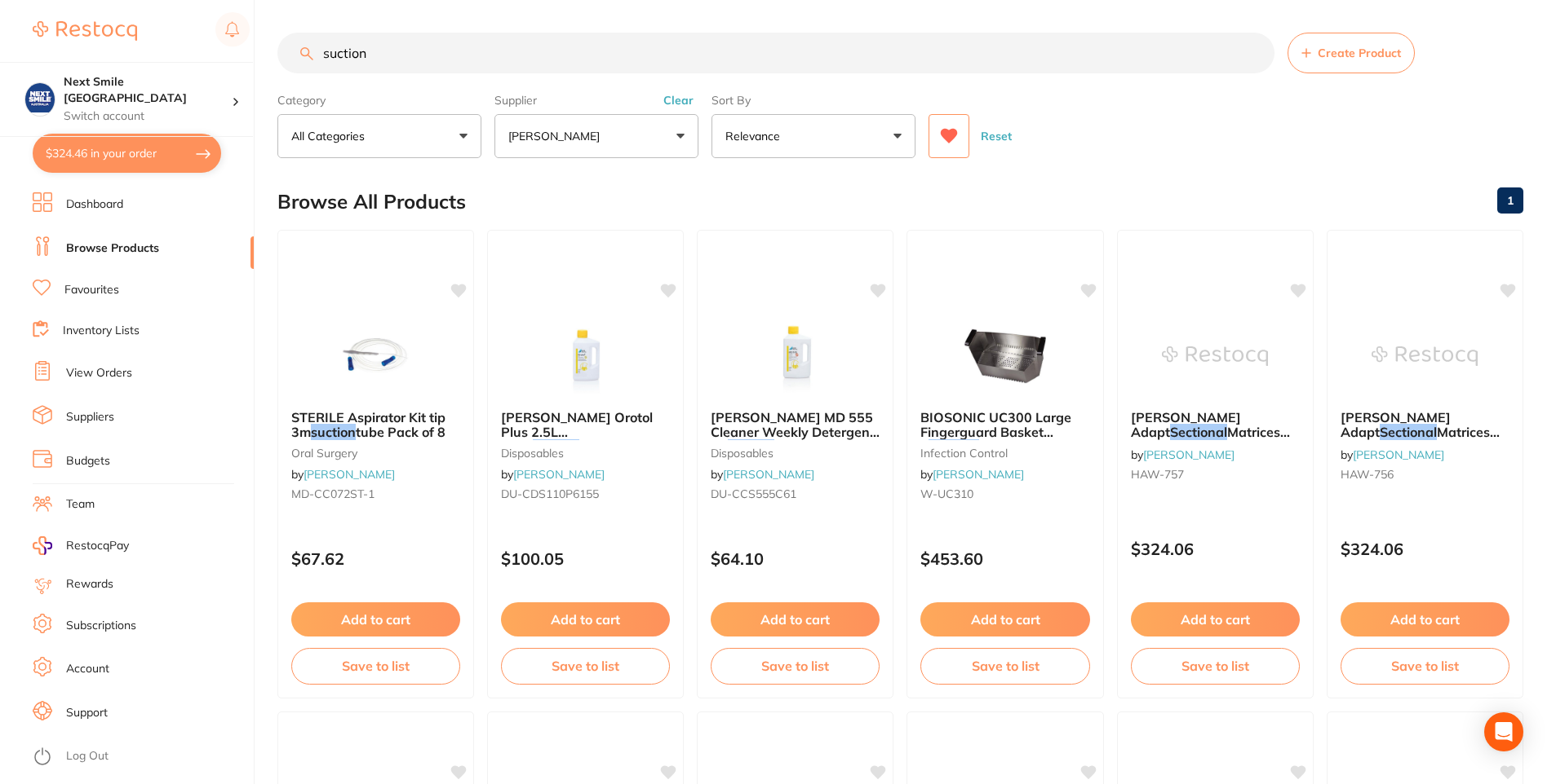
drag, startPoint x: 396, startPoint y: 51, endPoint x: 322, endPoint y: 48, distance: 74.1
click at [322, 48] on input "suction" at bounding box center [776, 52] width 997 height 40
type input "suction tip"
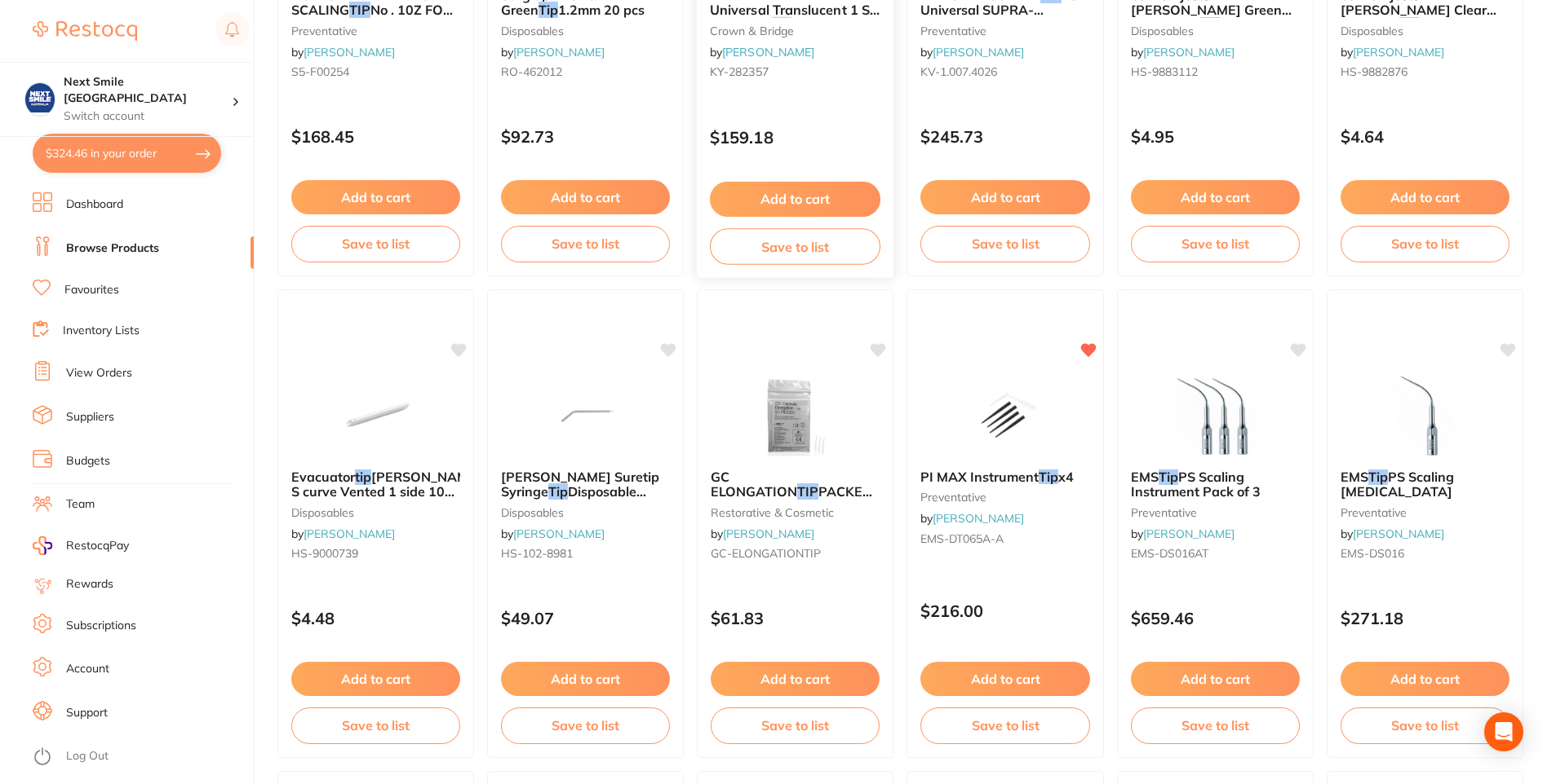
scroll to position [816, 0]
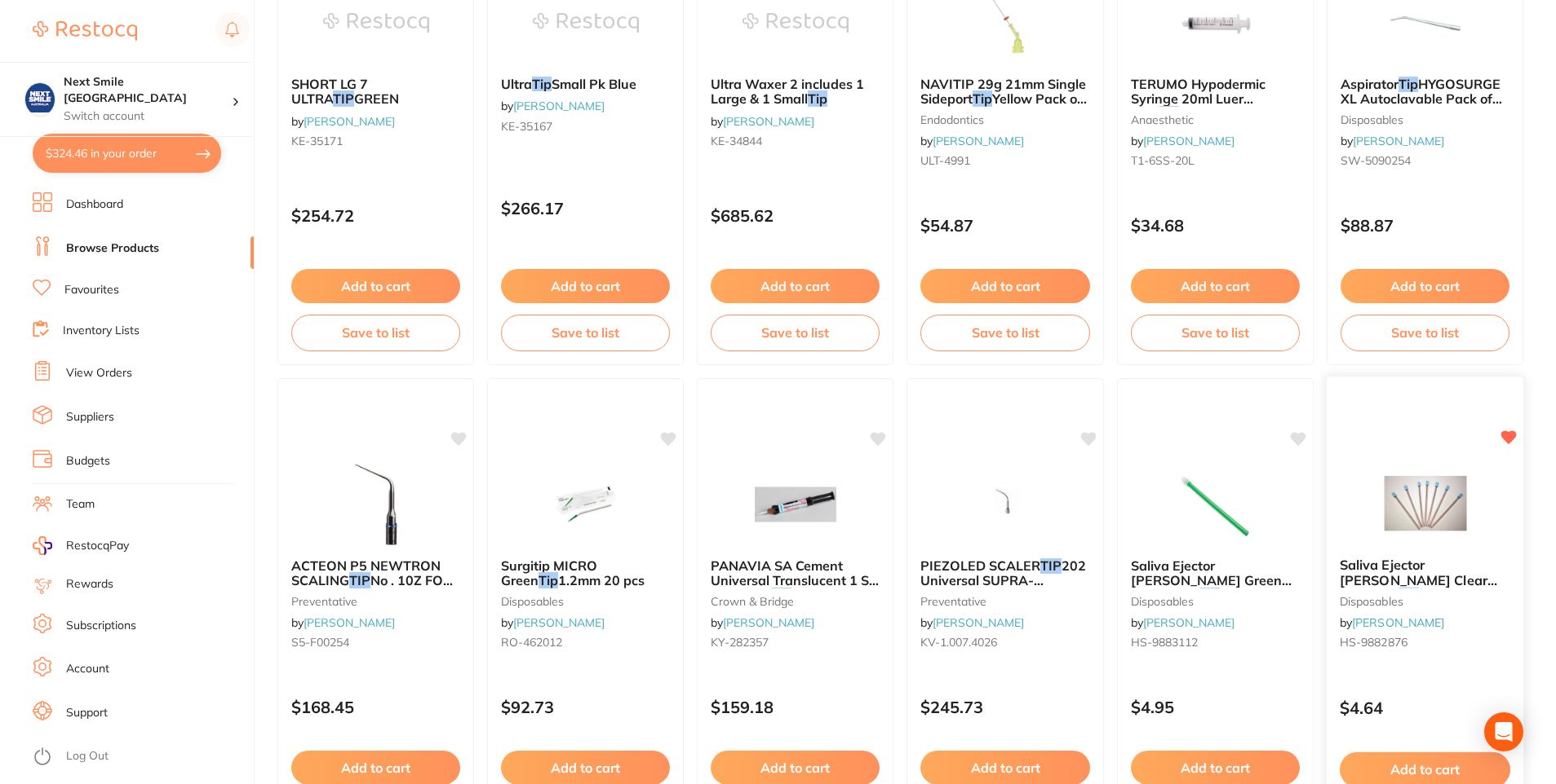
click at [1416, 512] on img at bounding box center [1425, 503] width 107 height 82
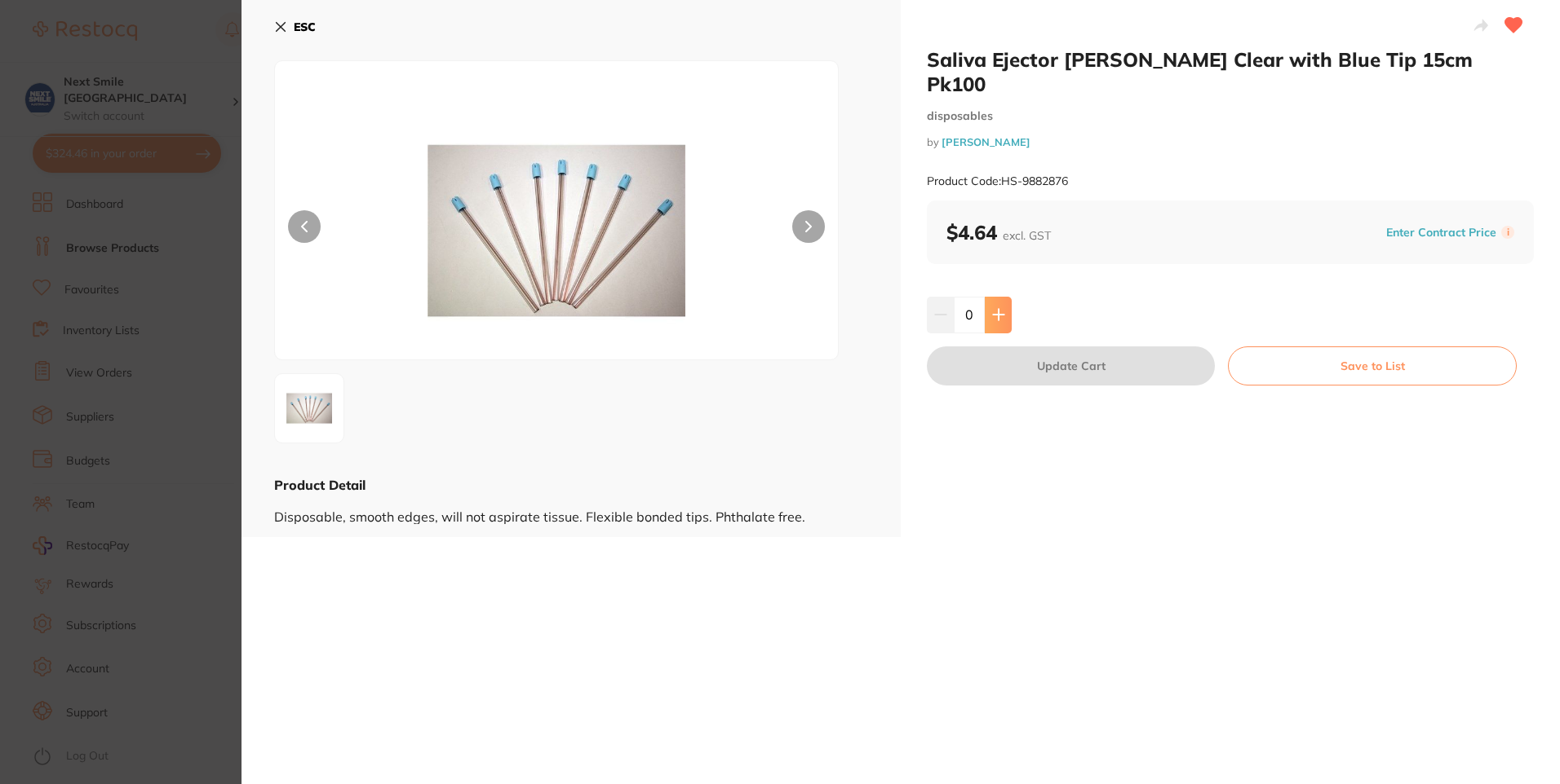
click at [1000, 308] on icon at bounding box center [998, 314] width 13 height 13
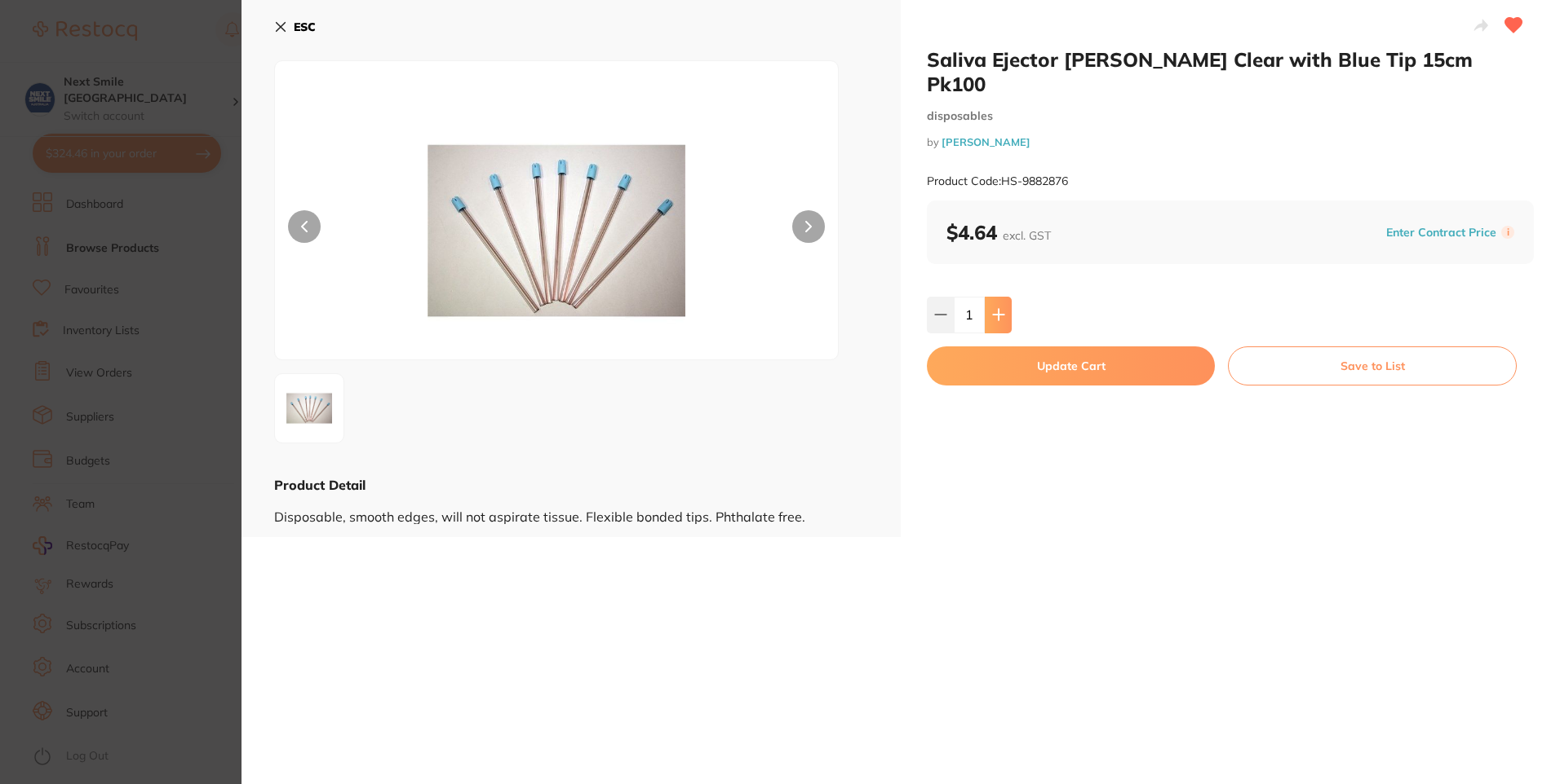
click at [1002, 300] on button at bounding box center [998, 315] width 27 height 36
type input "2"
click at [1022, 347] on button "Update Cart" at bounding box center [1070, 366] width 287 height 39
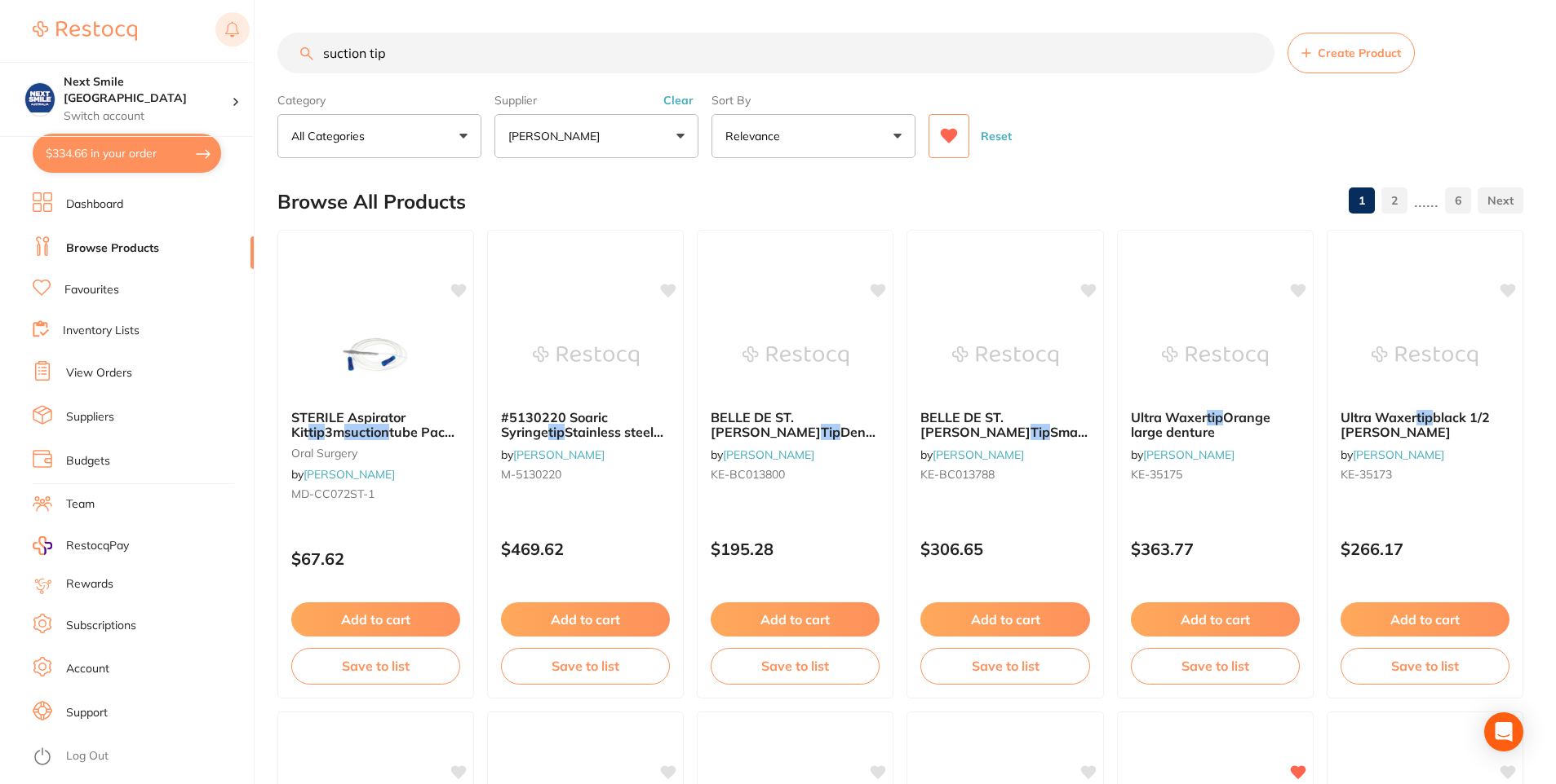
drag, startPoint x: 391, startPoint y: 53, endPoint x: 232, endPoint y: 20, distance: 162.4
click at [232, 20] on div "$334.66 Next Smile Melbourne Switch account Next Smile [GEOGRAPHIC_DATA] $334.6…" at bounding box center [778, 392] width 1556 height 784
type input "vitrebond"
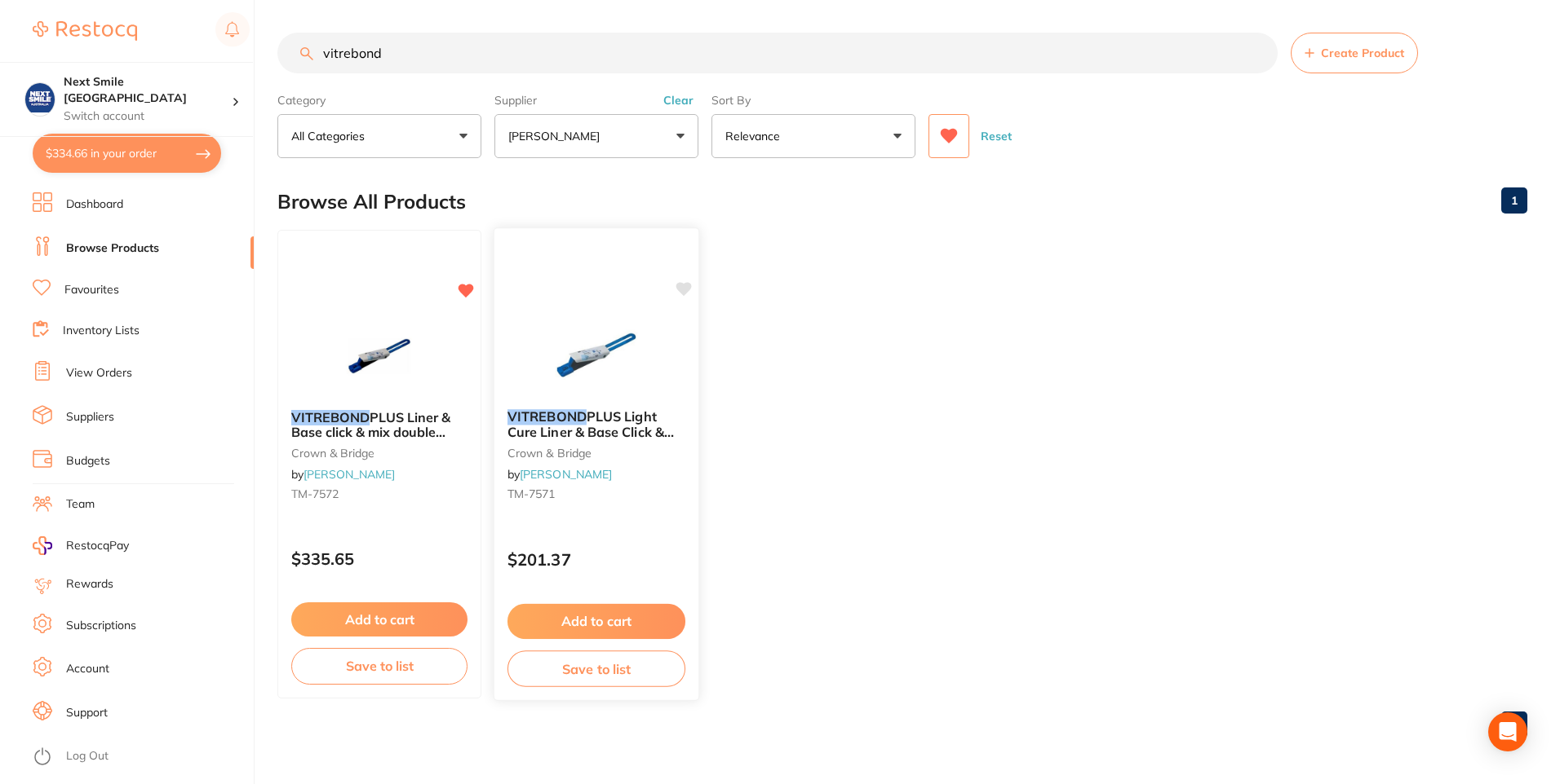
click at [606, 438] on span "PLUS Light Cure Liner & Base Click & Mix" at bounding box center [591, 431] width 166 height 46
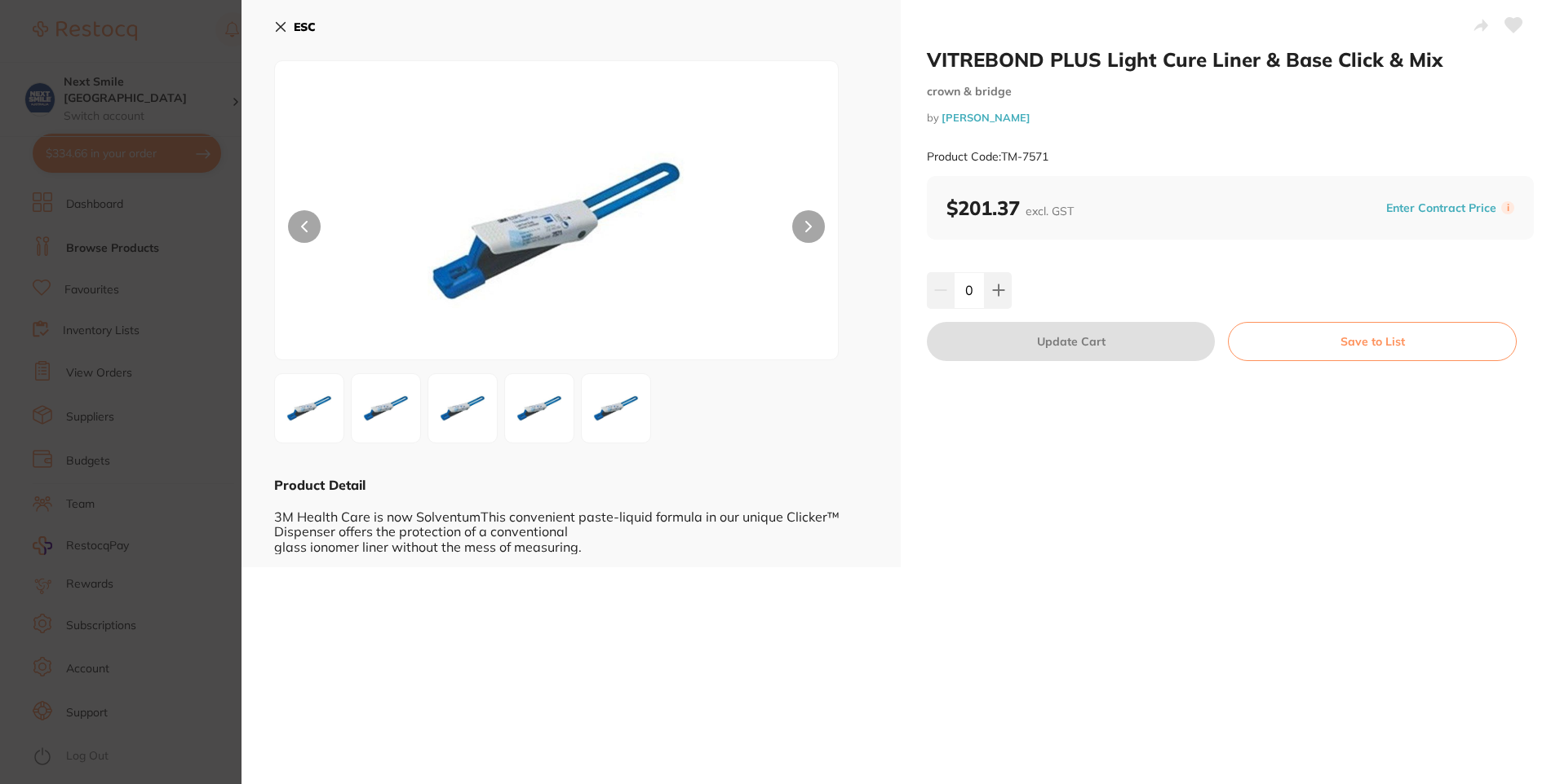
click at [290, 28] on button "ESC" at bounding box center [294, 27] width 41 height 28
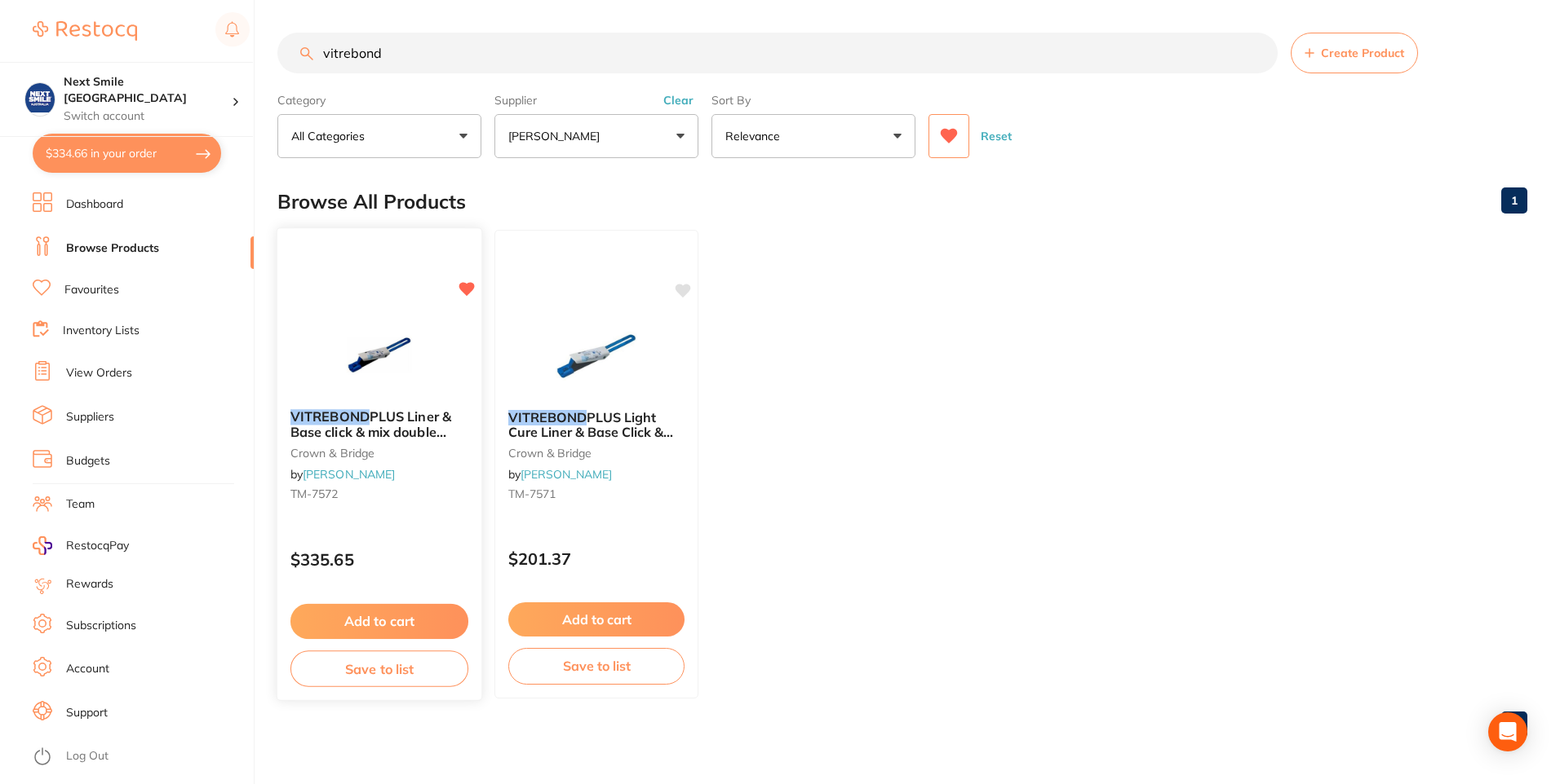
click at [374, 427] on span "PLUS Liner & Base click & mix double pack" at bounding box center [370, 431] width 161 height 46
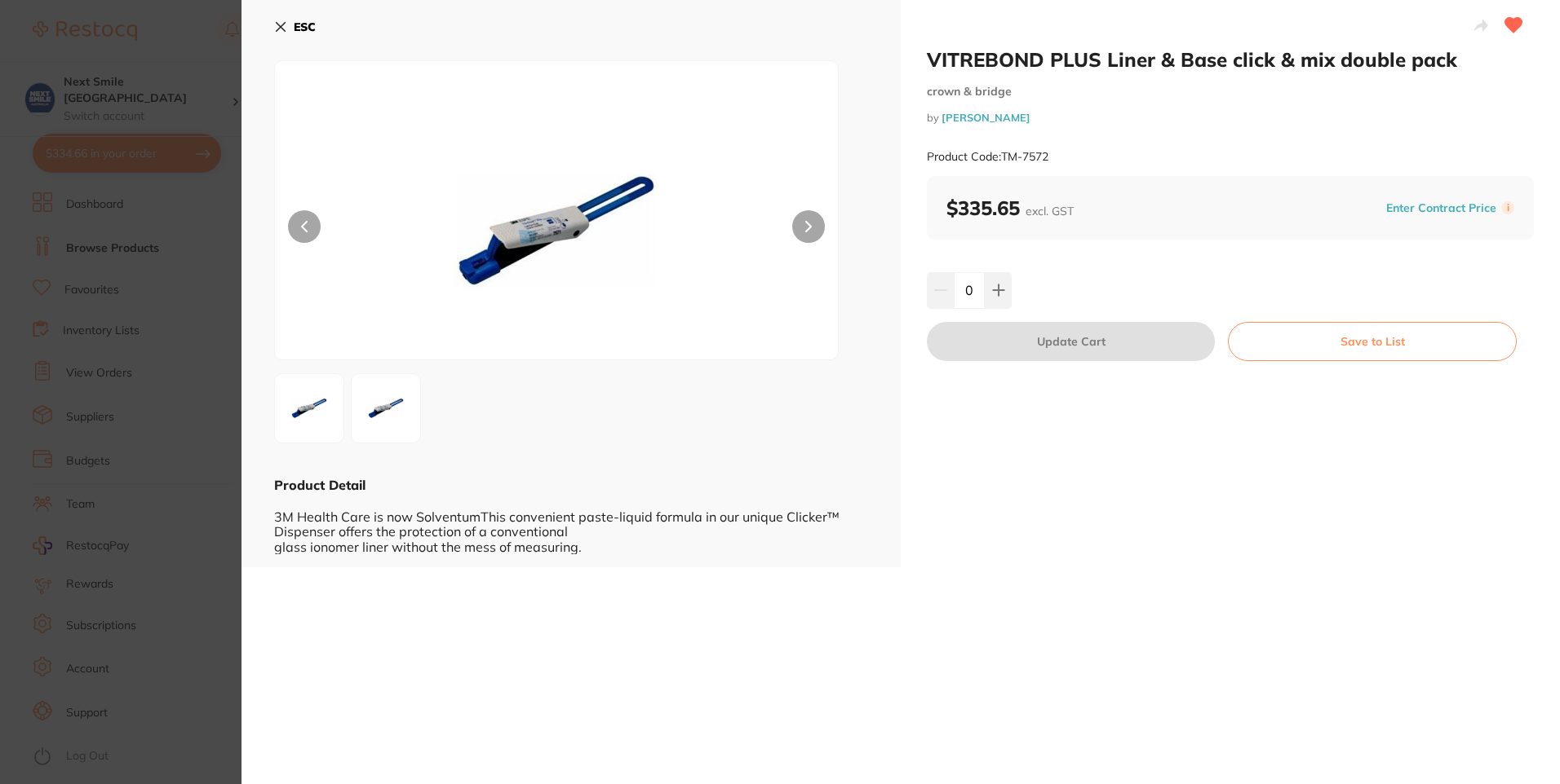
click at [289, 30] on button "ESC" at bounding box center [294, 27] width 41 height 28
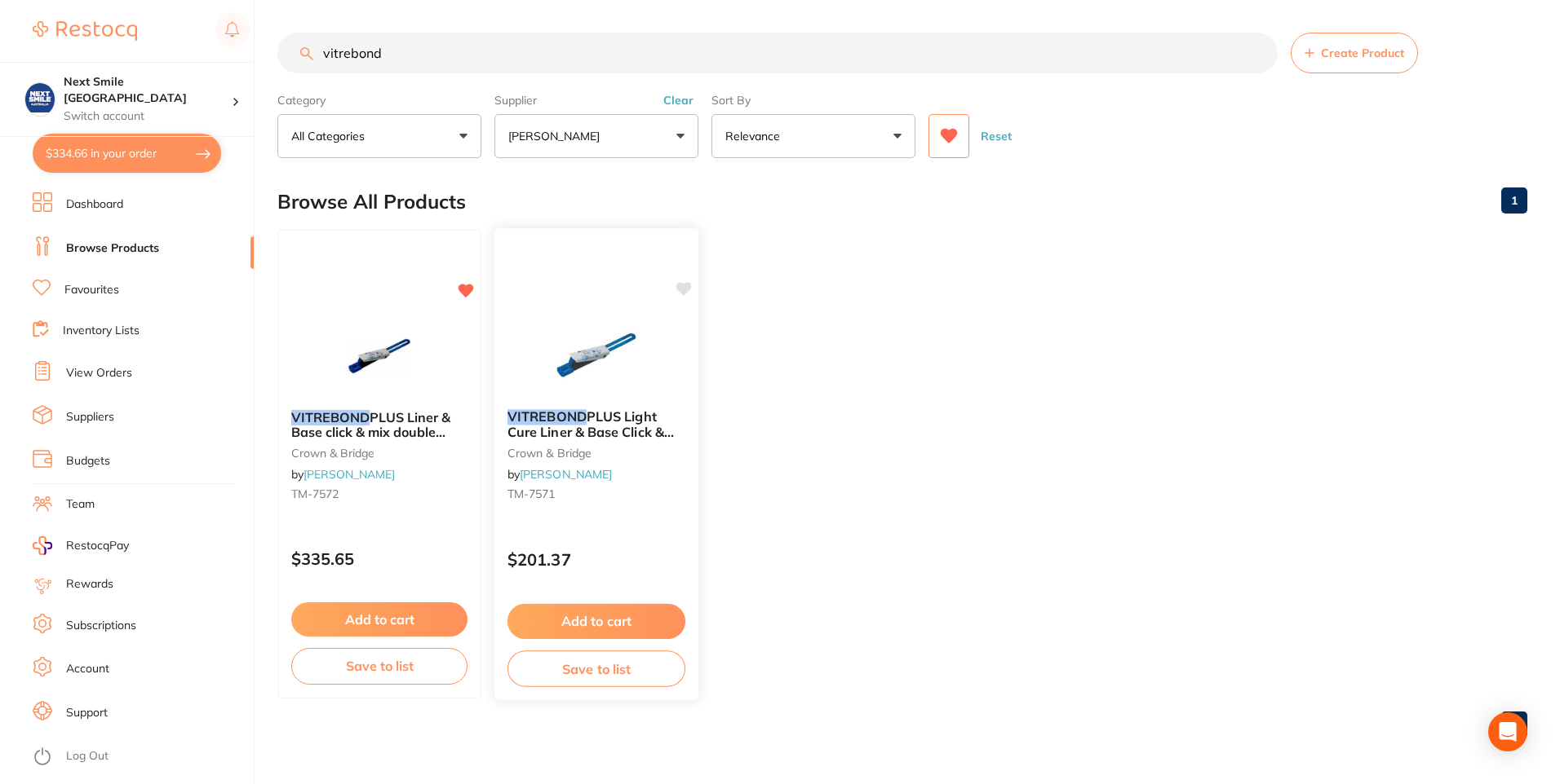
click at [598, 386] on img at bounding box center [596, 354] width 107 height 82
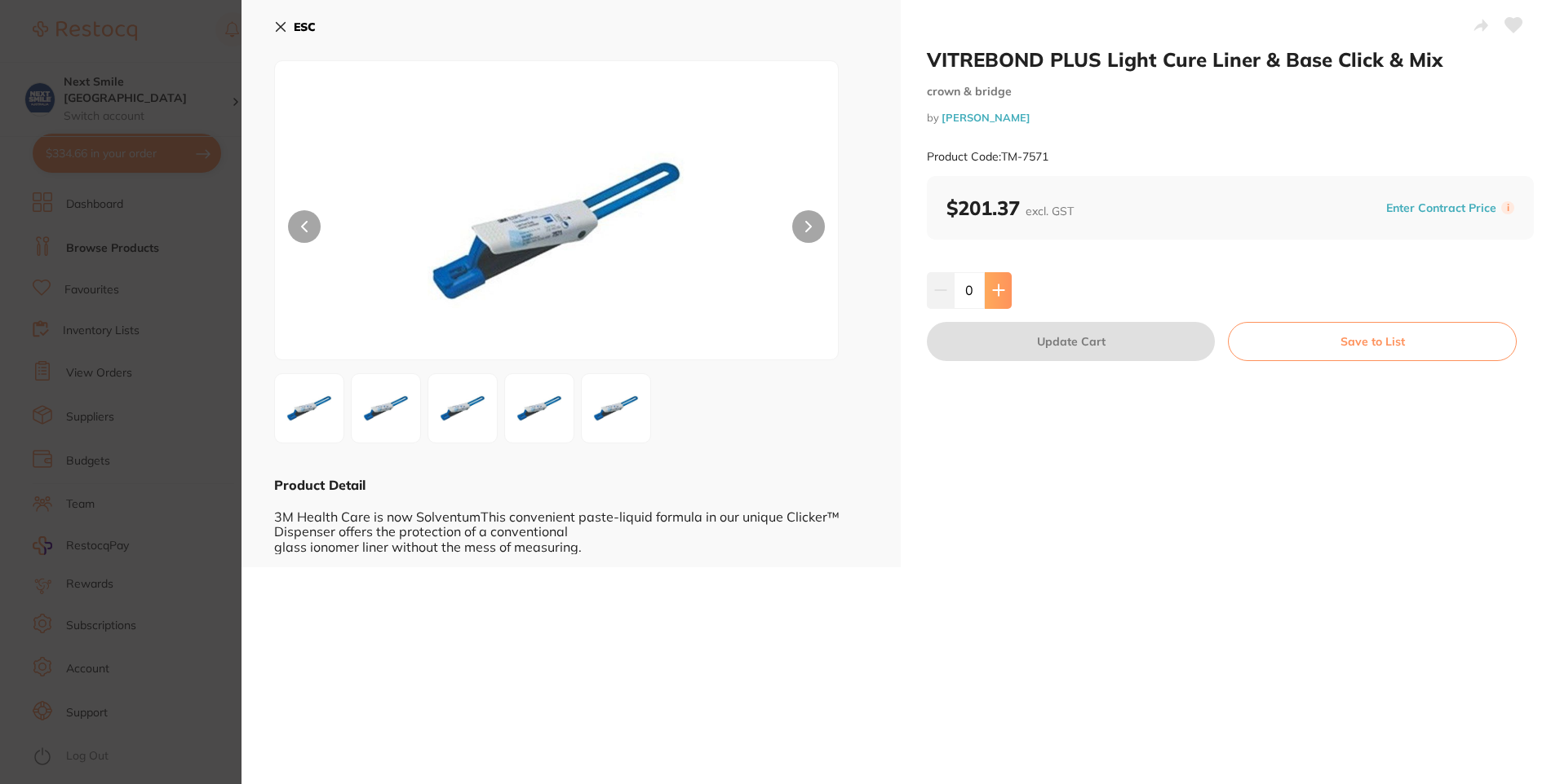
click at [1005, 276] on button at bounding box center [998, 290] width 27 height 36
type input "1"
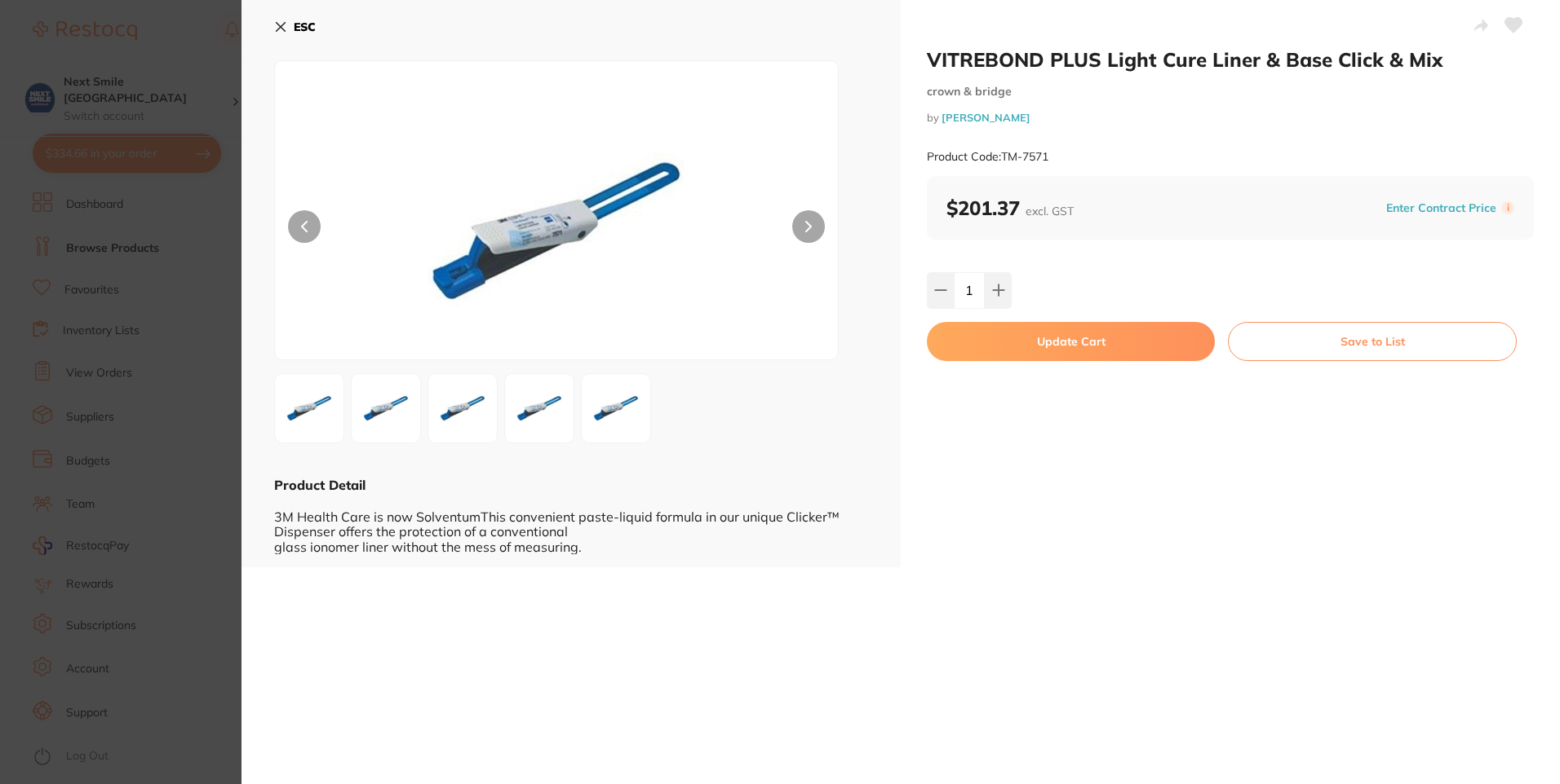
click at [1029, 353] on button "Update Cart" at bounding box center [1070, 342] width 287 height 39
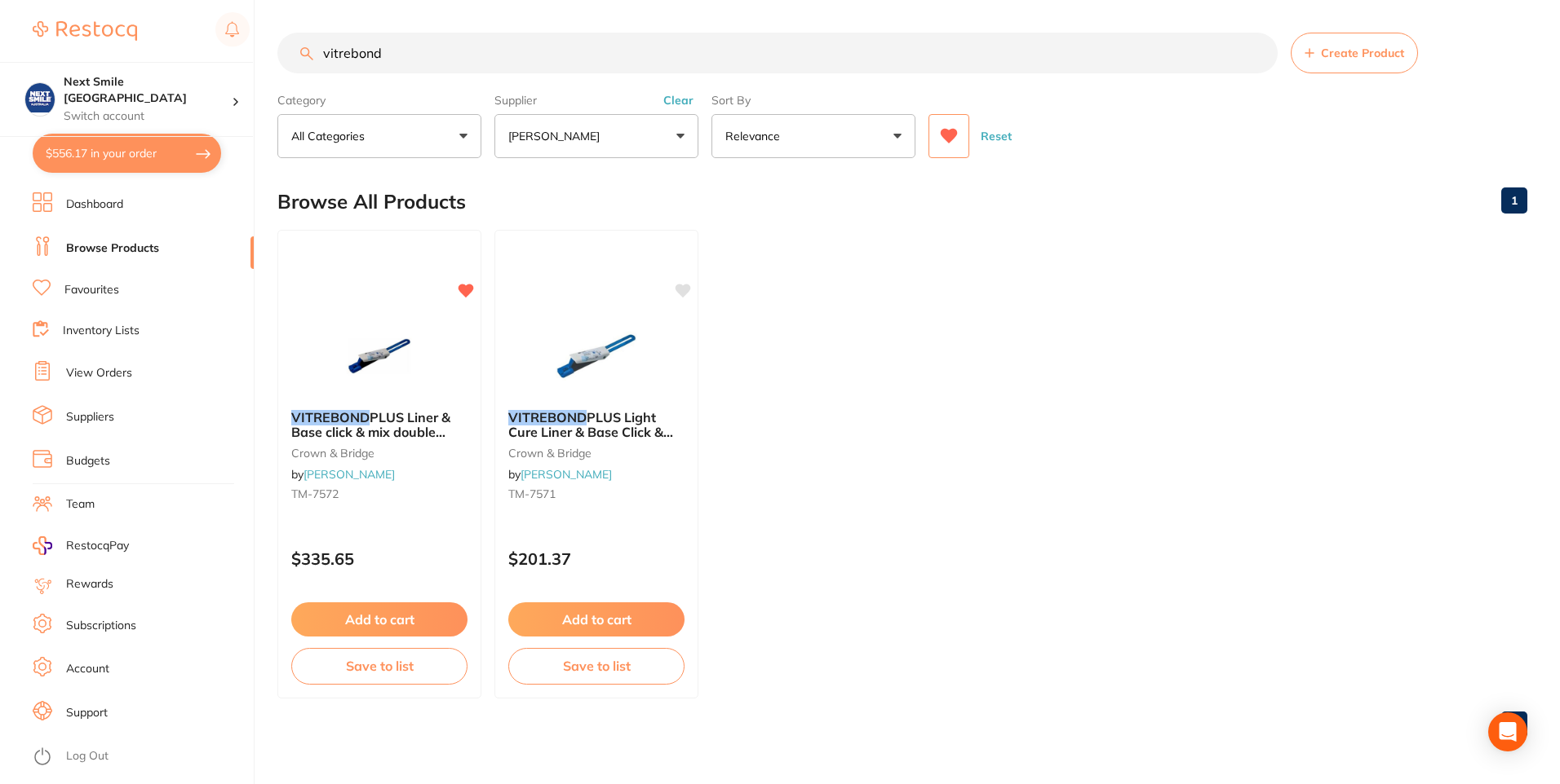
drag, startPoint x: 483, startPoint y: 36, endPoint x: 87, endPoint y: -60, distance: 407.5
click at [87, 0] on html "$556.17 Next Smile Melbourne Switch account Next Smile [GEOGRAPHIC_DATA] $556.1…" at bounding box center [780, 392] width 1560 height 784
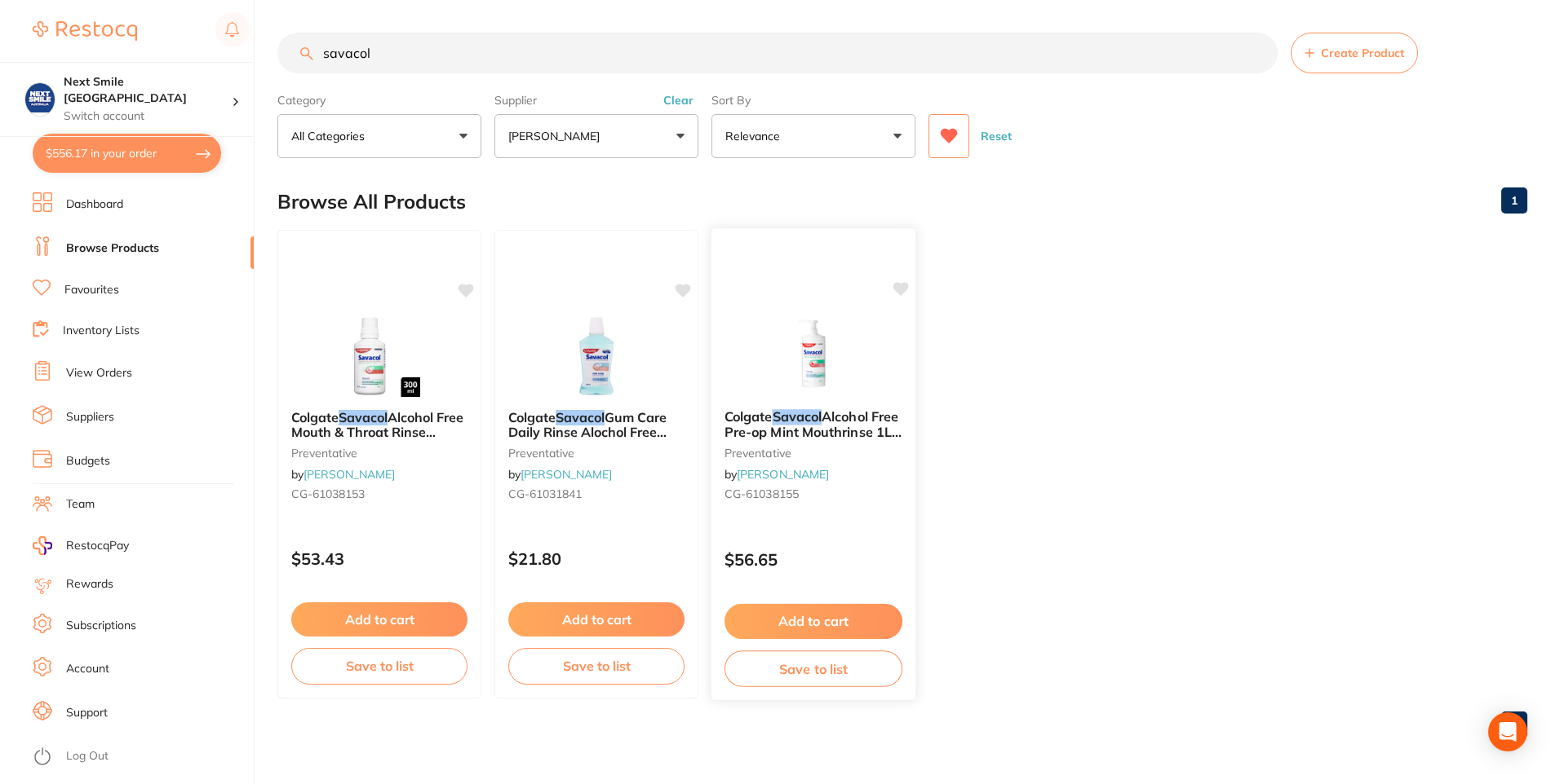
type input "savacol"
click at [829, 609] on button "Add to cart" at bounding box center [813, 622] width 178 height 36
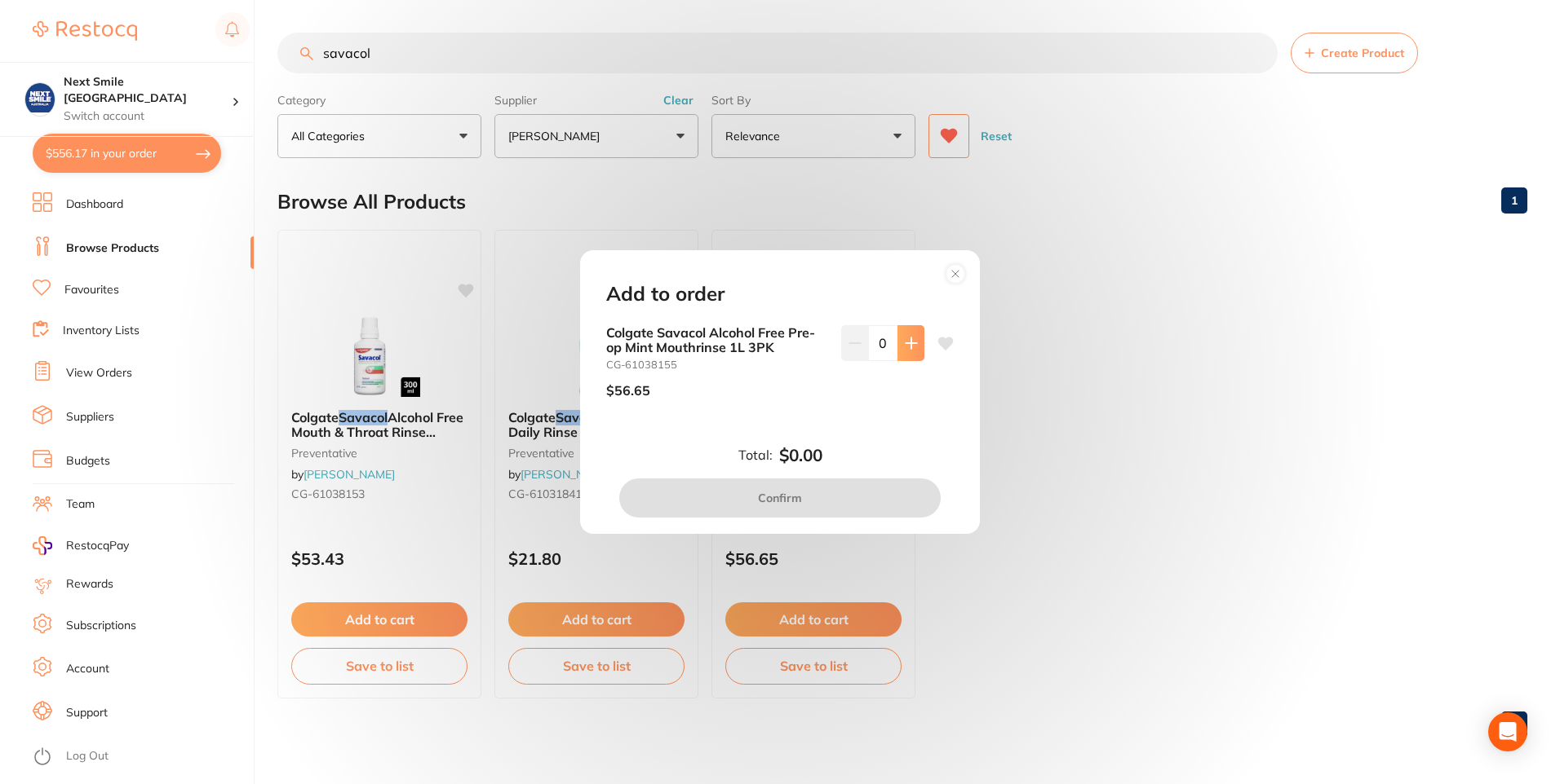
click at [899, 356] on button at bounding box center [910, 343] width 27 height 36
type input "1"
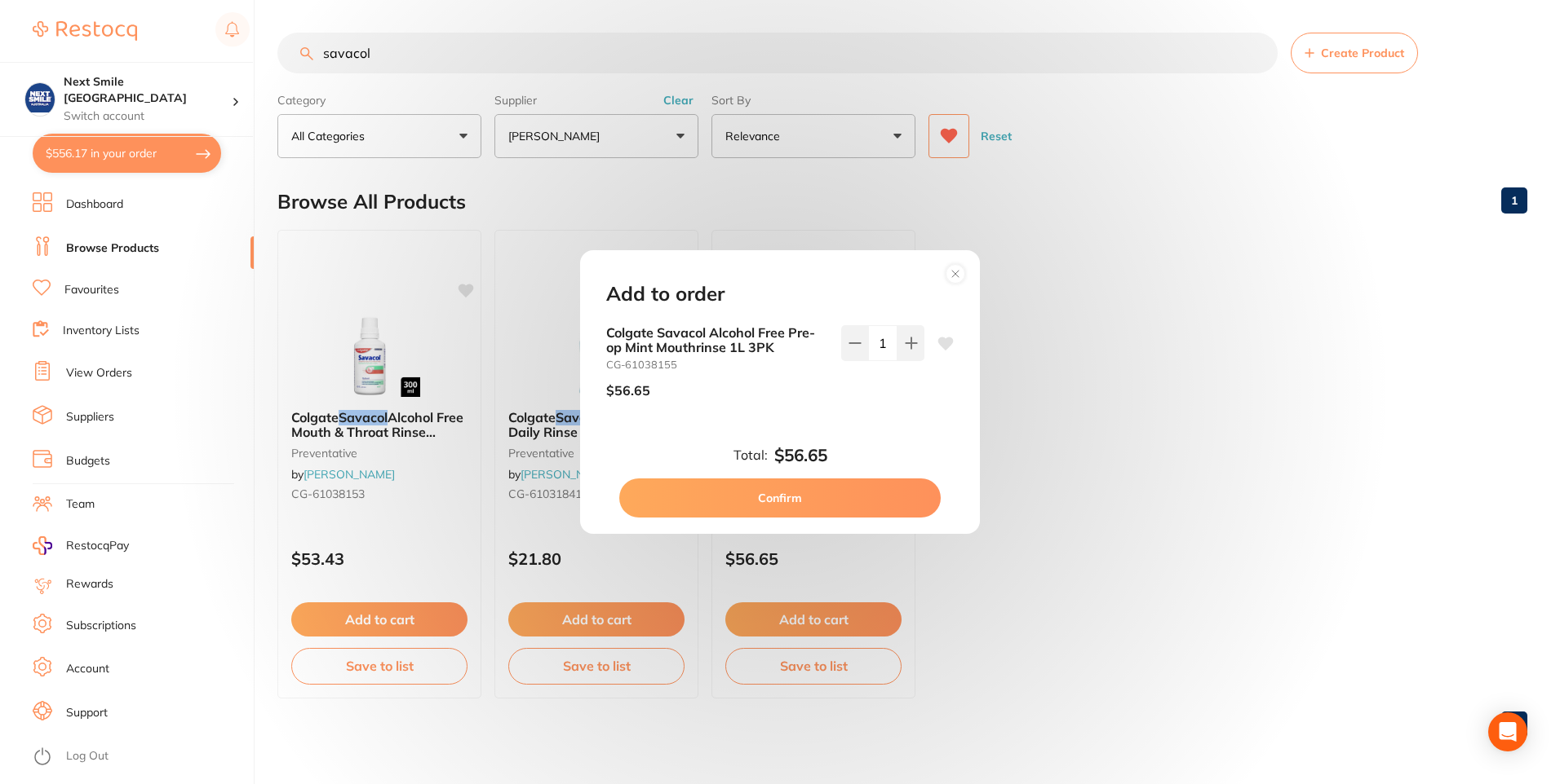
click at [855, 489] on button "Confirm" at bounding box center [780, 499] width 321 height 39
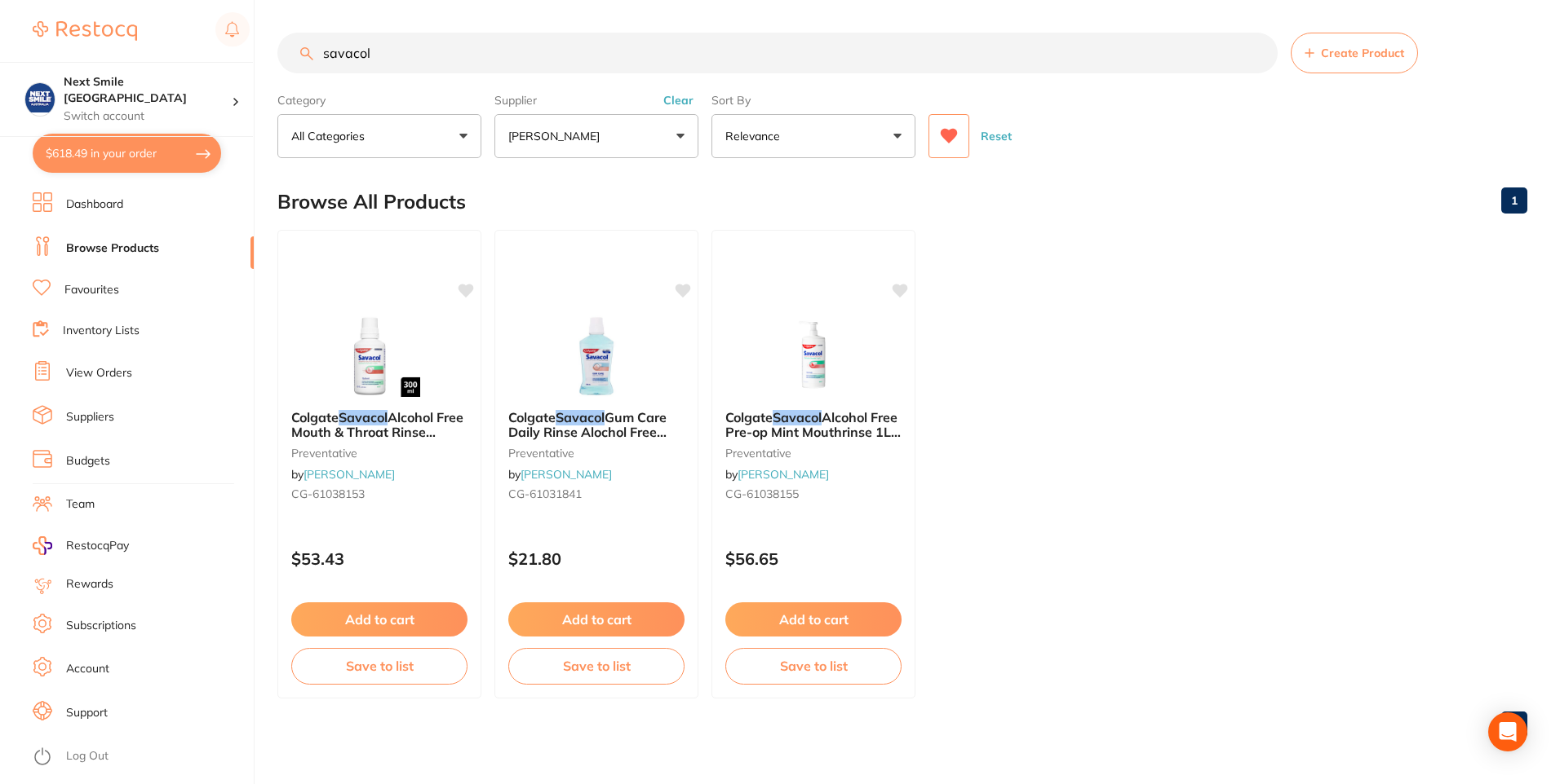
drag, startPoint x: 481, startPoint y: 39, endPoint x: 188, endPoint y: -31, distance: 301.2
click at [188, 0] on html "$618.49 Next Smile Melbourne Switch account Next Smile [GEOGRAPHIC_DATA] $618.4…" at bounding box center [780, 392] width 1560 height 784
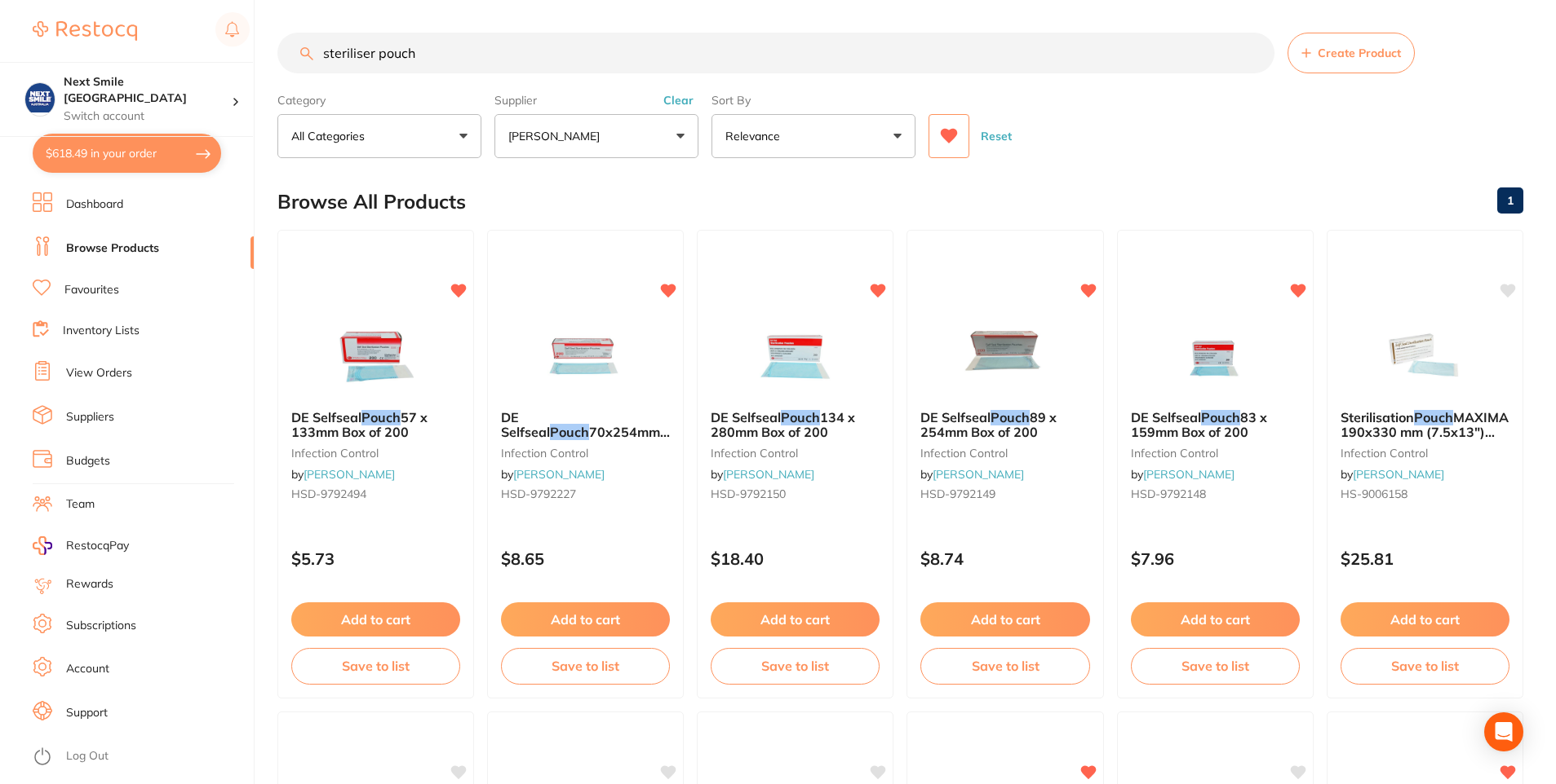
type input "steriliser pouch"
click at [394, 615] on button "Add to cart" at bounding box center [375, 622] width 171 height 36
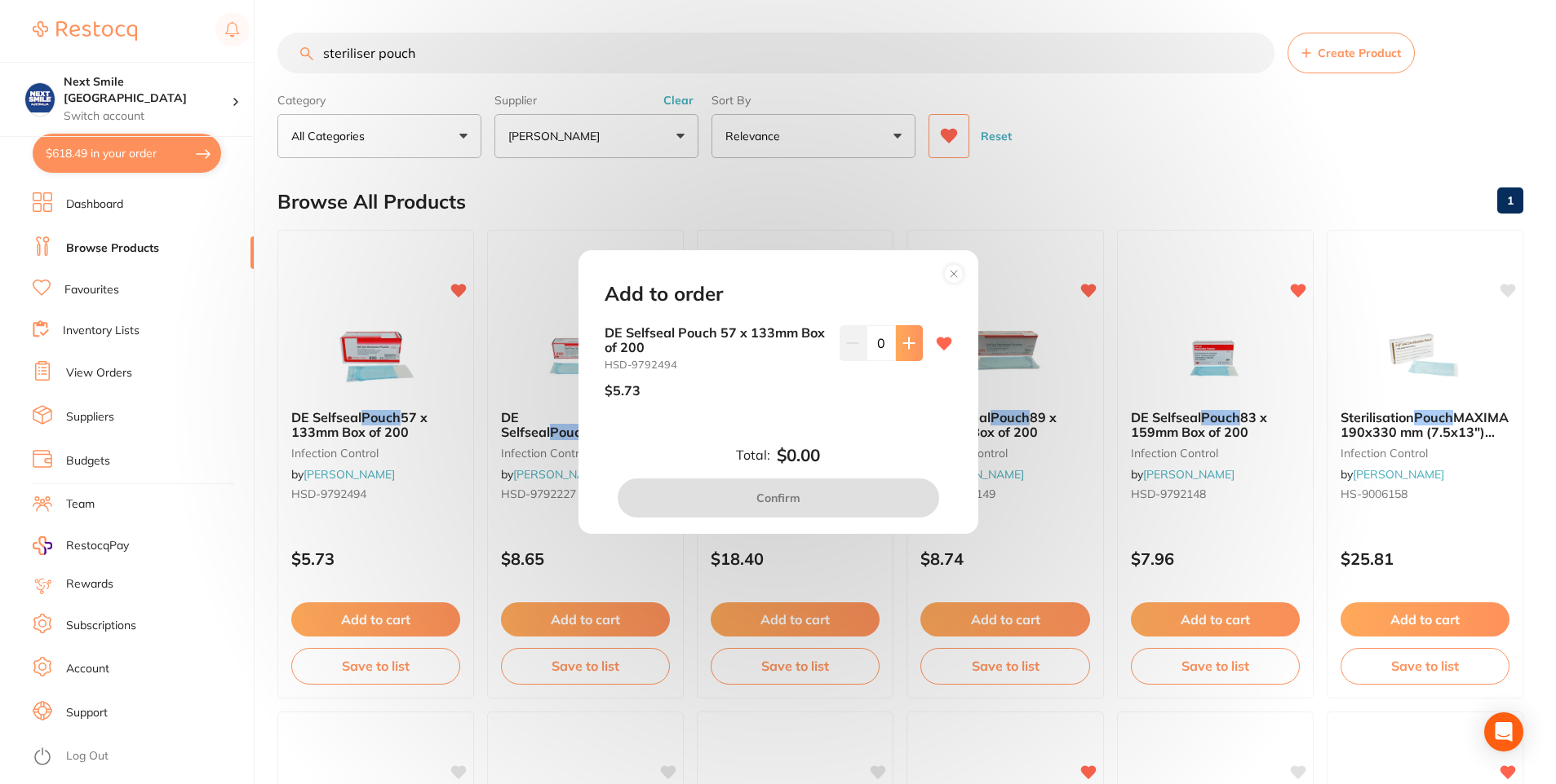
click at [908, 359] on button at bounding box center [909, 343] width 27 height 36
type input "4"
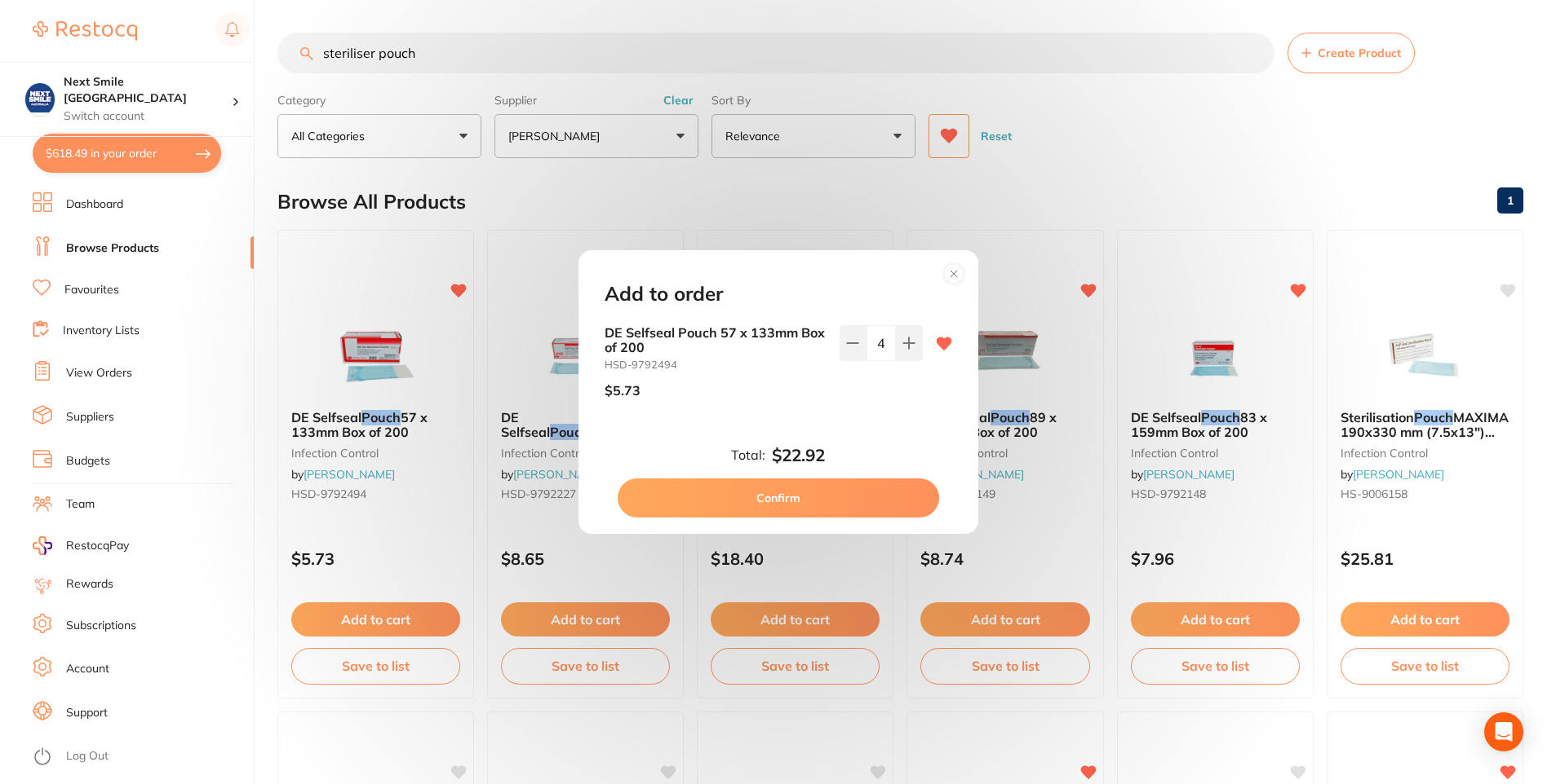
click at [813, 505] on button "Confirm" at bounding box center [778, 499] width 321 height 39
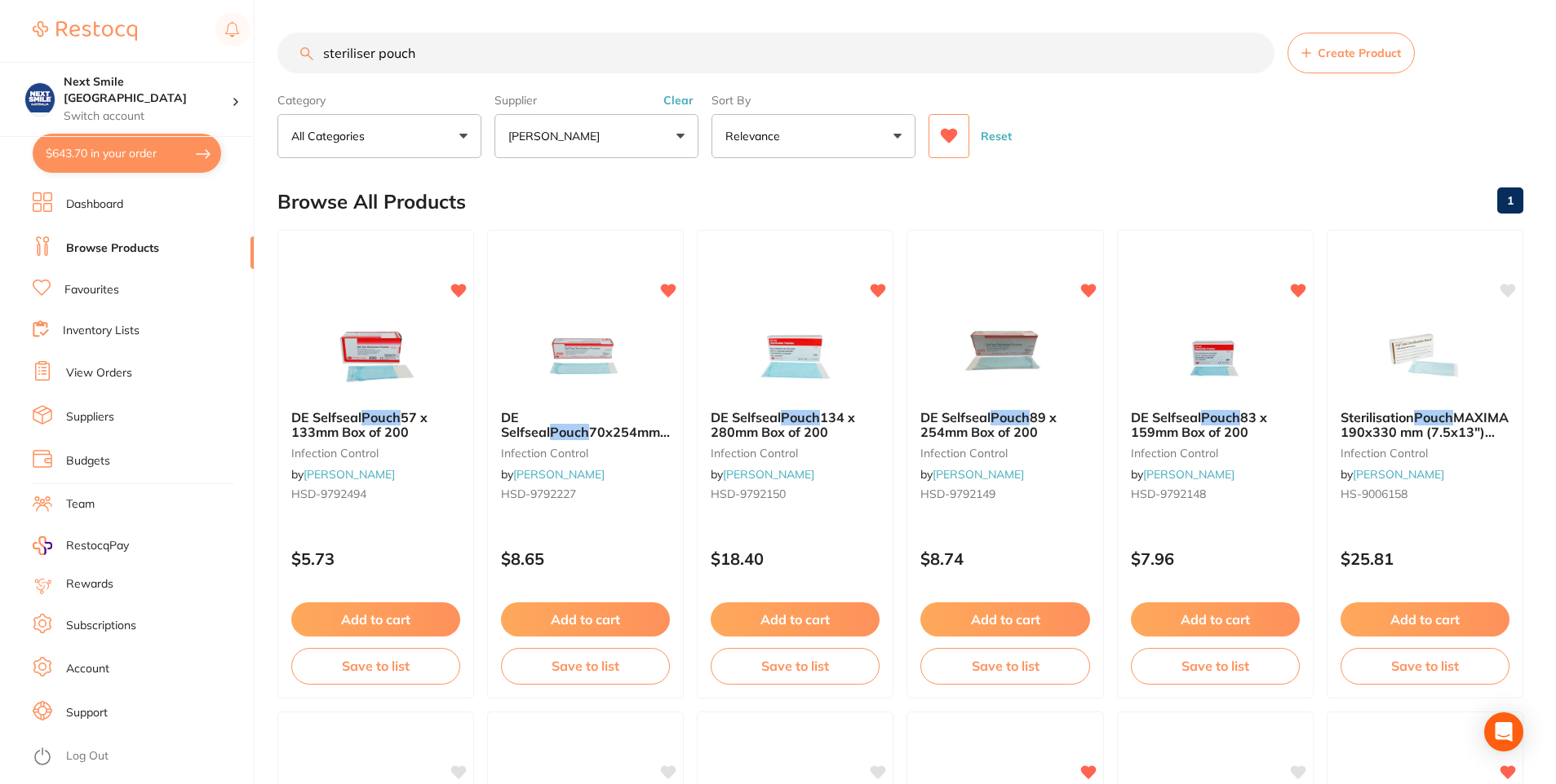
click at [149, 164] on button "$643.70 in your order" at bounding box center [126, 153] width 189 height 39
checkbox input "true"
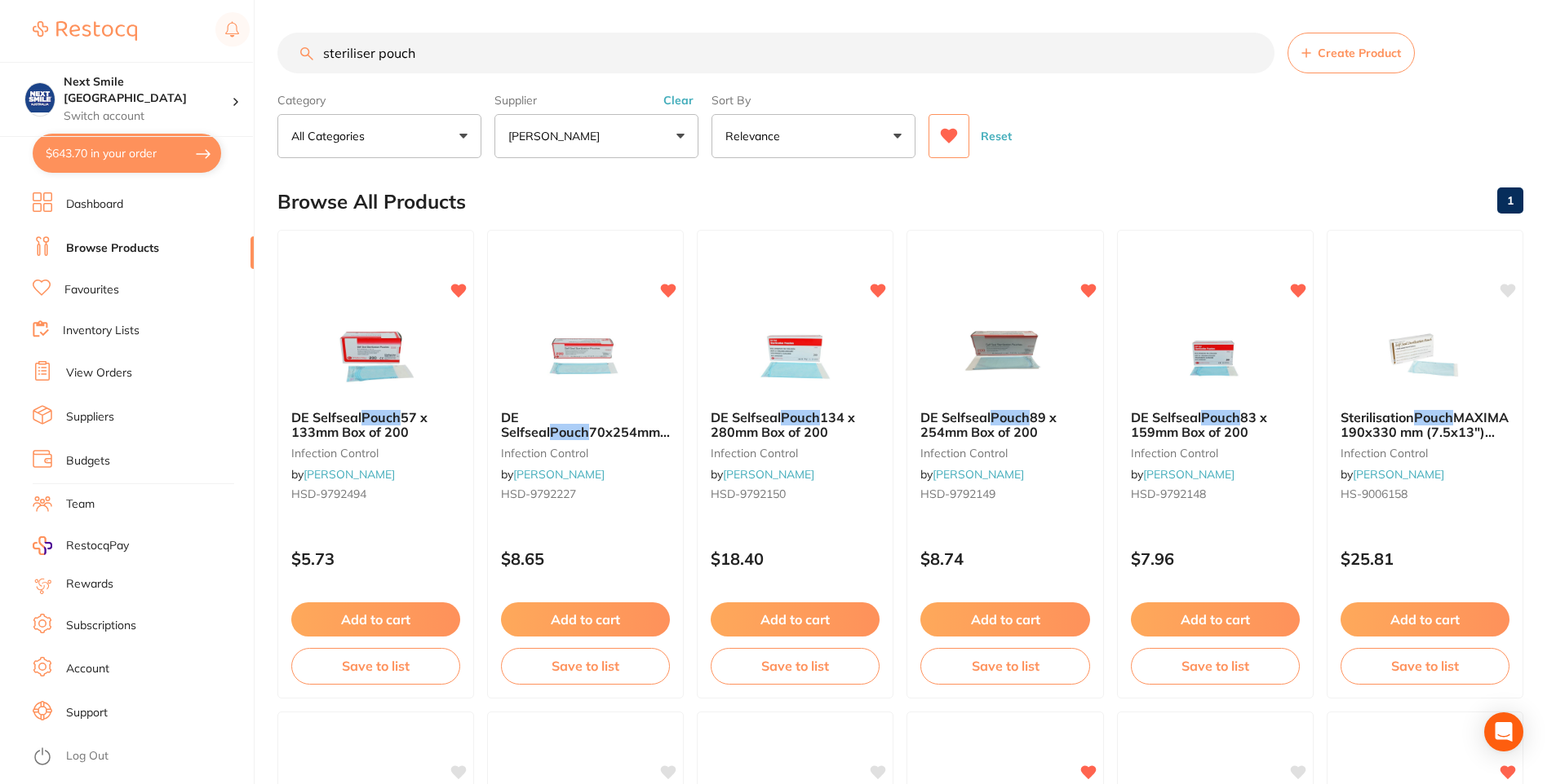
checkbox input "true"
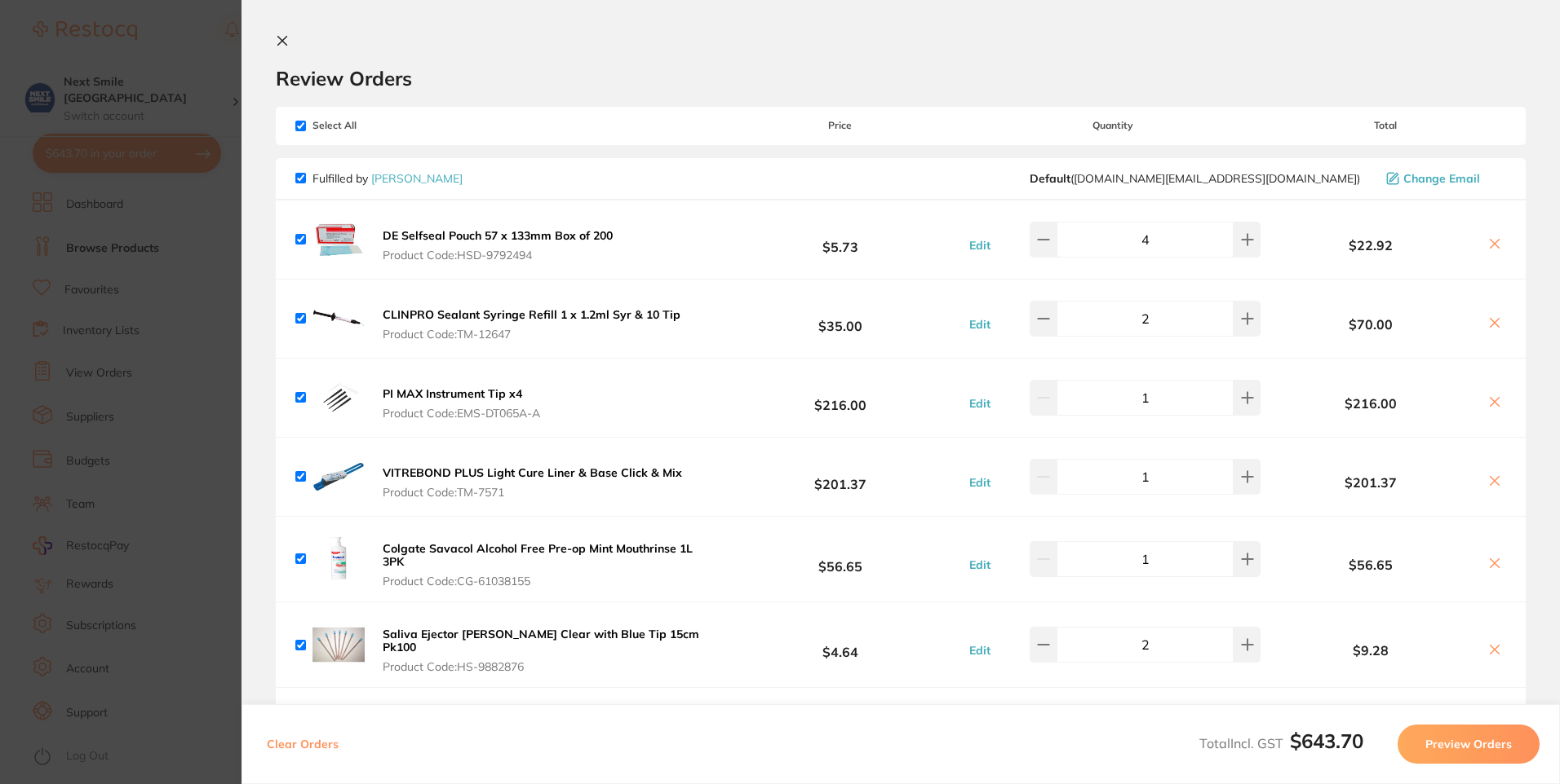
click at [1462, 737] on button "Preview Orders" at bounding box center [1468, 745] width 142 height 39
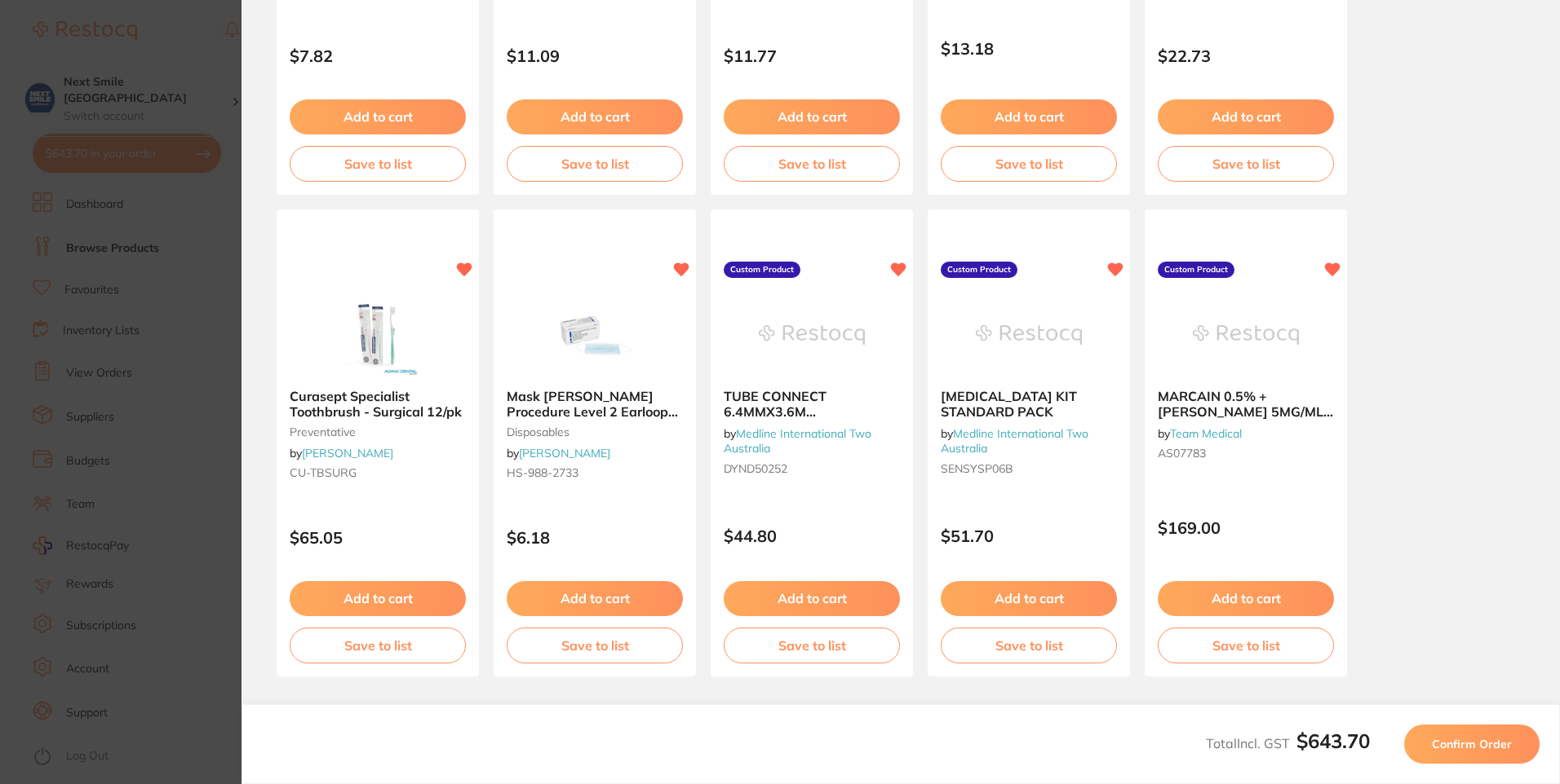
scroll to position [421, 0]
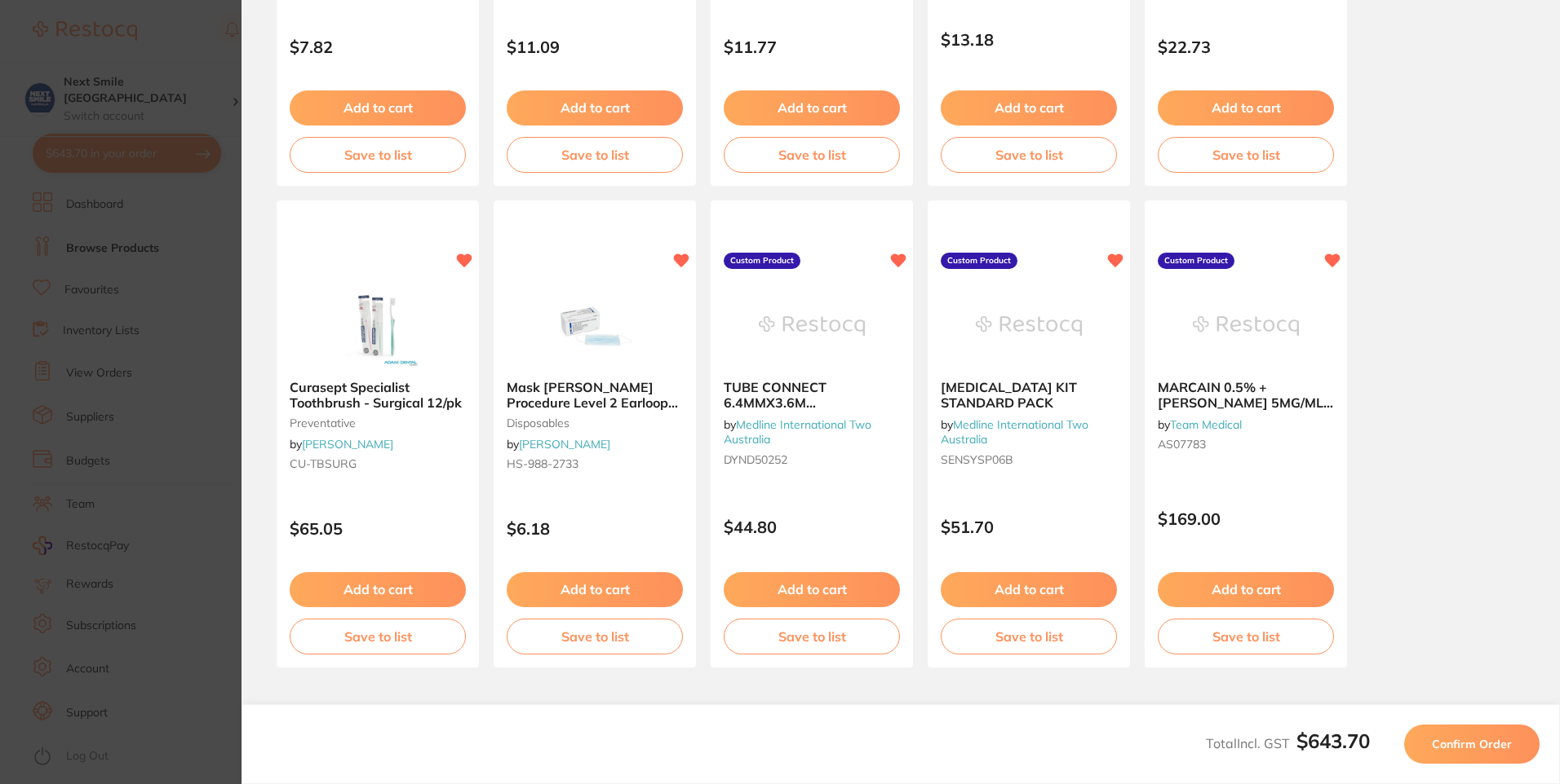
click at [1464, 739] on span "Confirm Order" at bounding box center [1471, 744] width 80 height 15
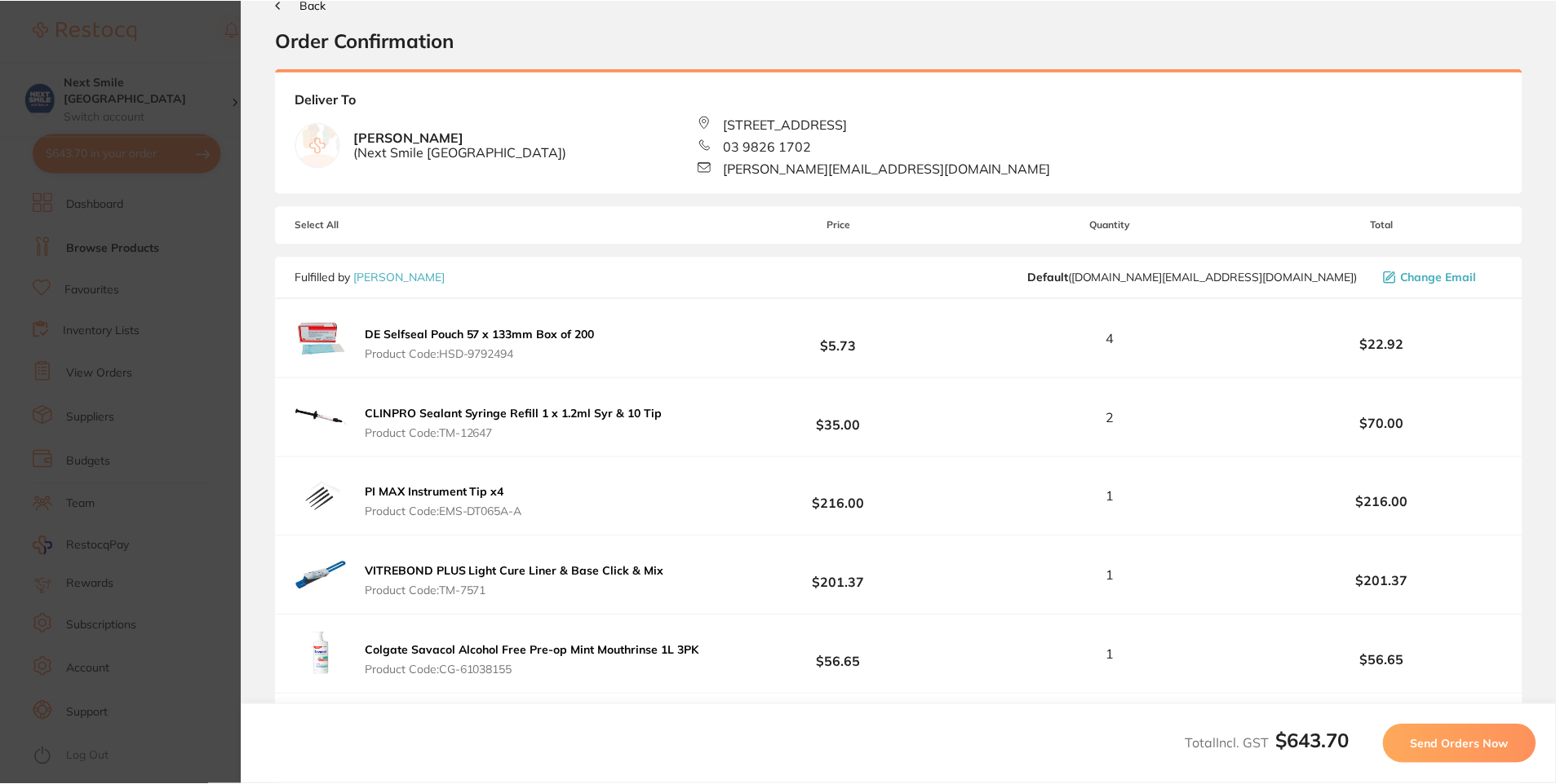
scroll to position [0, 0]
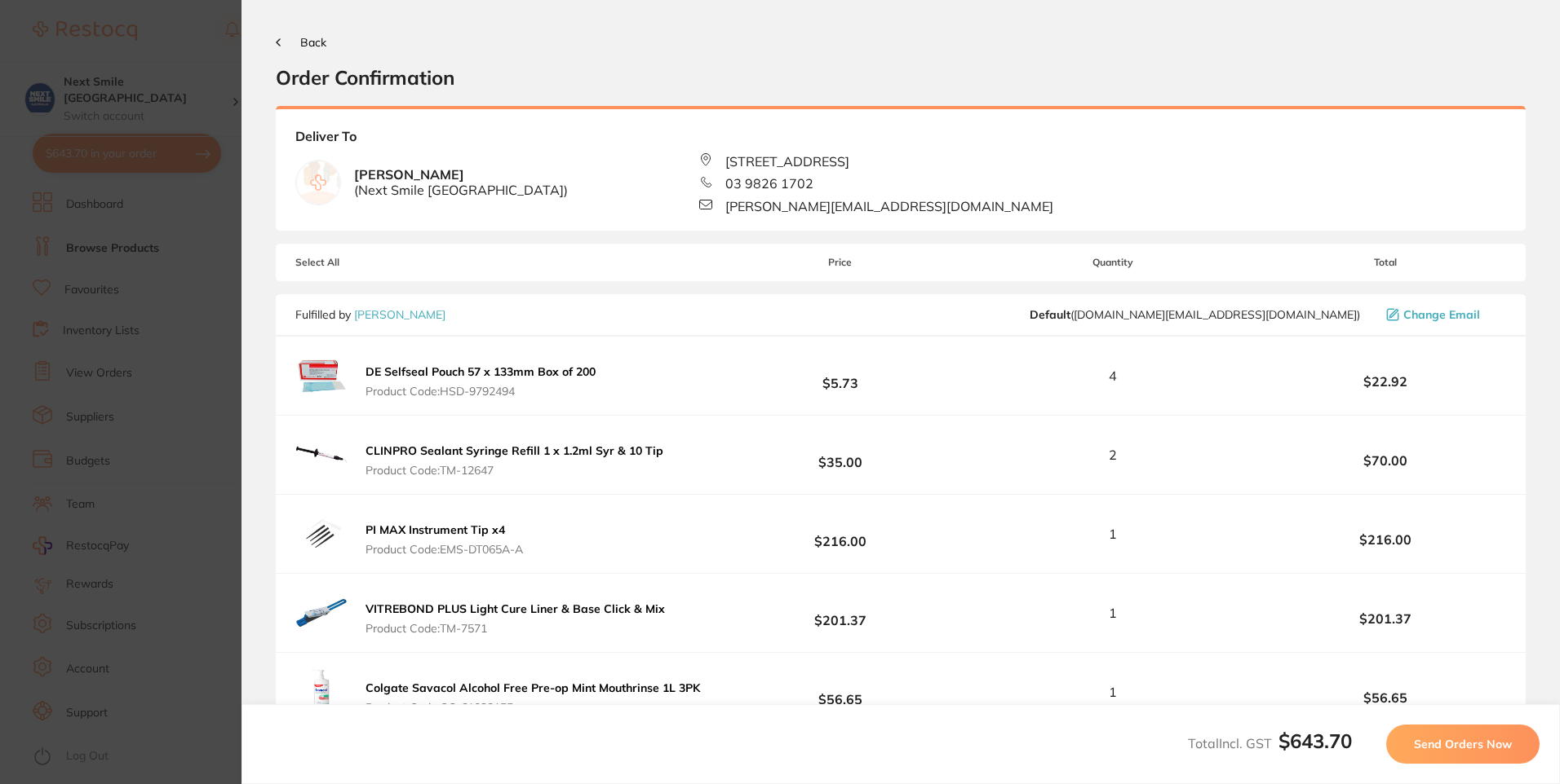
click at [1464, 739] on span "Send Orders Now" at bounding box center [1462, 744] width 98 height 15
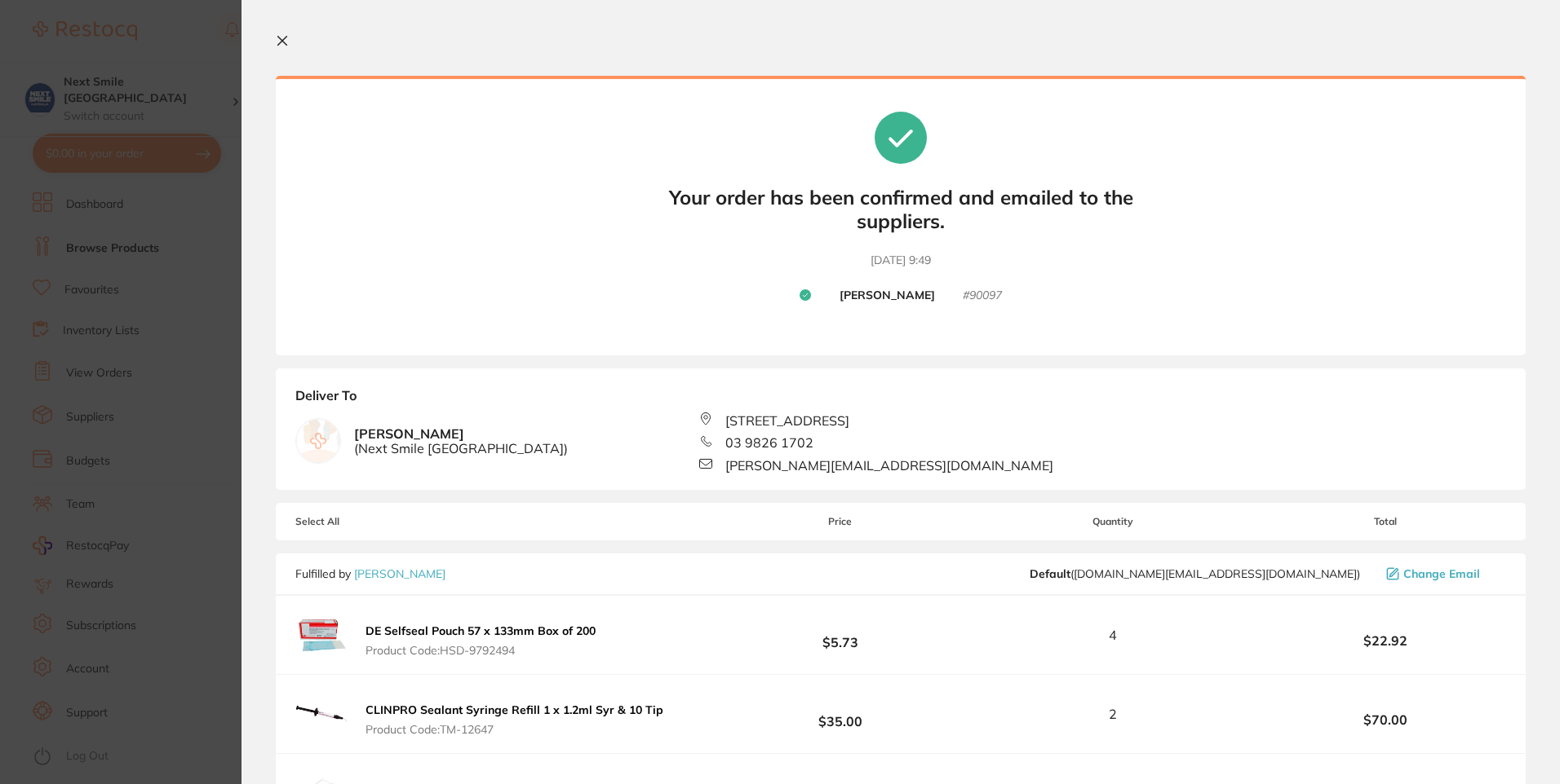
click at [275, 41] on section "Your orders are being processed and we will notify you once we have placed the …" at bounding box center [900, 392] width 1318 height 784
click at [280, 41] on icon at bounding box center [282, 40] width 13 height 13
